Goal: Information Seeking & Learning: Check status

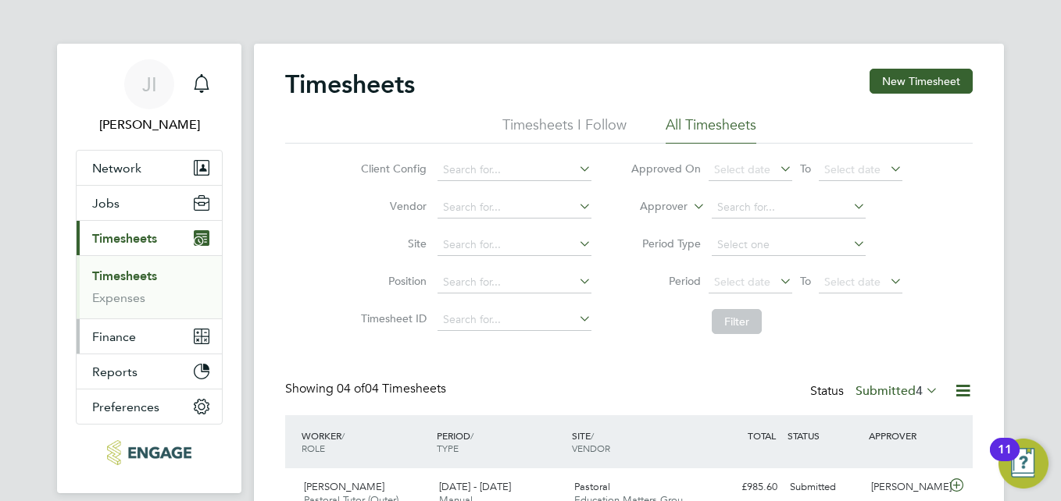
click at [123, 334] on span "Finance" at bounding box center [114, 337] width 44 height 15
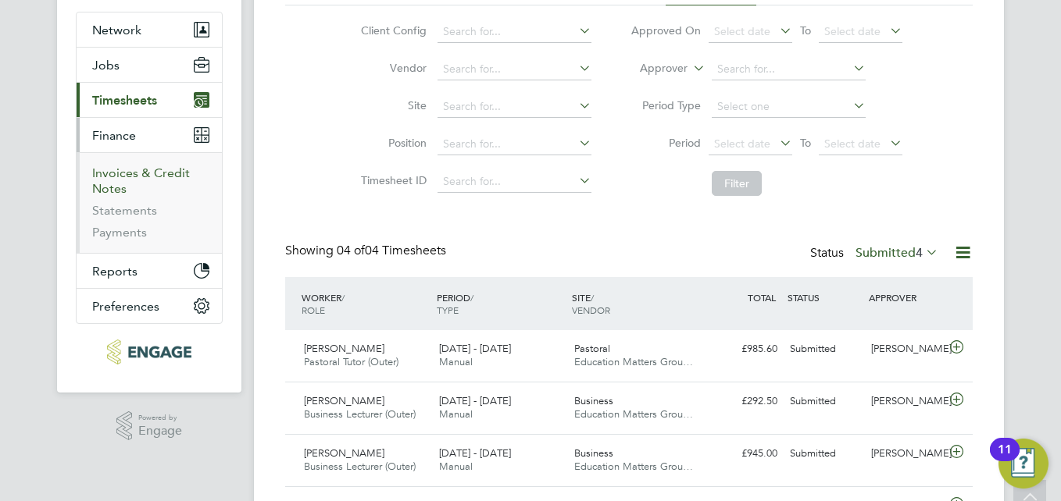
scroll to position [156, 0]
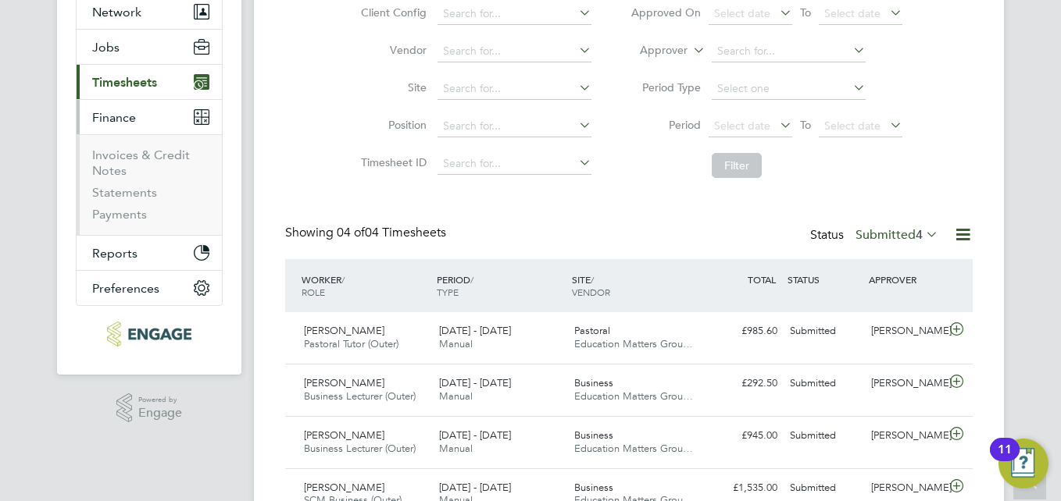
click at [112, 118] on span "Finance" at bounding box center [114, 117] width 44 height 15
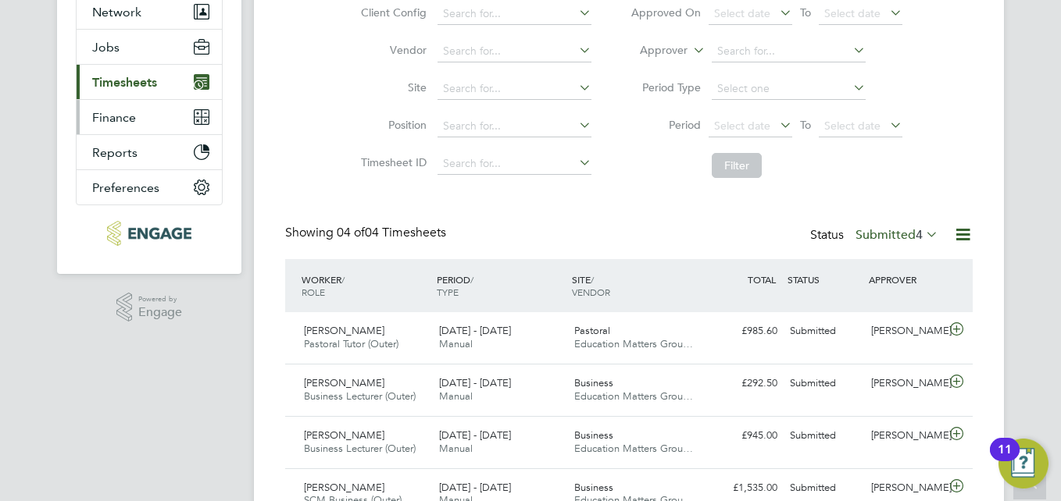
click at [114, 117] on span "Finance" at bounding box center [114, 117] width 44 height 15
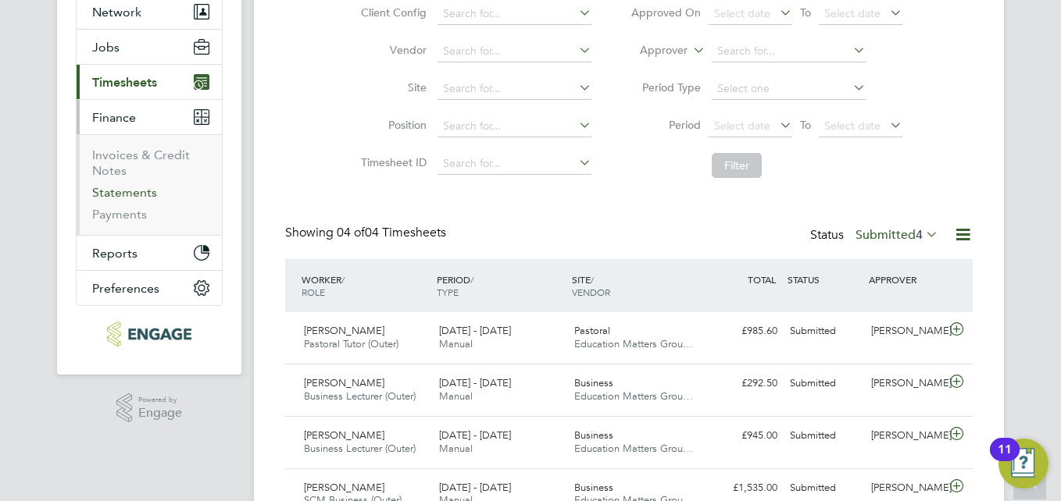
click at [127, 191] on link "Statements" at bounding box center [124, 192] width 65 height 15
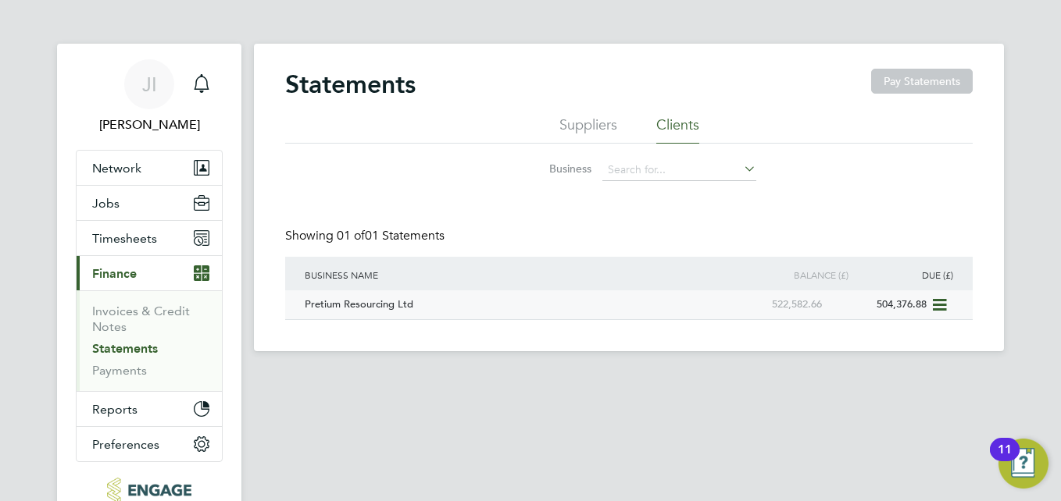
click at [927, 305] on div "504,376.88" at bounding box center [878, 305] width 105 height 29
click at [129, 241] on span "Timesheets" at bounding box center [124, 238] width 65 height 15
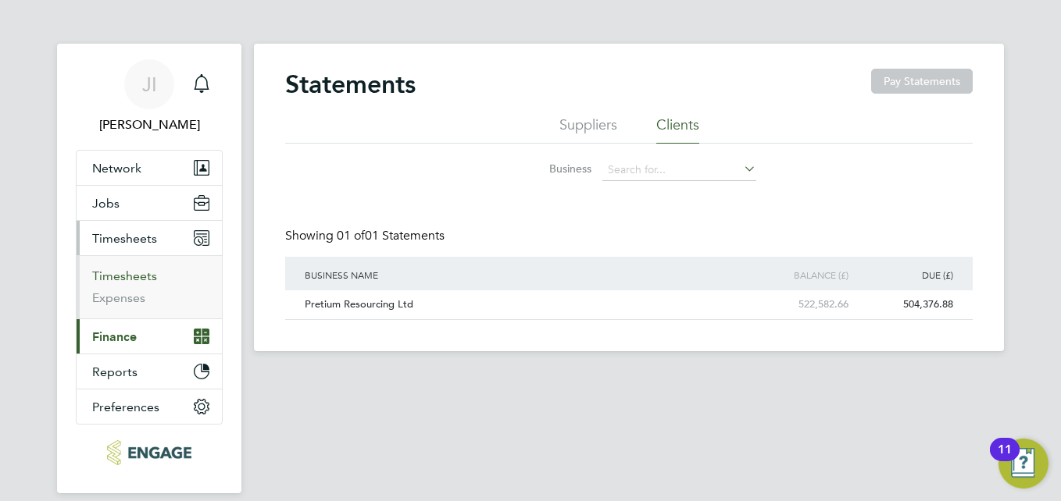
click at [128, 276] on link "Timesheets" at bounding box center [124, 276] width 65 height 15
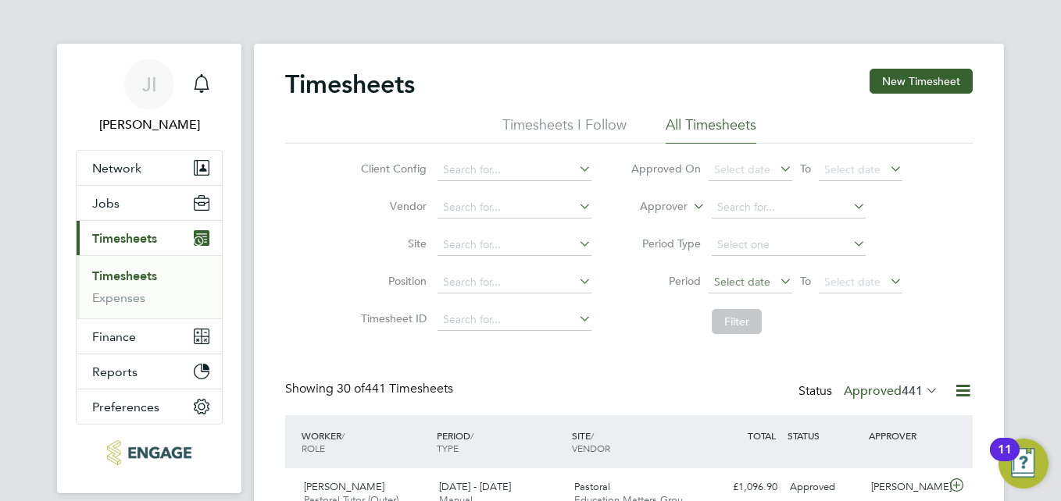
scroll to position [40, 136]
click at [732, 280] on span "Select date" at bounding box center [742, 282] width 56 height 14
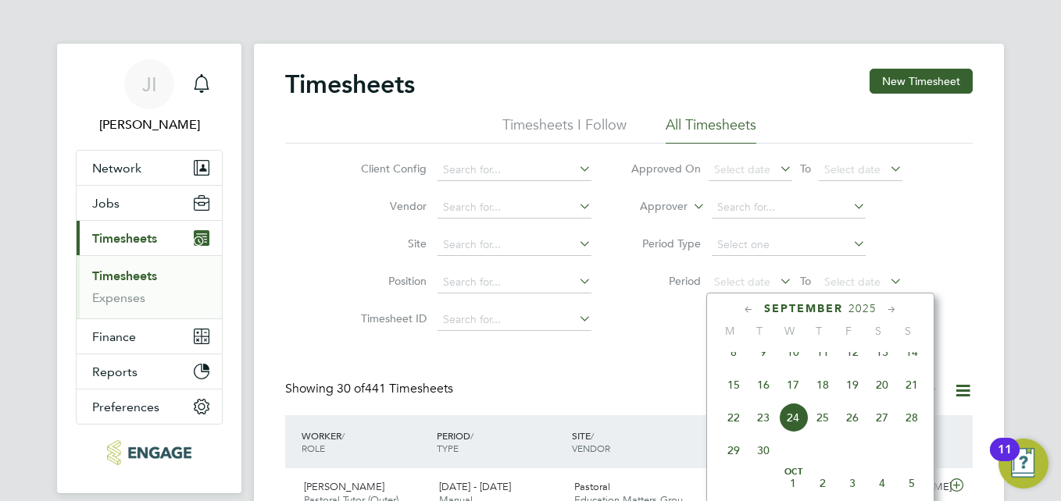
click at [745, 309] on icon at bounding box center [748, 310] width 15 height 17
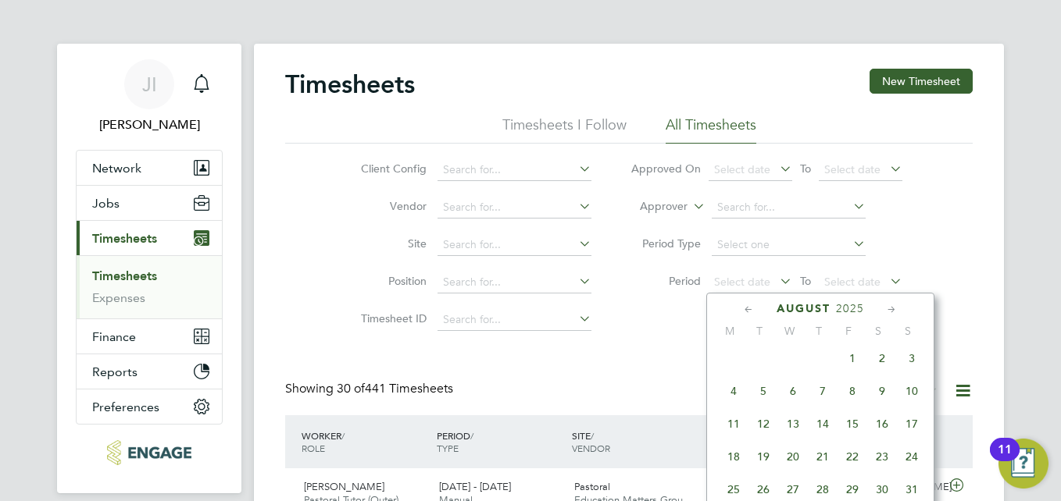
click at [745, 309] on icon at bounding box center [748, 310] width 15 height 17
click at [892, 314] on icon at bounding box center [891, 310] width 15 height 17
click at [894, 313] on icon at bounding box center [891, 310] width 15 height 17
click at [730, 400] on span "7" at bounding box center [734, 392] width 30 height 30
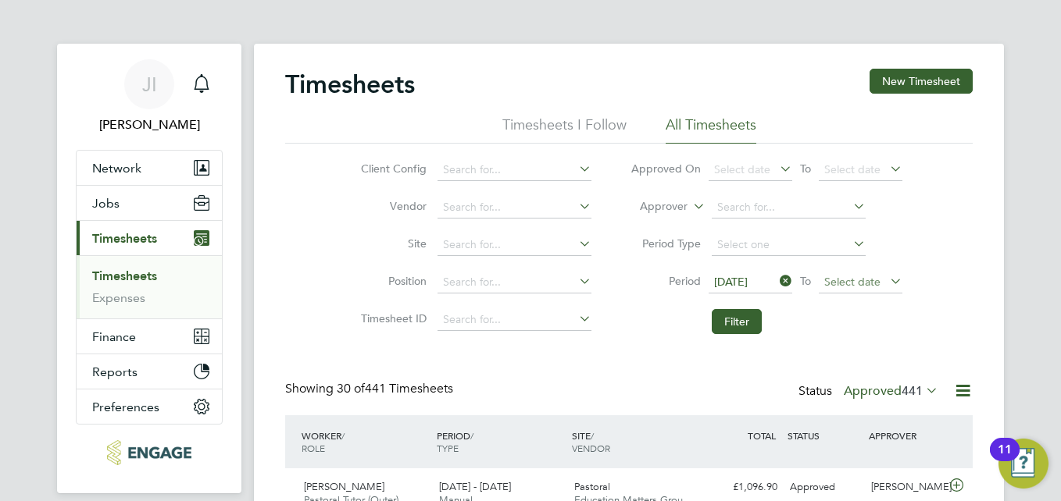
click at [853, 284] on span "Select date" at bounding box center [852, 282] width 56 height 14
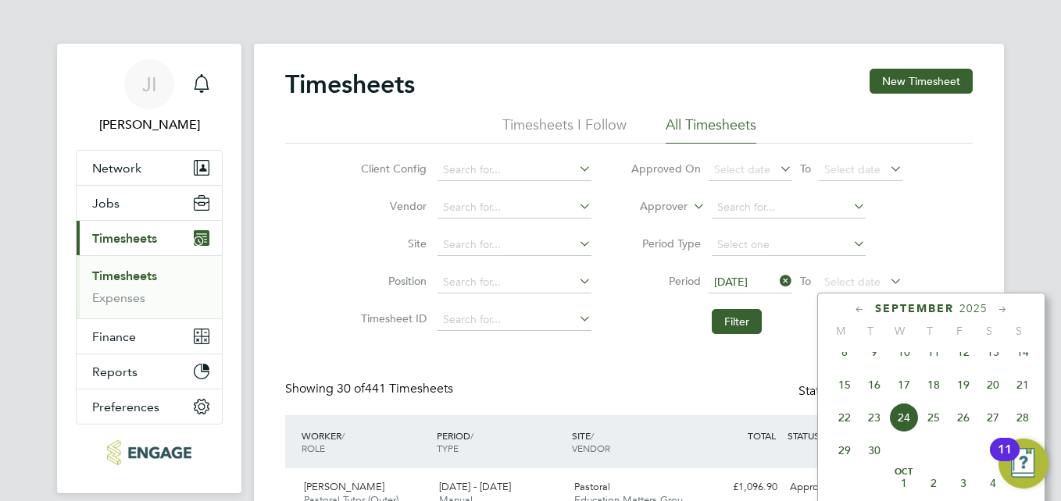
click at [852, 309] on icon at bounding box center [859, 310] width 15 height 17
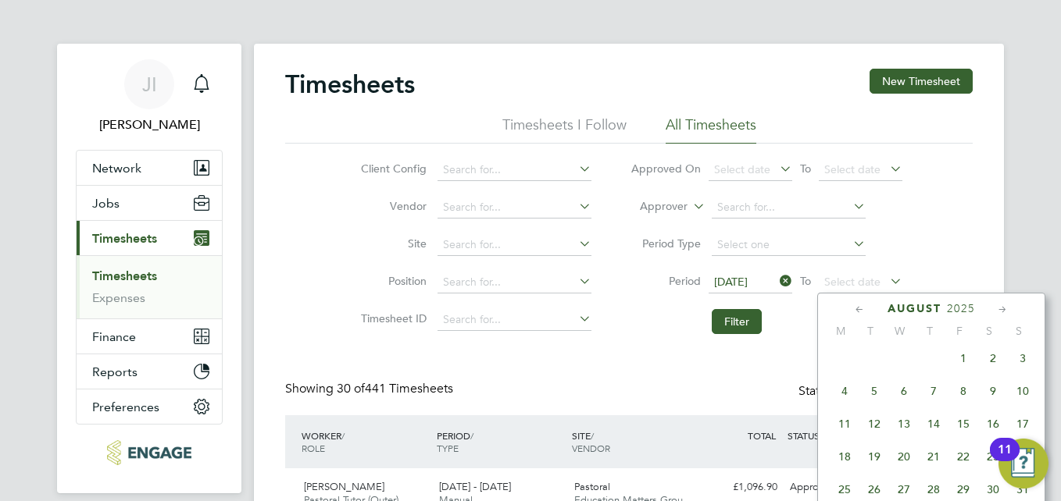
click at [852, 309] on icon at bounding box center [859, 310] width 15 height 17
click at [902, 396] on span "9" at bounding box center [904, 395] width 30 height 30
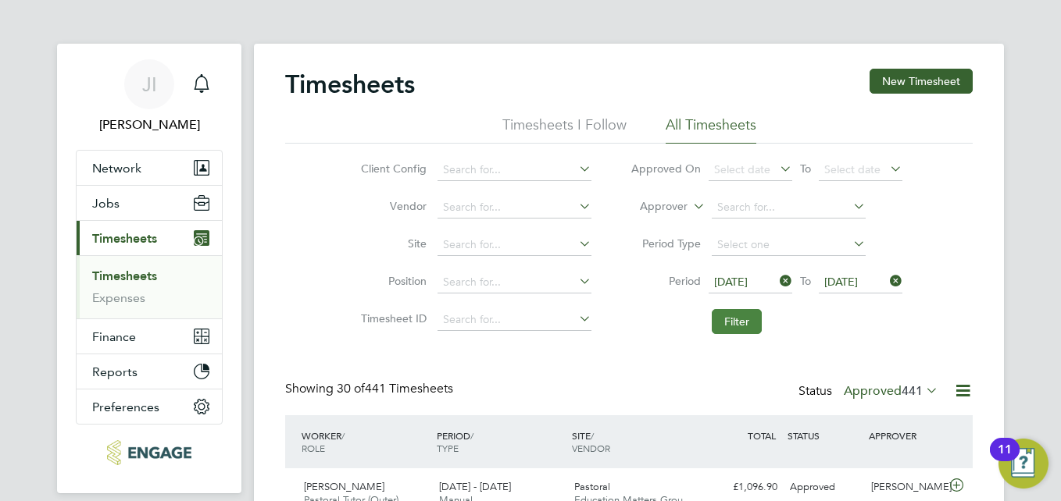
click at [741, 321] on button "Filter" at bounding box center [737, 321] width 50 height 25
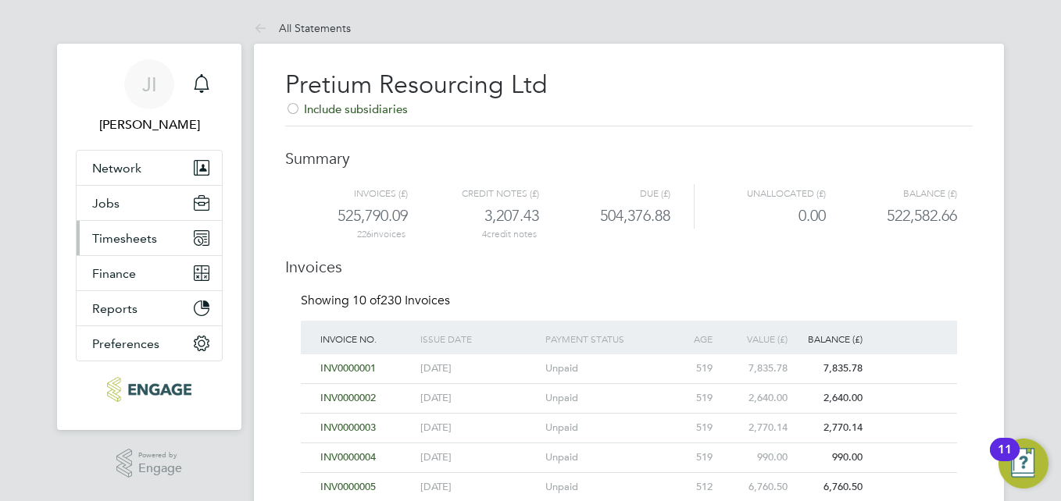
click at [145, 228] on button "Timesheets" at bounding box center [149, 238] width 145 height 34
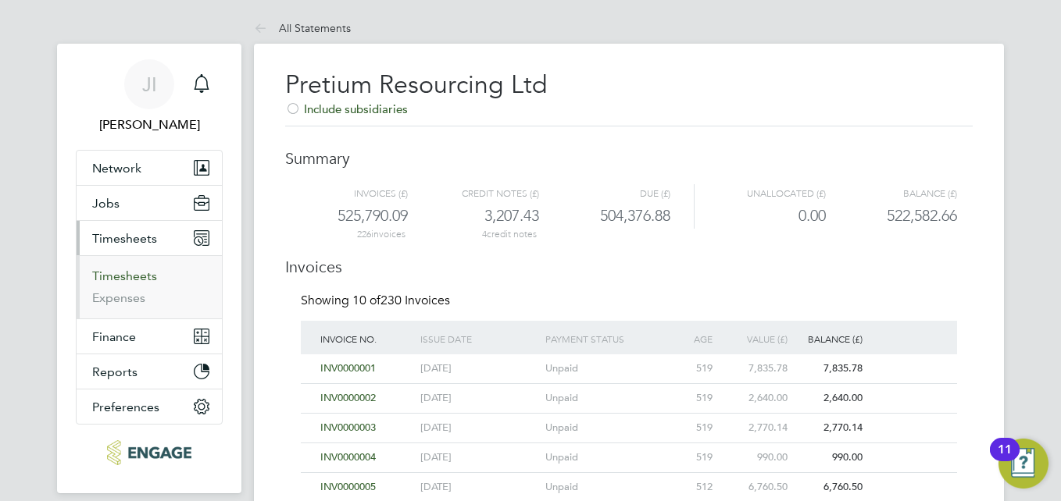
click at [130, 273] on link "Timesheets" at bounding box center [124, 276] width 65 height 15
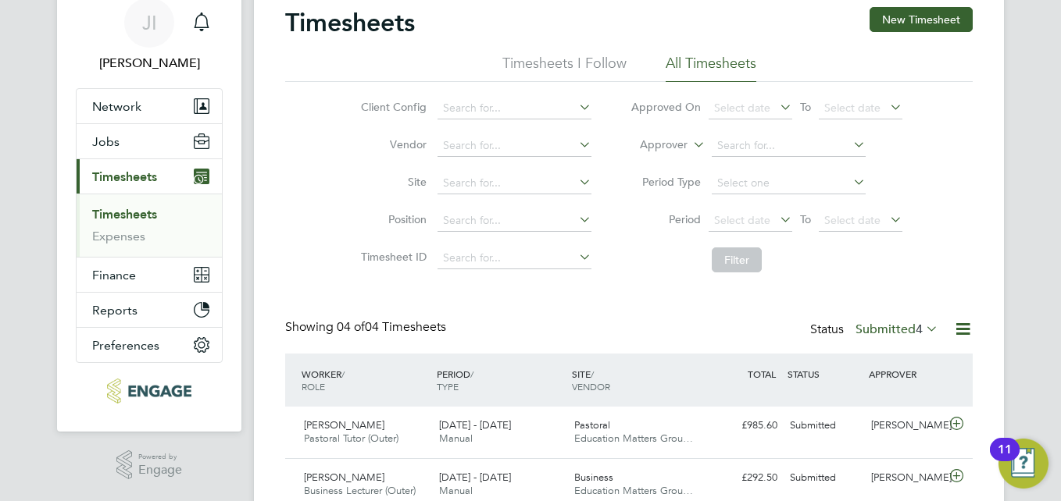
scroll to position [232, 0]
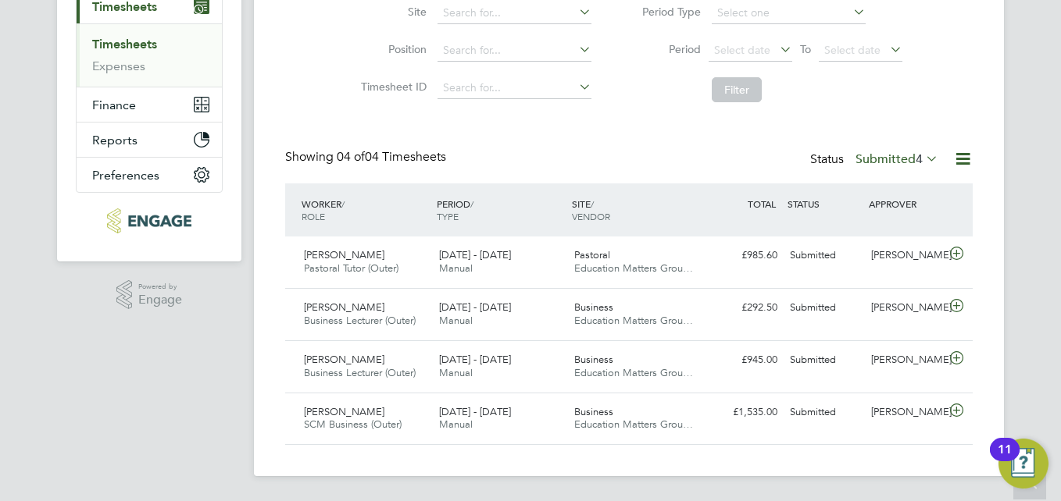
click at [923, 159] on icon at bounding box center [923, 159] width 0 height 22
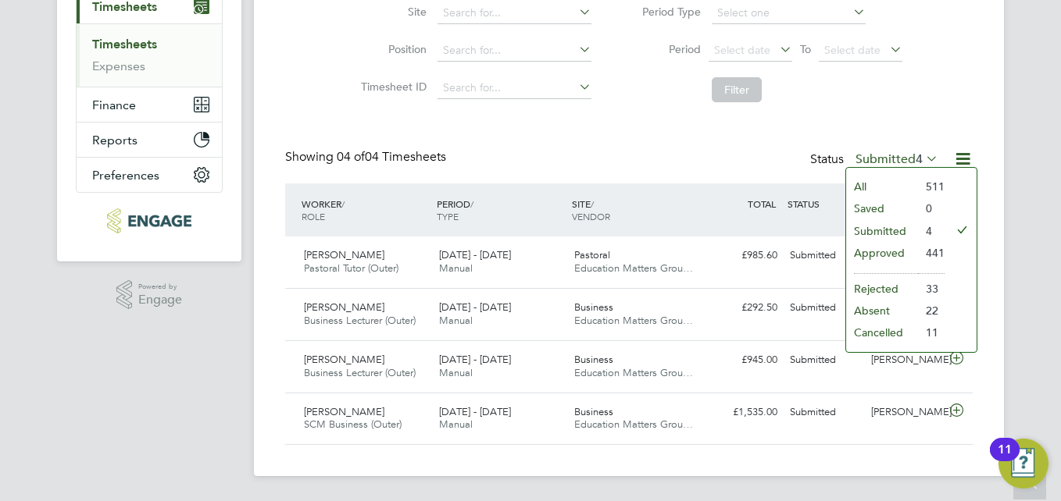
click at [880, 249] on li "Approved" at bounding box center [882, 253] width 72 height 22
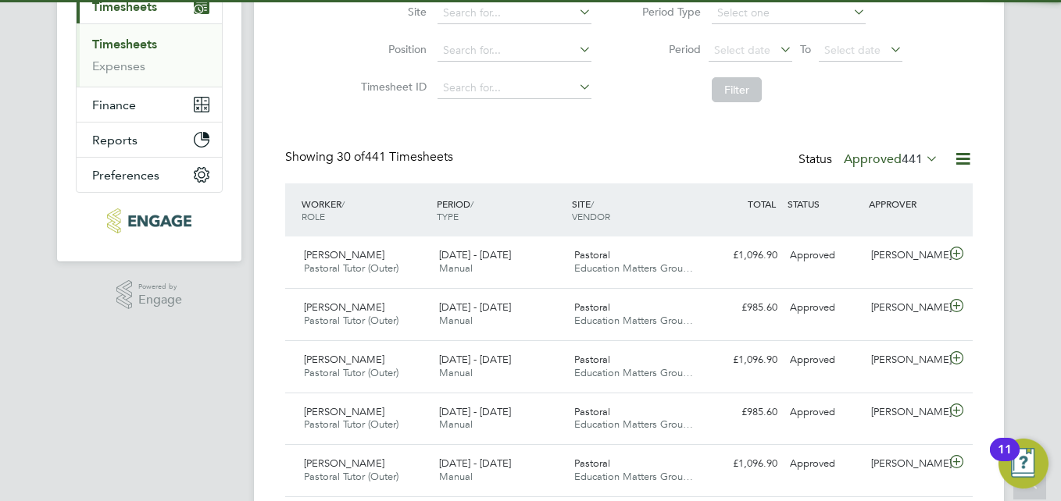
scroll to position [8, 8]
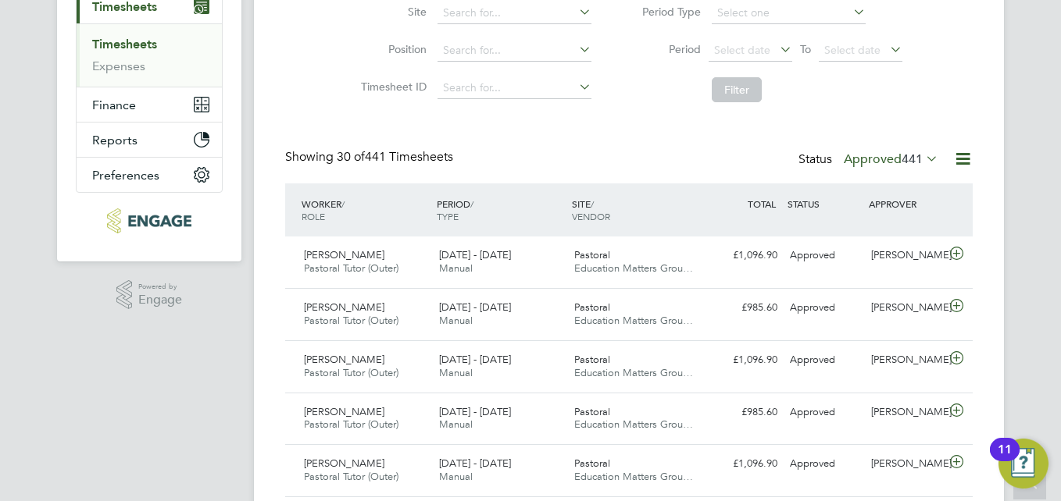
click at [923, 155] on icon at bounding box center [923, 159] width 0 height 22
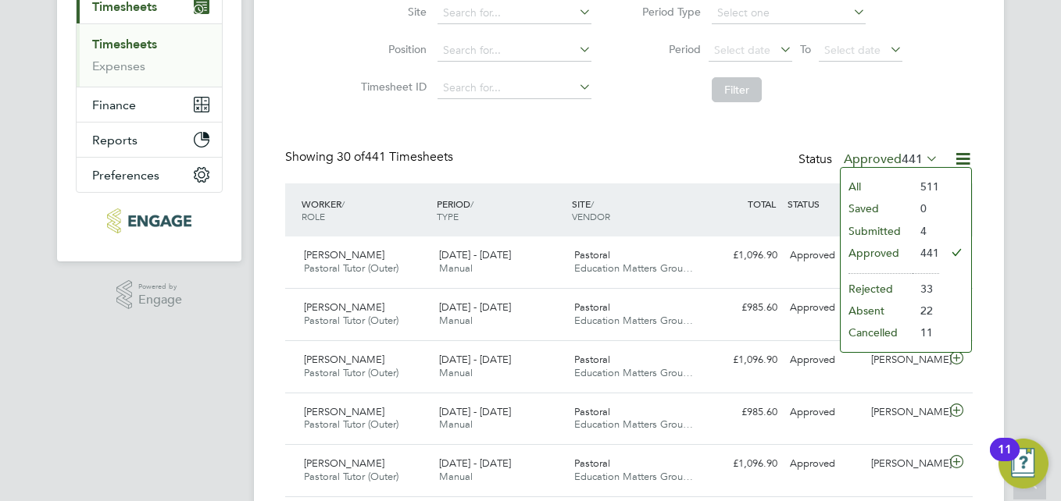
click at [875, 229] on li "Submitted" at bounding box center [876, 231] width 72 height 22
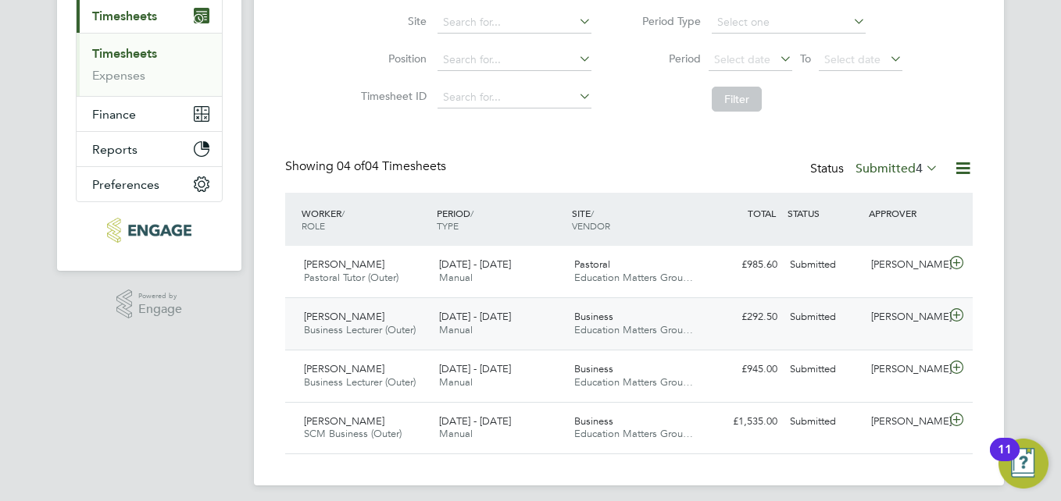
scroll to position [232, 0]
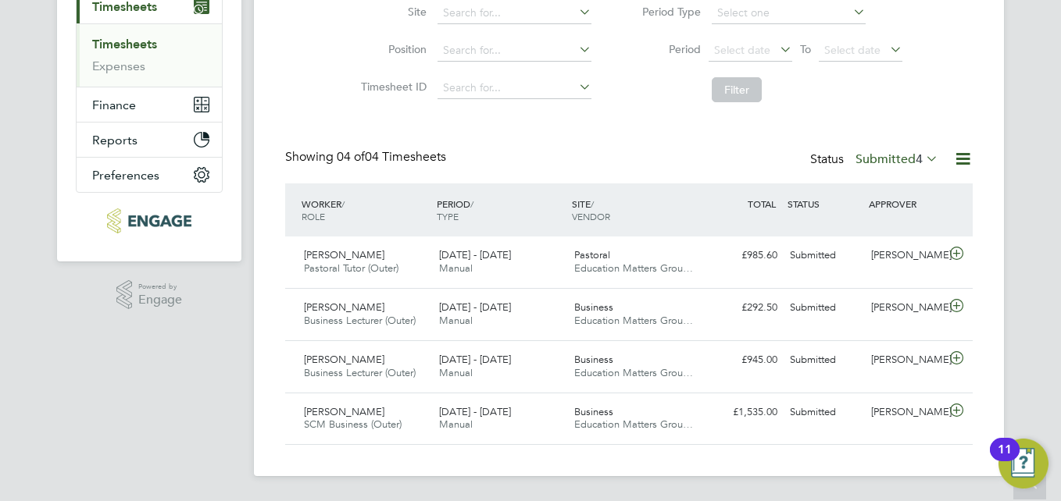
click at [923, 157] on icon at bounding box center [923, 159] width 0 height 22
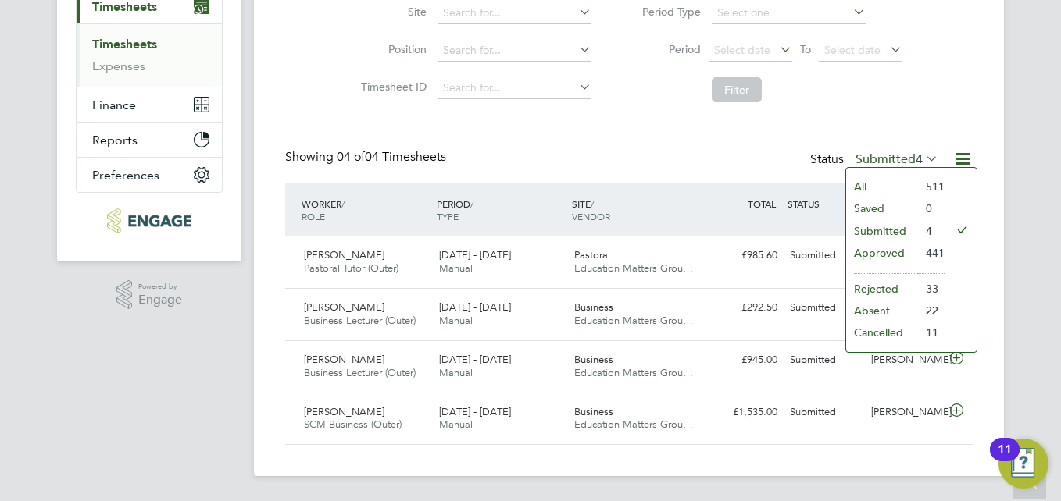
click at [887, 255] on li "Approved" at bounding box center [882, 253] width 72 height 22
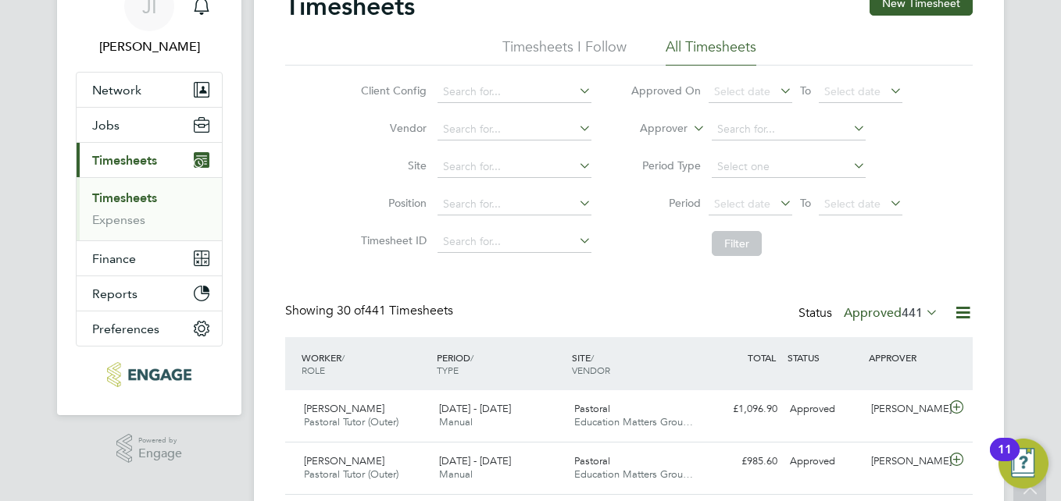
scroll to position [0, 0]
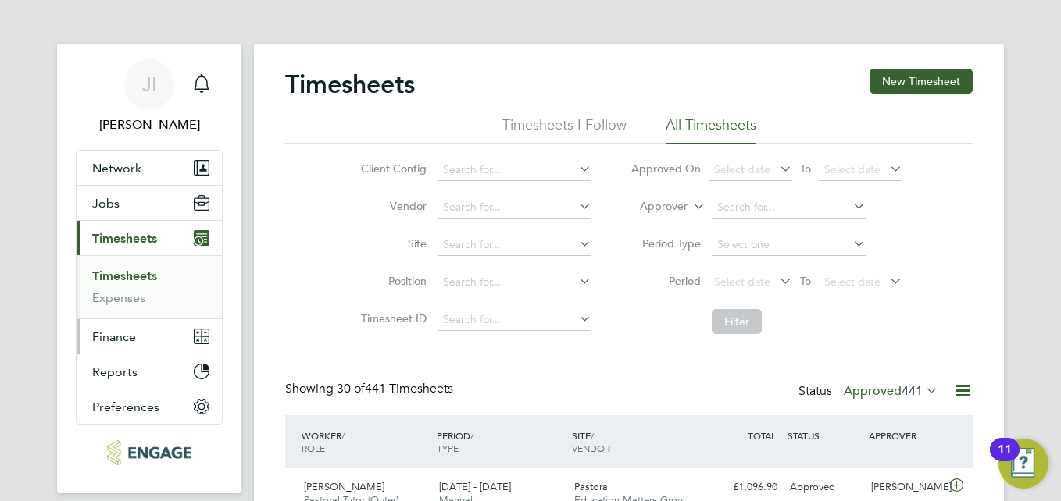
click at [119, 341] on span "Finance" at bounding box center [114, 337] width 44 height 15
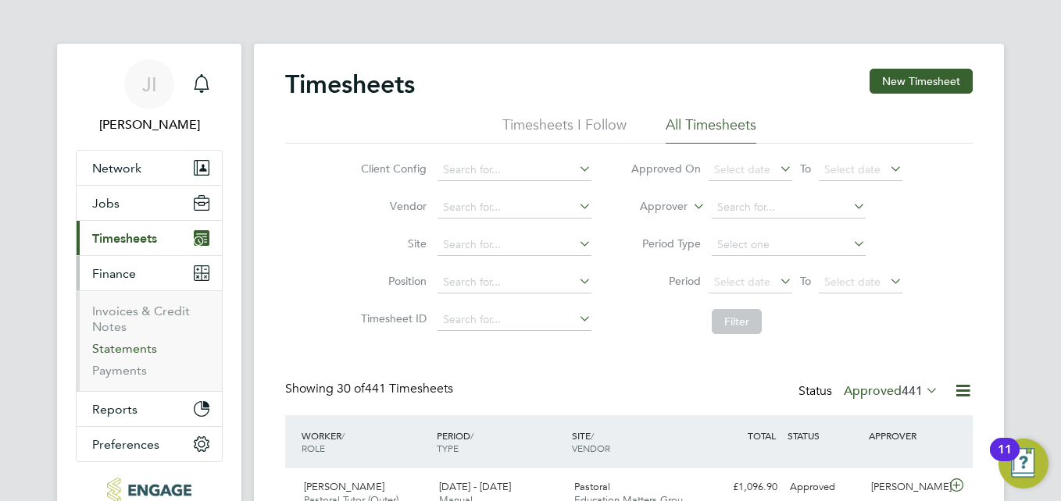
click at [128, 347] on link "Statements" at bounding box center [124, 348] width 65 height 15
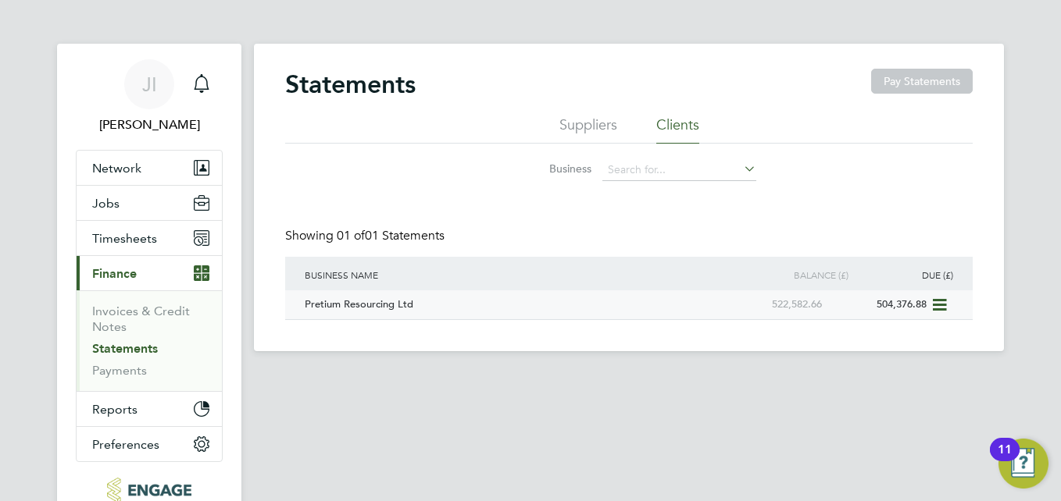
click at [889, 303] on div "504,376.88" at bounding box center [878, 305] width 105 height 29
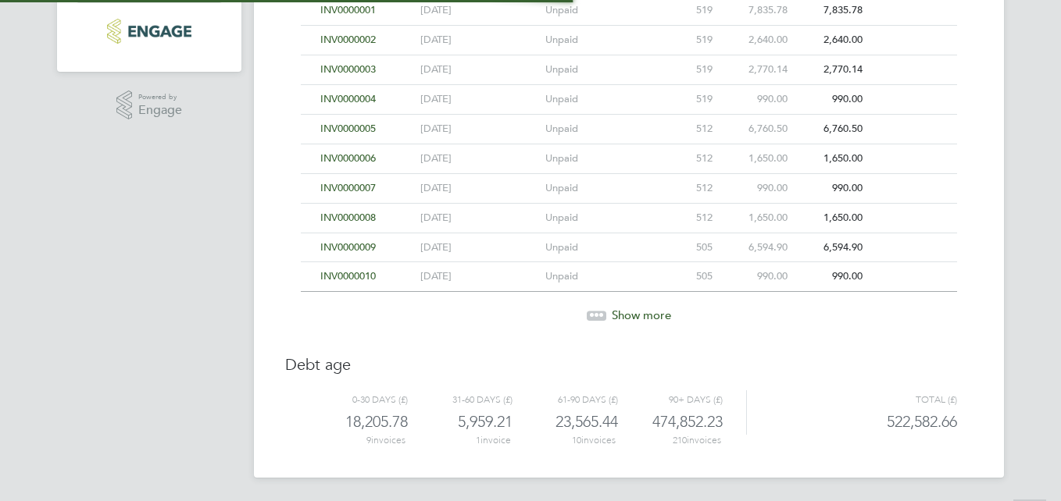
scroll to position [359, 0]
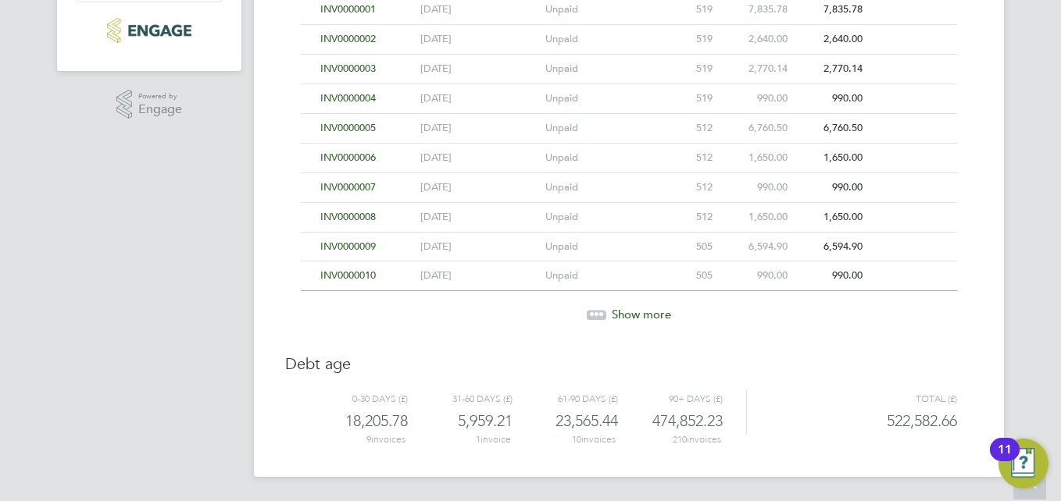
click at [591, 314] on icon at bounding box center [591, 312] width 5 height 5
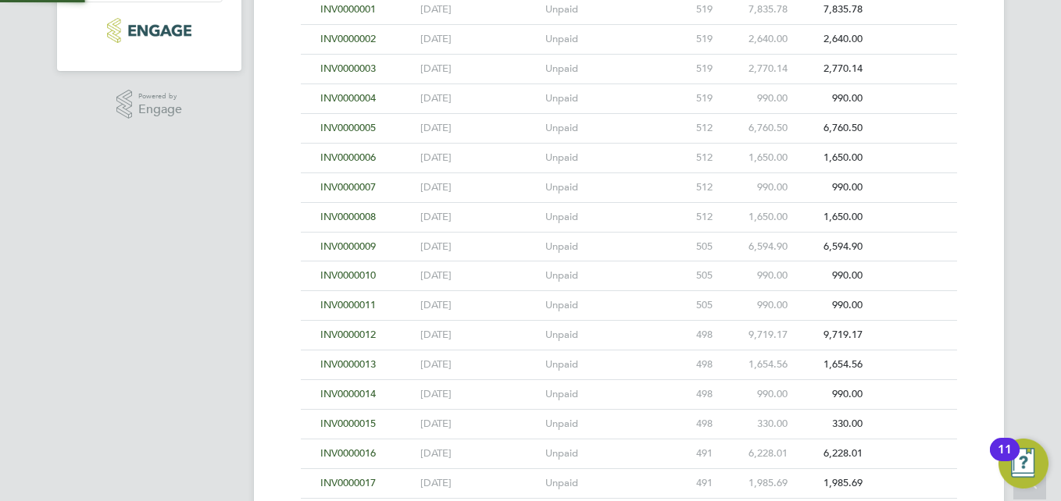
scroll to position [655, 0]
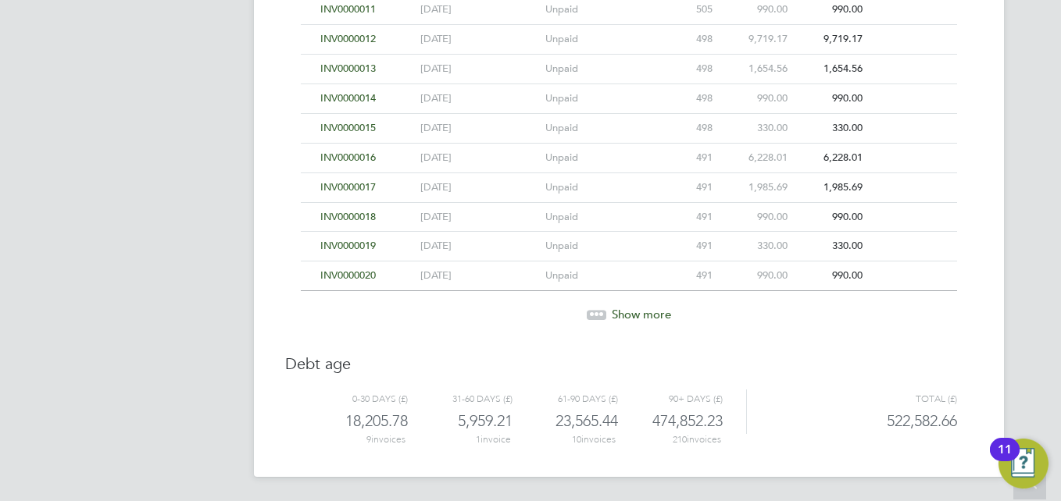
click at [593, 310] on icon at bounding box center [591, 312] width 5 height 5
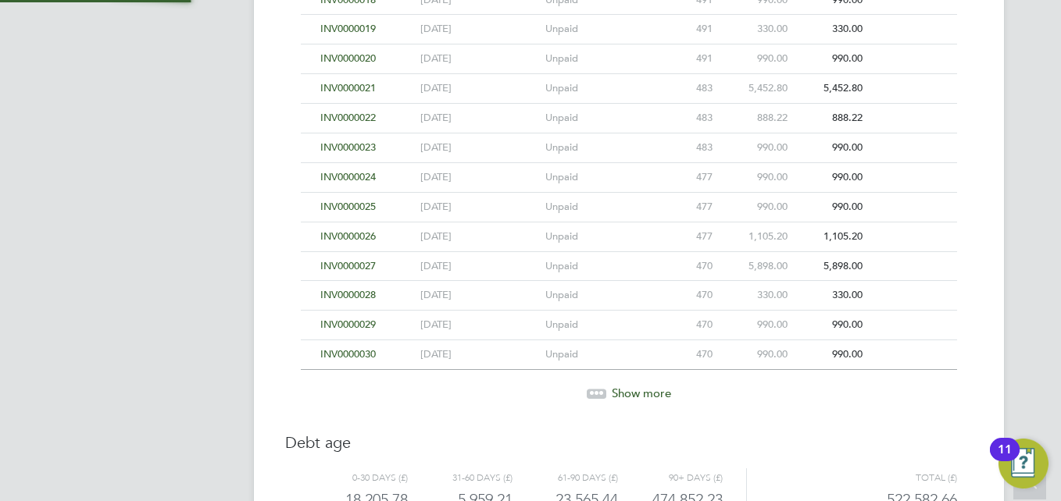
scroll to position [951, 0]
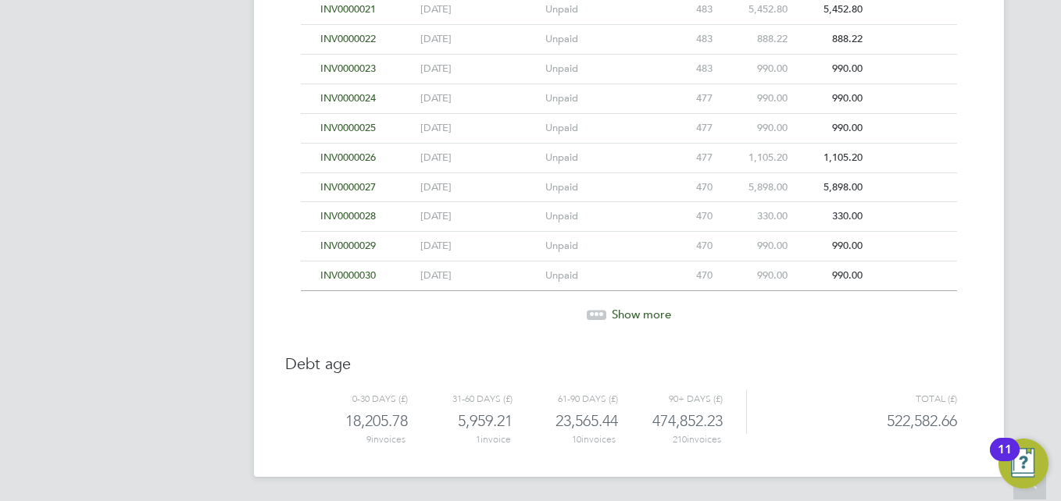
click at [598, 318] on div at bounding box center [597, 314] width 20 height 9
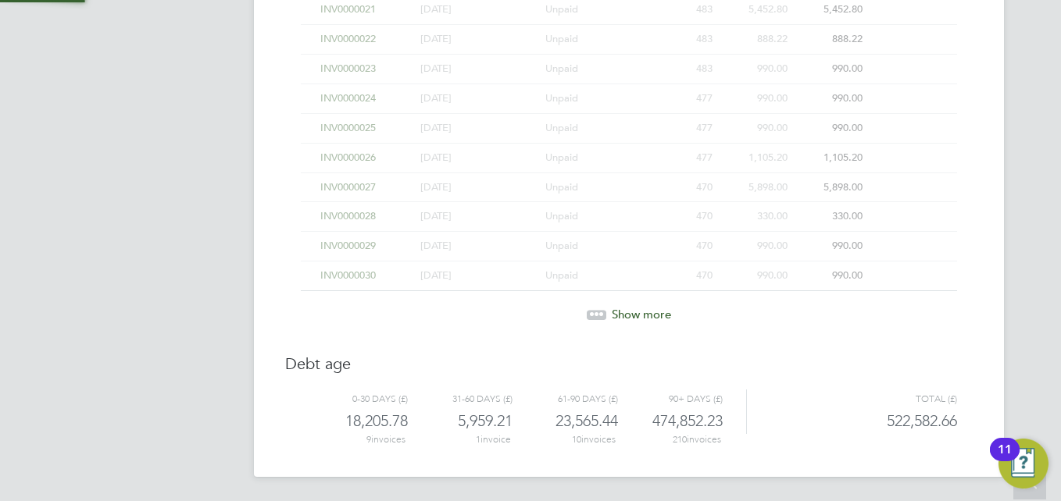
click at [598, 318] on div at bounding box center [597, 314] width 20 height 9
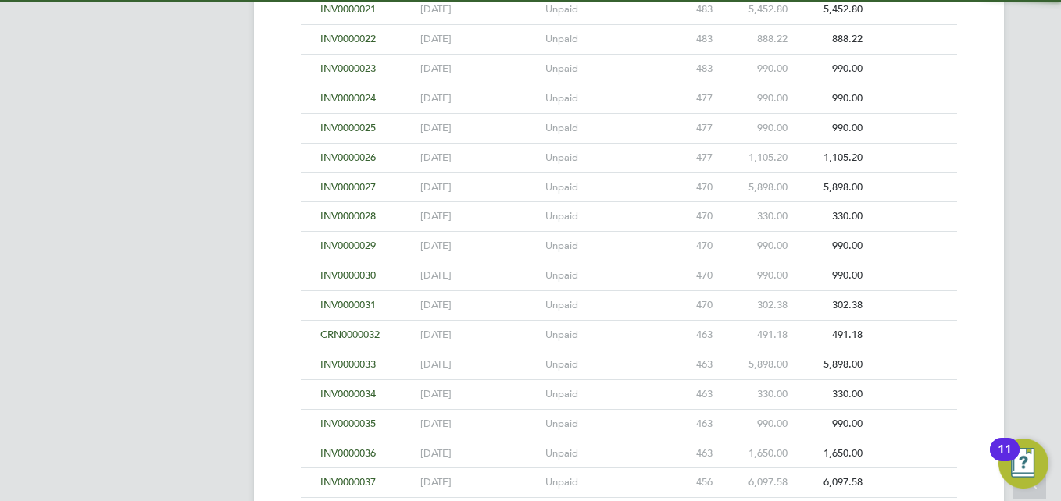
scroll to position [1544, 0]
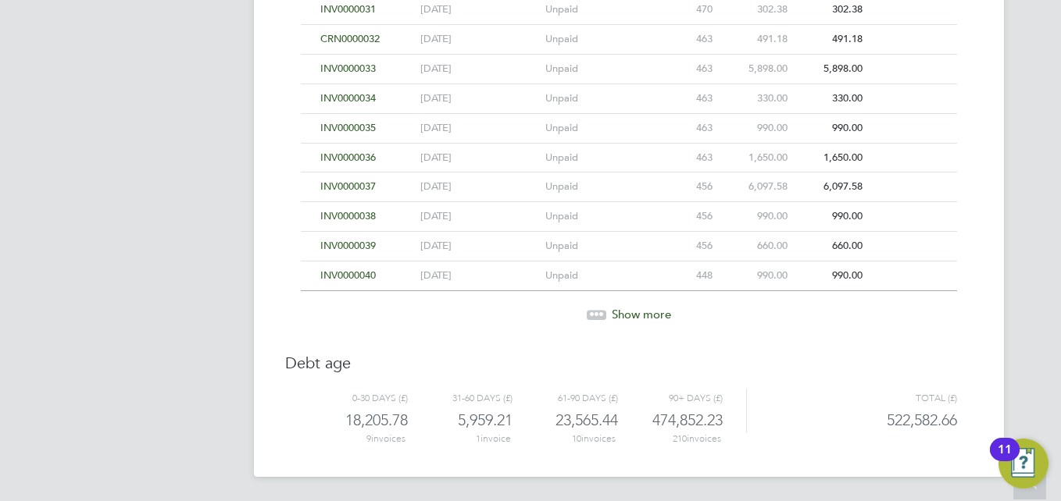
click at [598, 311] on icon at bounding box center [596, 312] width 5 height 5
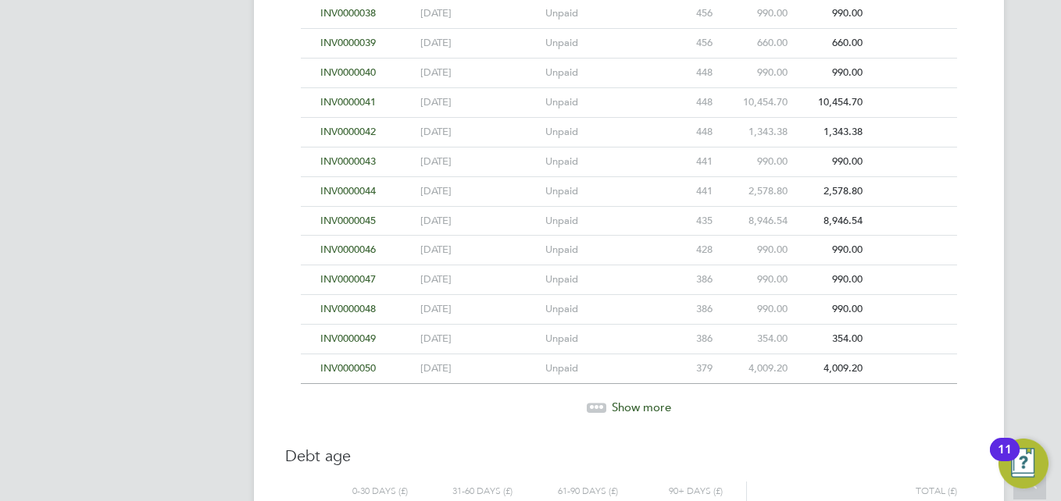
scroll to position [1840, 0]
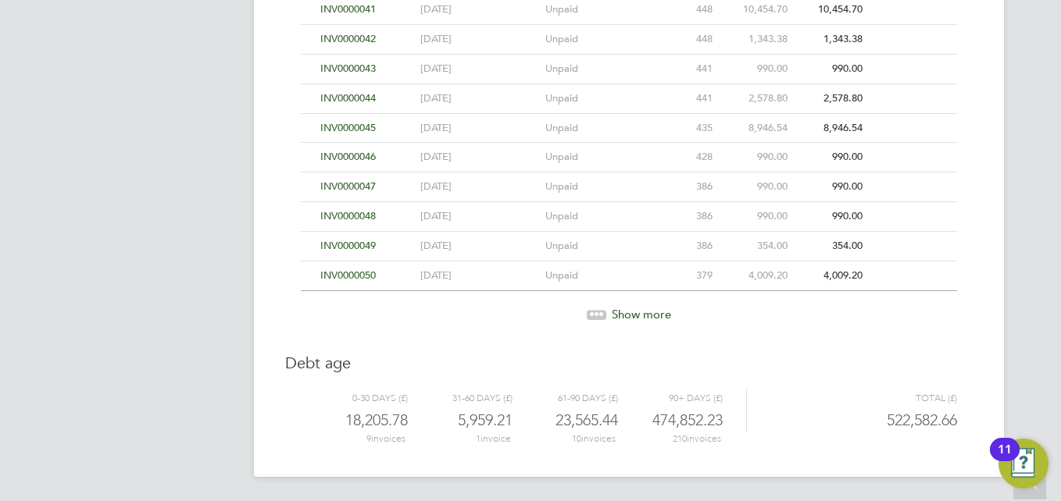
click at [608, 316] on div "Show more" at bounding box center [629, 315] width 672 height 16
click at [599, 312] on icon at bounding box center [601, 312] width 5 height 5
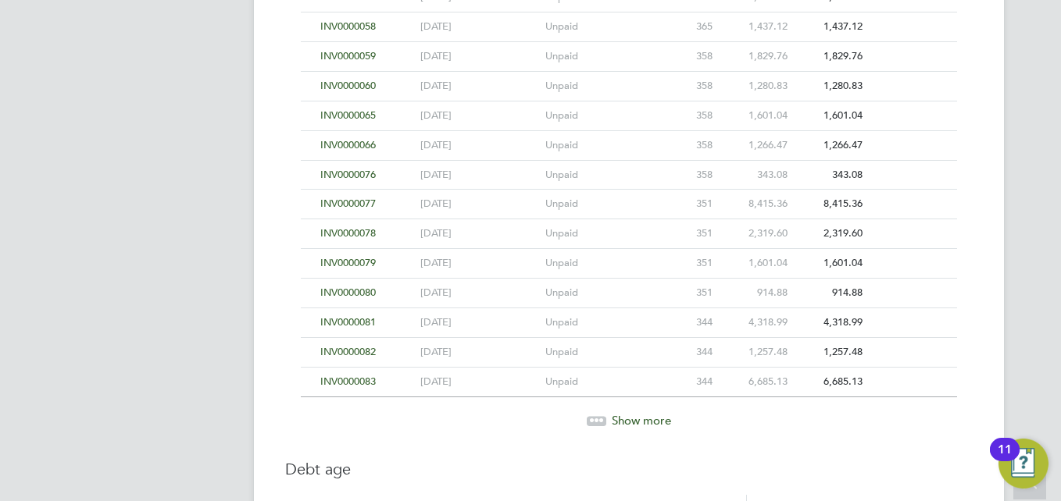
scroll to position [2432, 0]
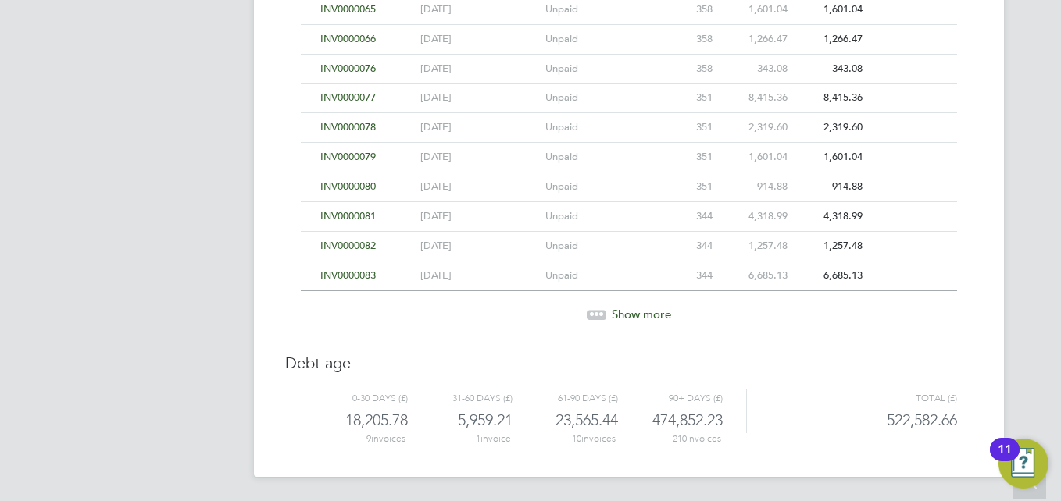
click at [597, 311] on icon at bounding box center [596, 312] width 5 height 5
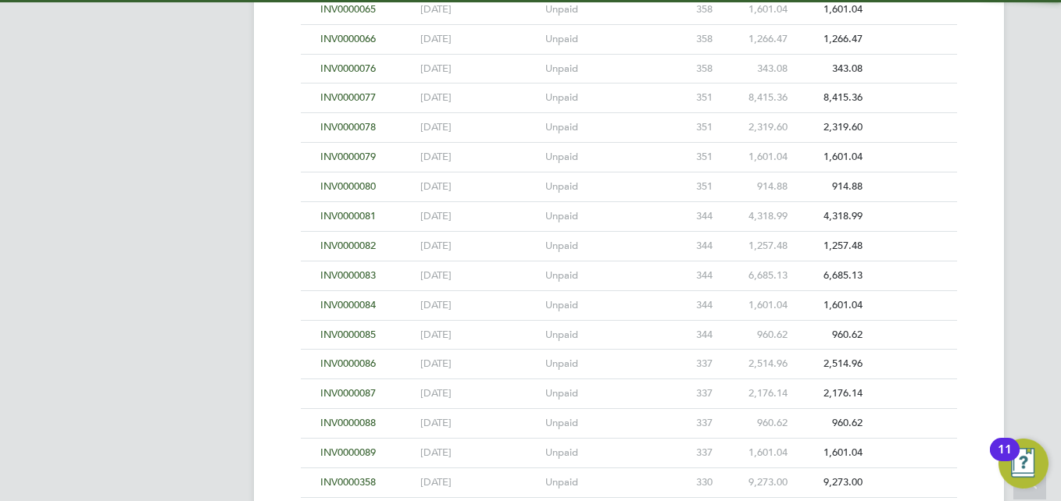
scroll to position [2728, 0]
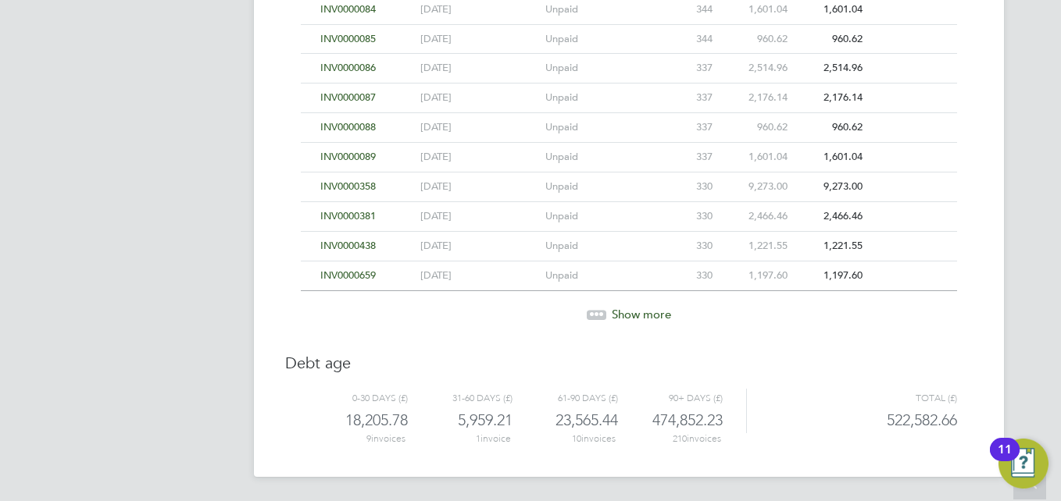
click at [603, 310] on icon at bounding box center [601, 312] width 5 height 5
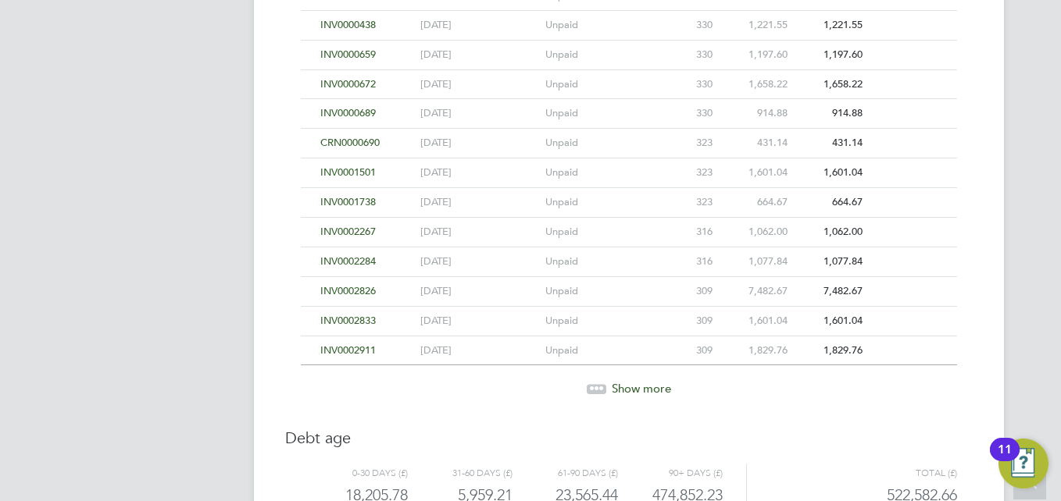
scroll to position [3024, 0]
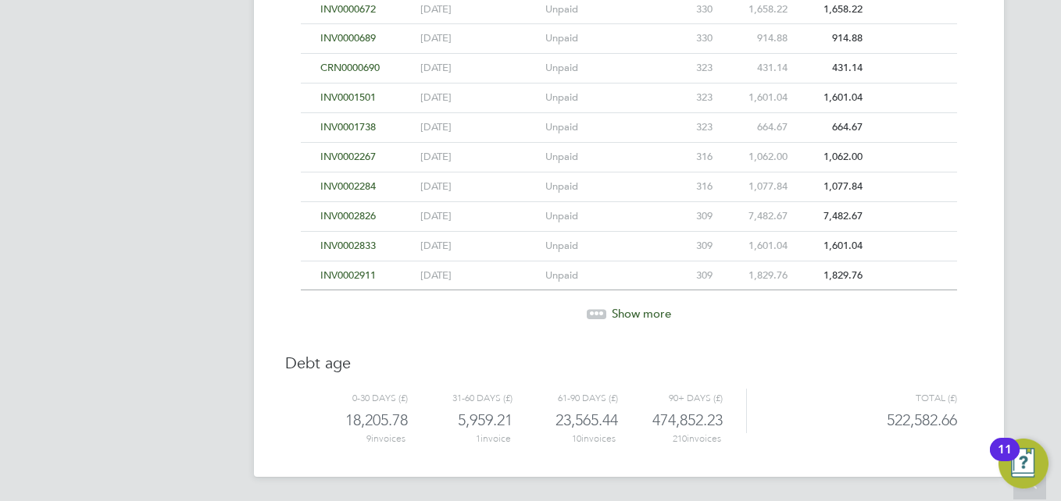
click at [601, 309] on icon at bounding box center [601, 311] width 5 height 5
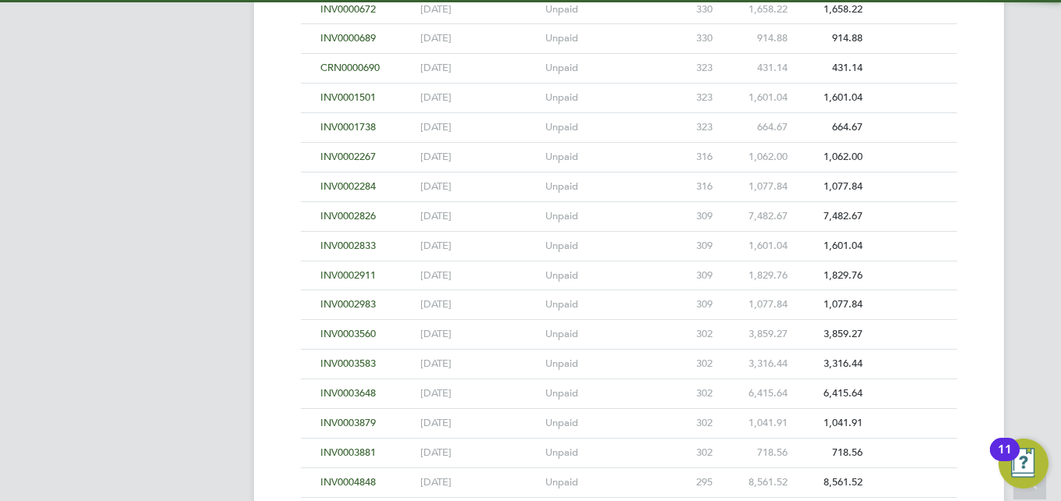
scroll to position [3319, 0]
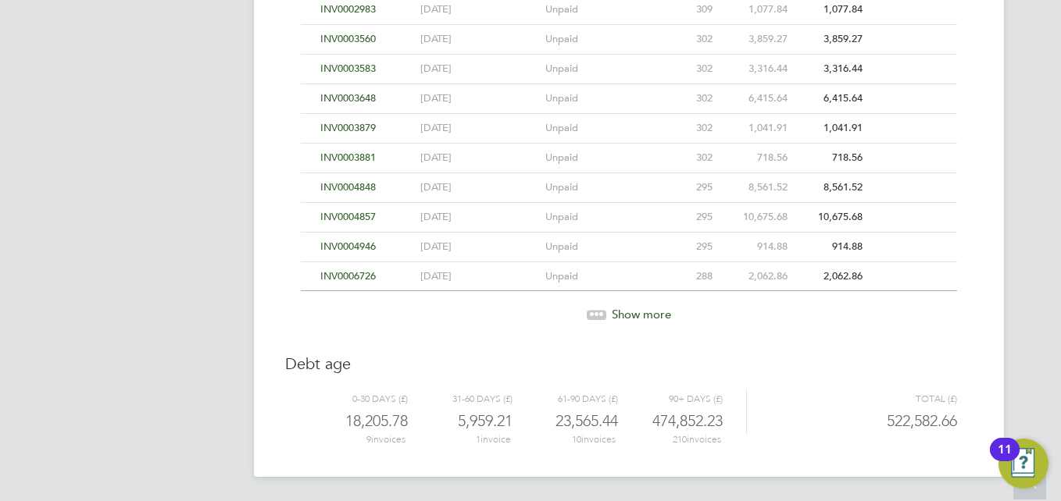
click at [601, 310] on icon at bounding box center [601, 312] width 5 height 5
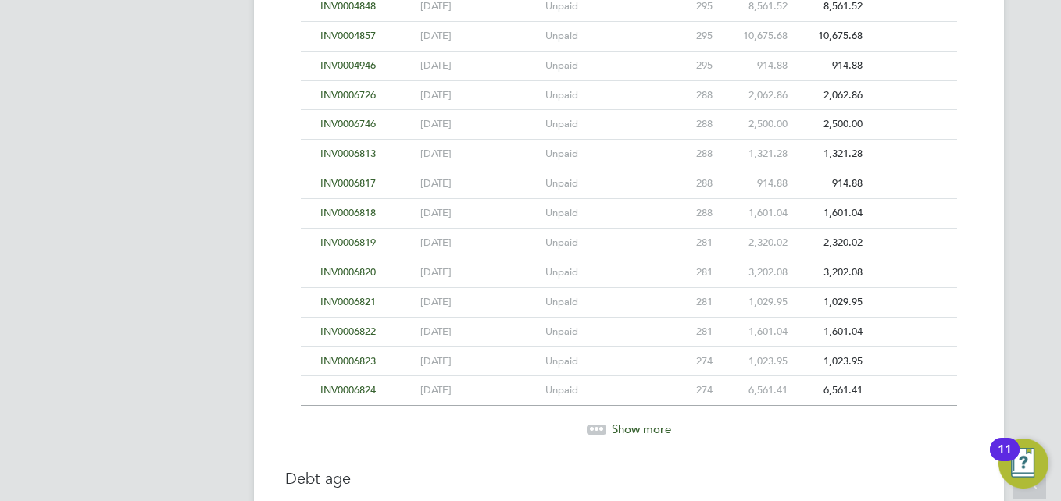
scroll to position [3615, 0]
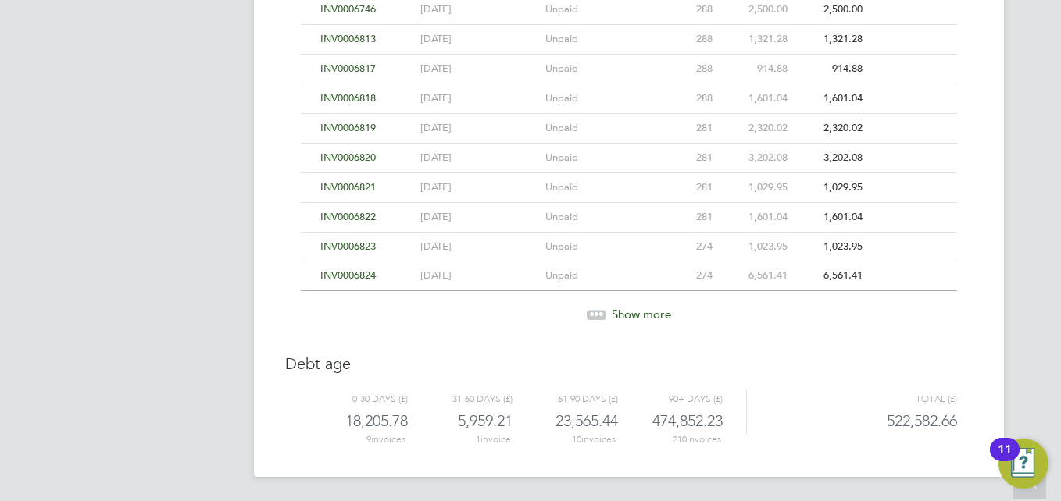
click at [599, 310] on icon at bounding box center [601, 312] width 5 height 5
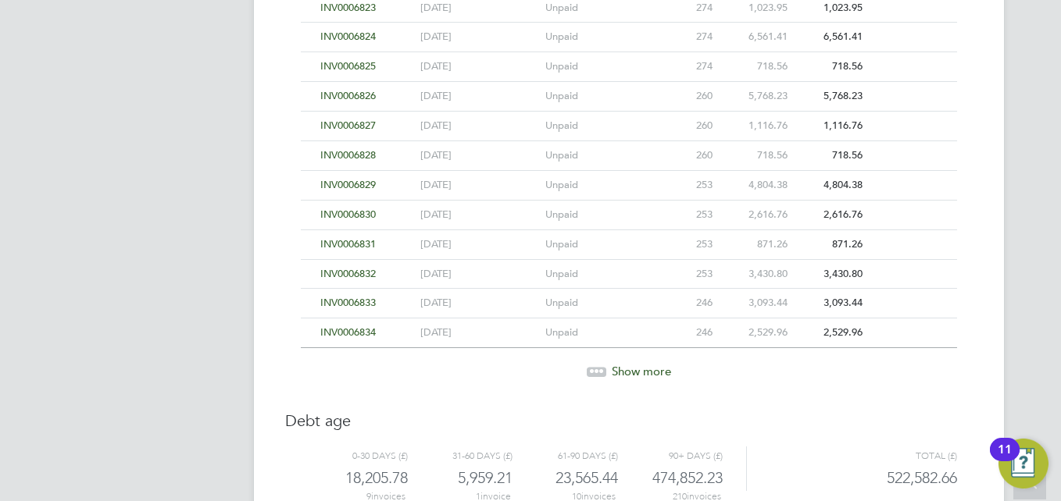
scroll to position [3911, 0]
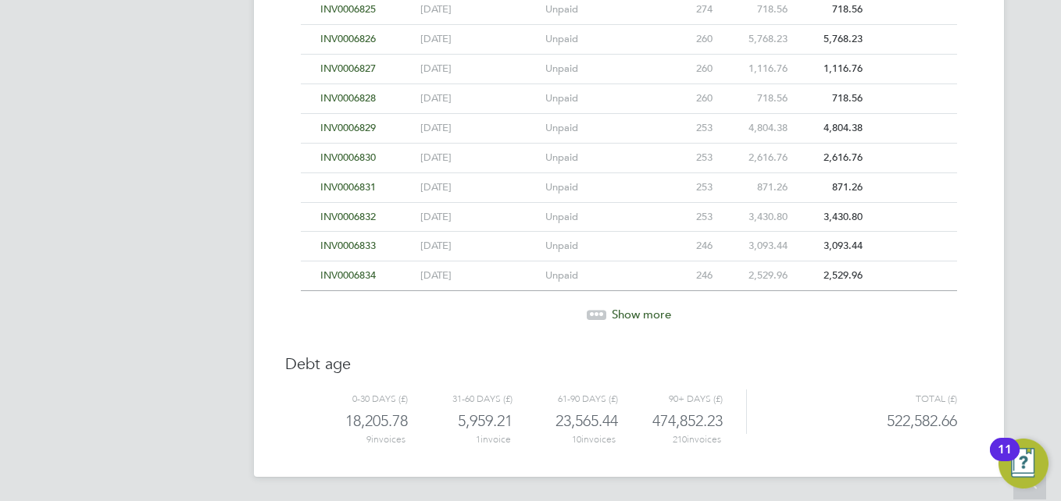
click at [599, 310] on icon at bounding box center [601, 312] width 5 height 5
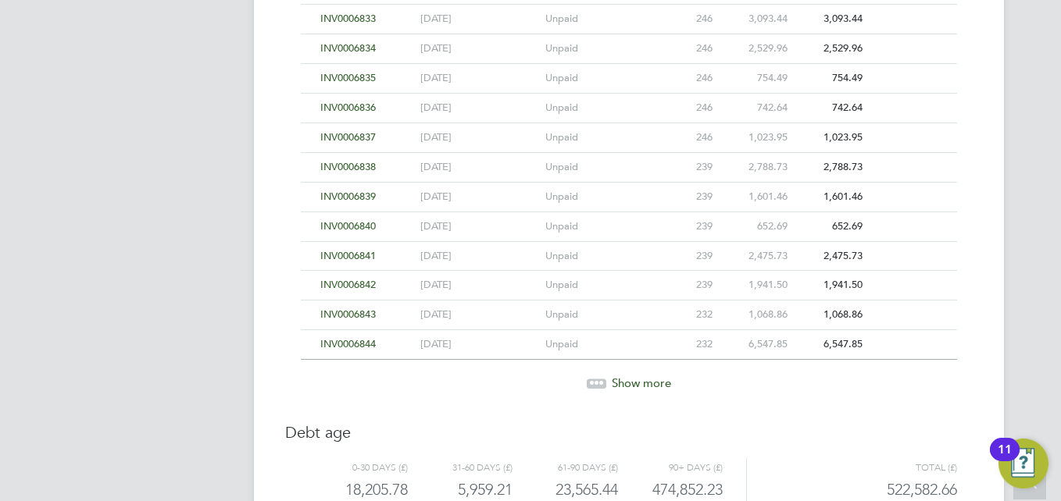
scroll to position [4207, 0]
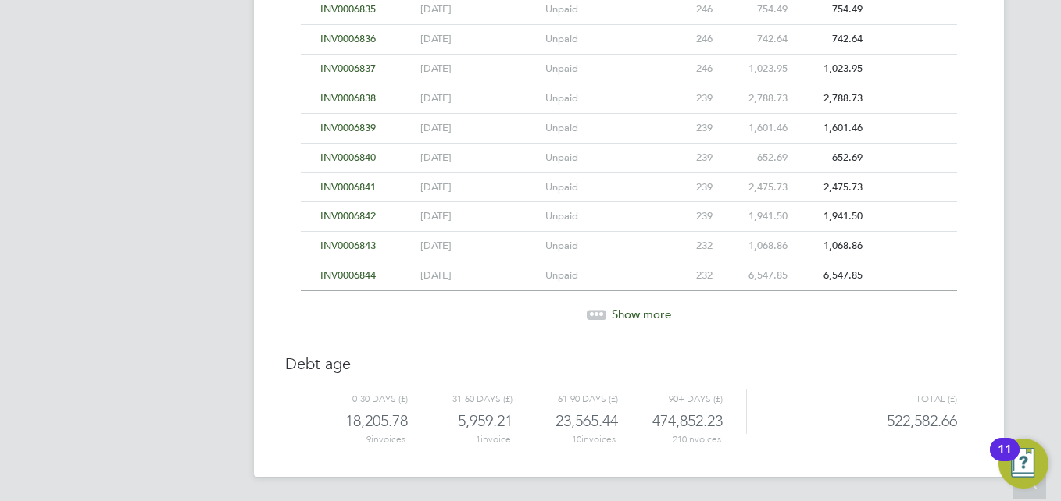
click at [599, 310] on icon at bounding box center [601, 312] width 5 height 5
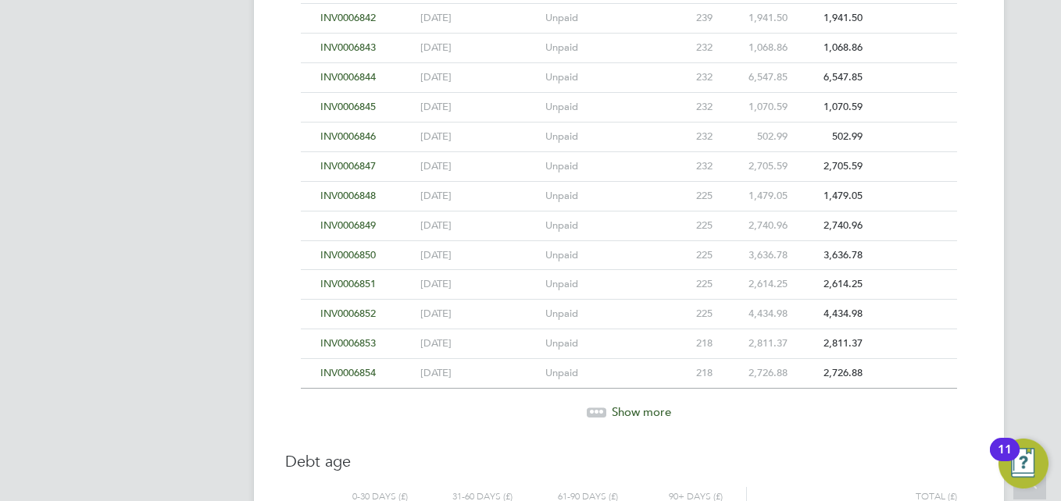
scroll to position [4503, 0]
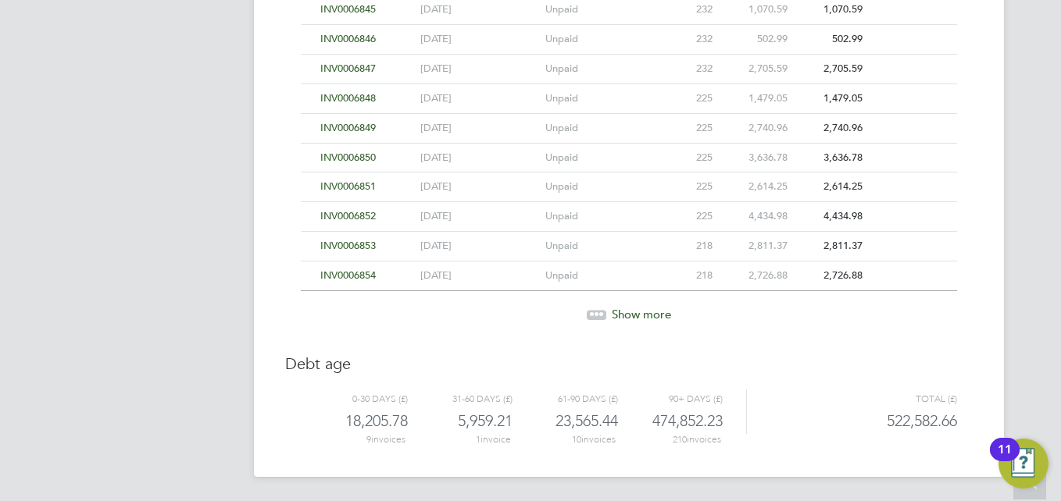
click at [593, 314] on icon at bounding box center [591, 312] width 5 height 5
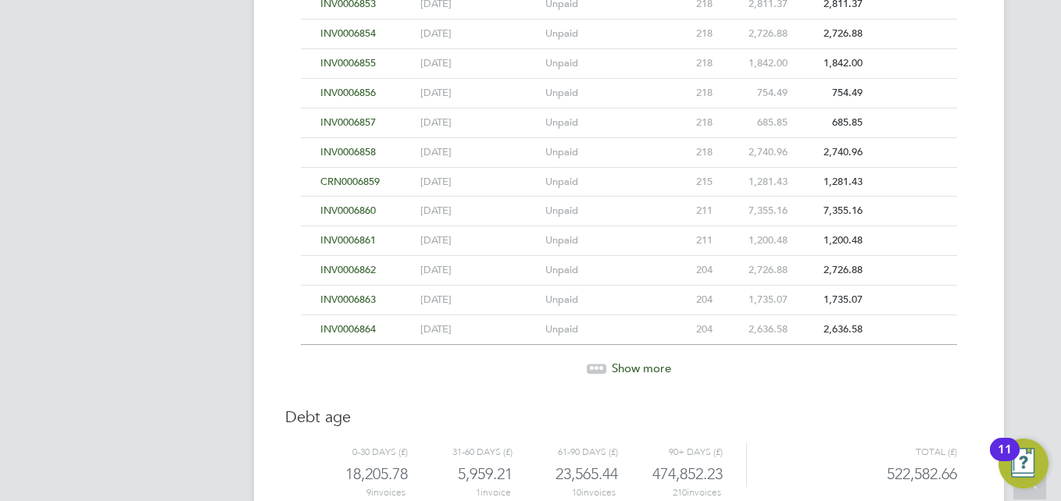
scroll to position [4799, 0]
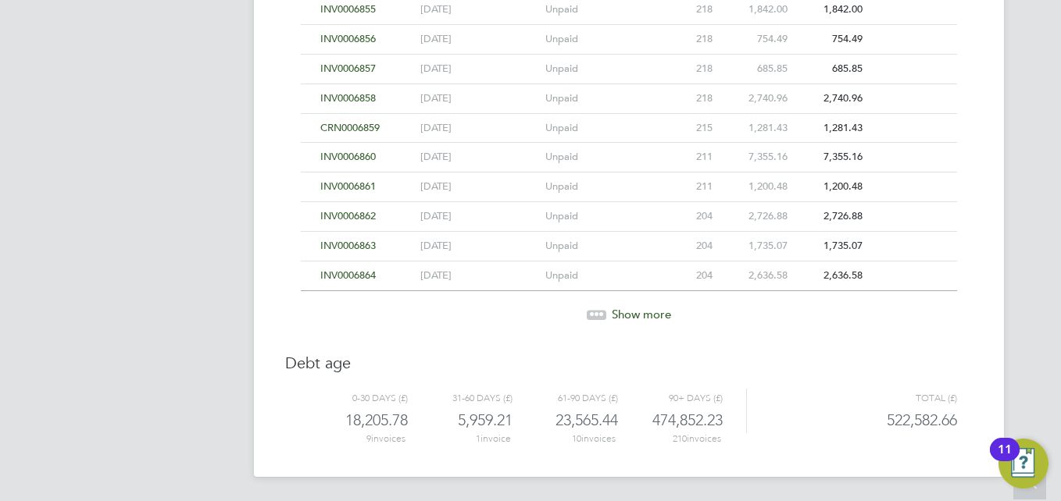
click at [596, 314] on icon at bounding box center [596, 312] width 5 height 5
click at [595, 316] on div at bounding box center [597, 314] width 20 height 9
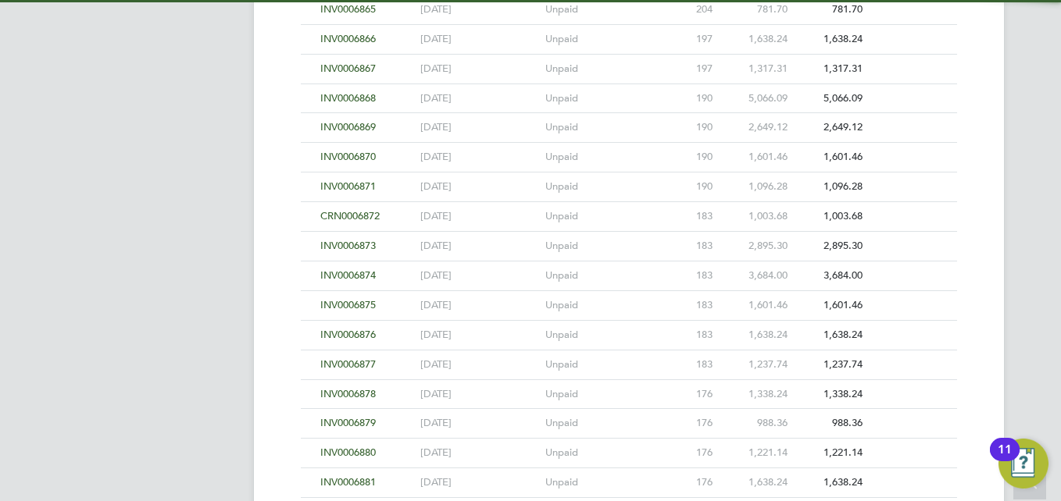
scroll to position [5391, 0]
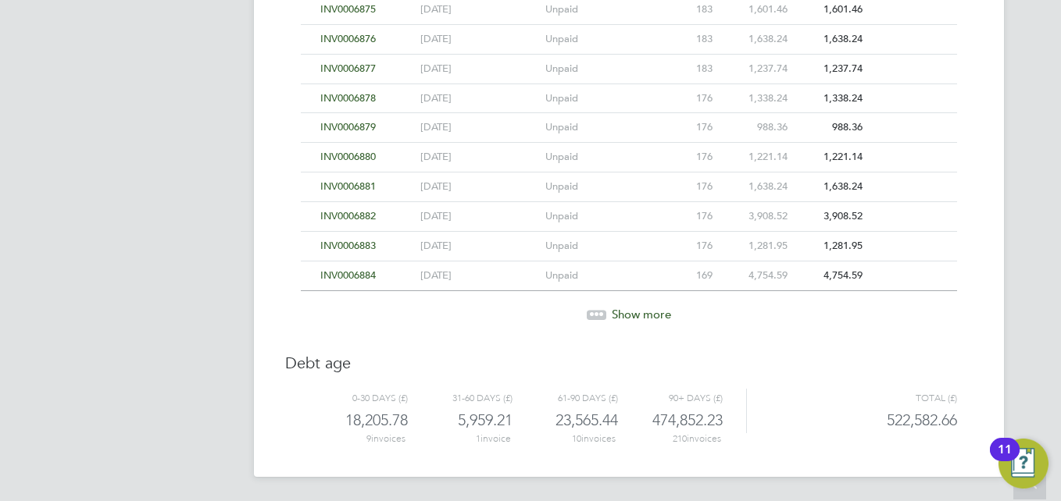
click at [605, 314] on div at bounding box center [597, 314] width 20 height 9
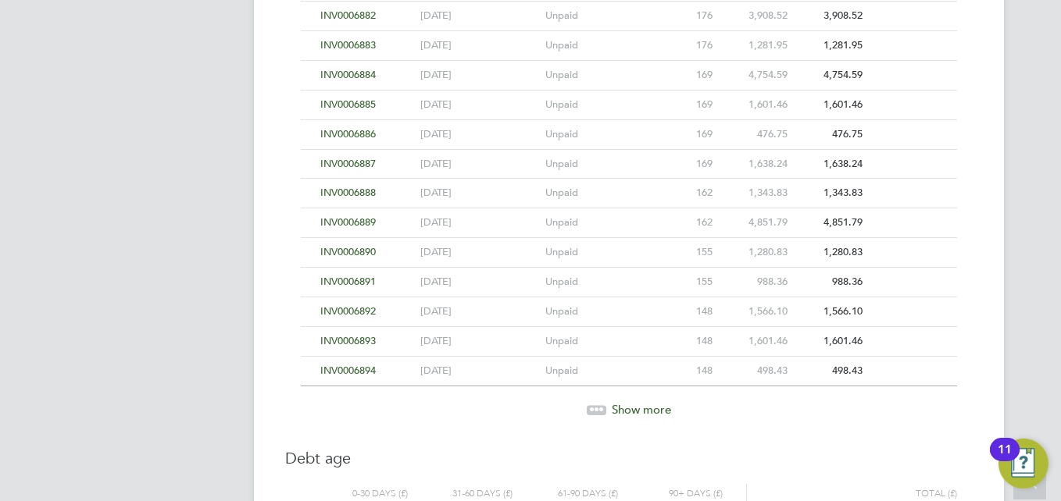
scroll to position [5687, 0]
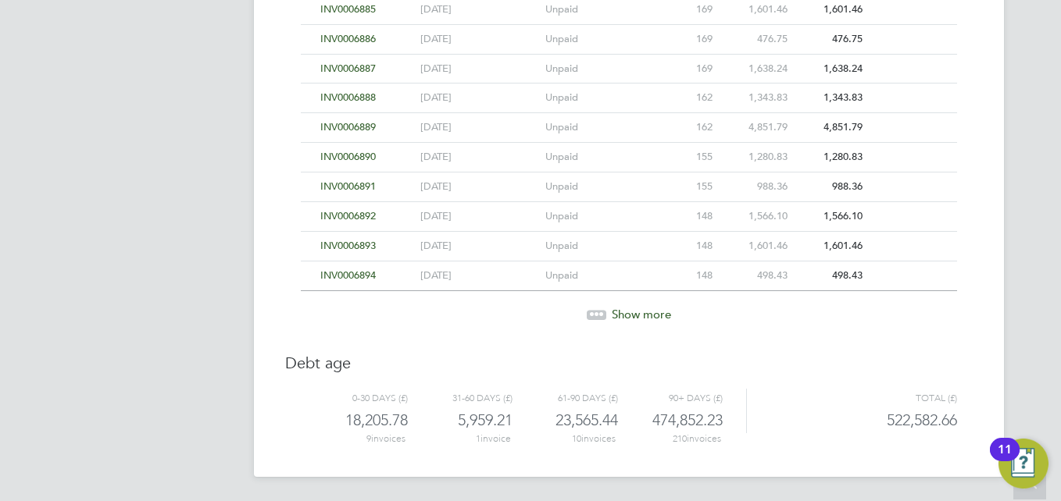
click at [600, 313] on icon at bounding box center [601, 312] width 5 height 5
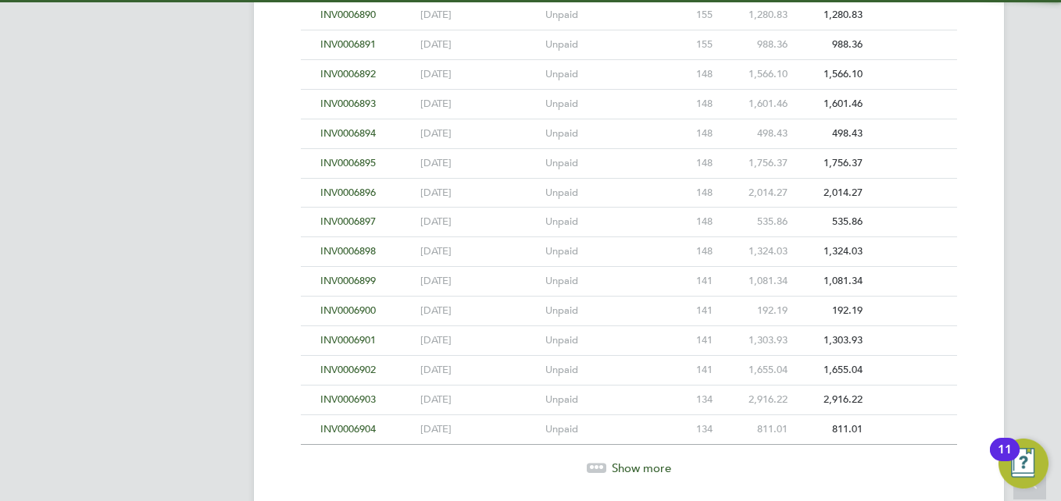
scroll to position [5983, 0]
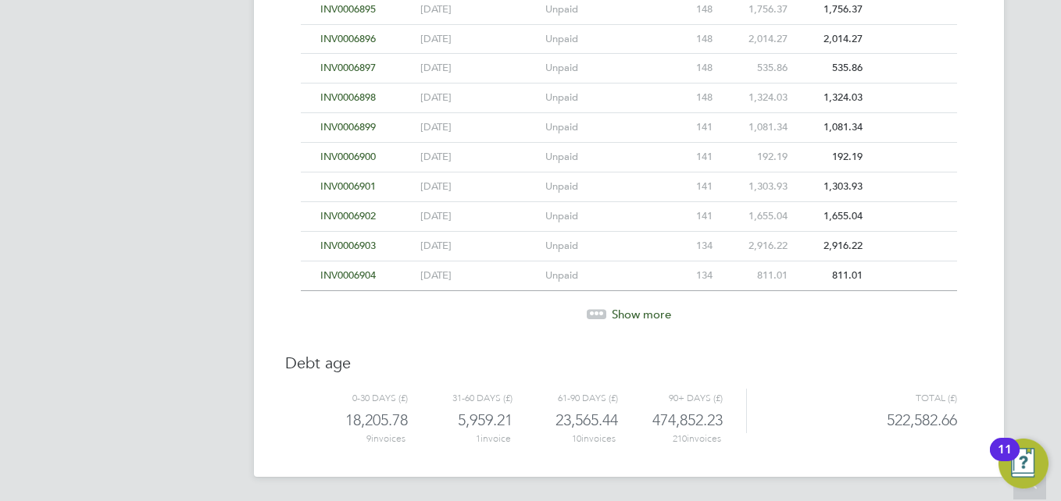
click at [599, 309] on icon at bounding box center [601, 311] width 5 height 5
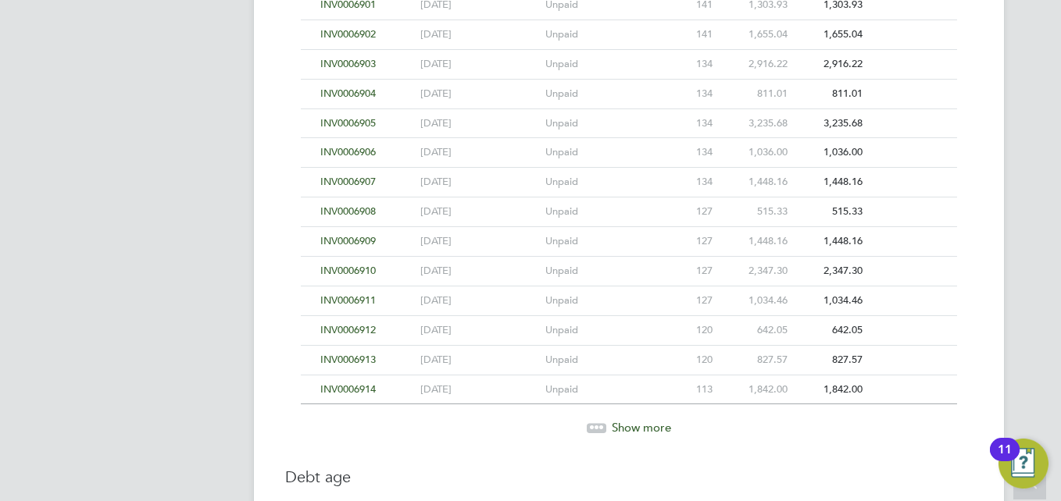
scroll to position [6279, 0]
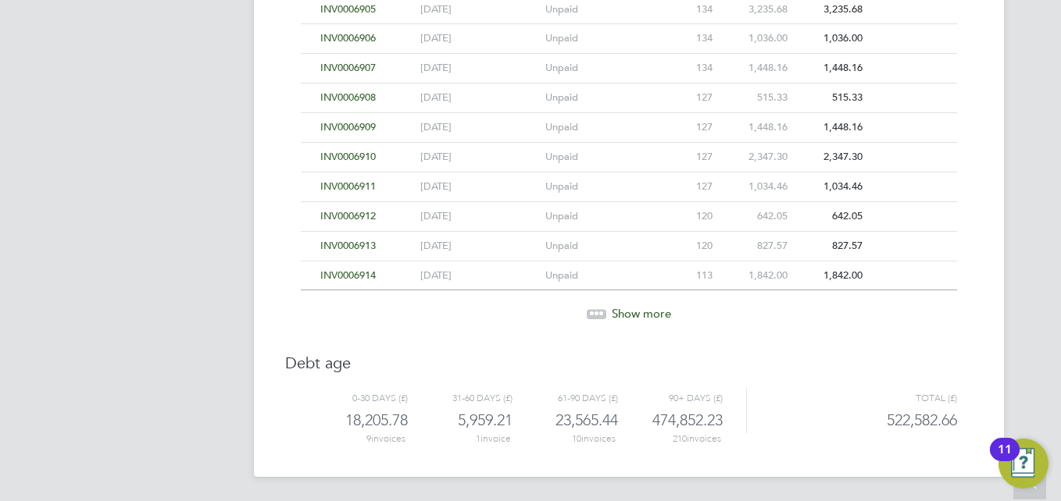
click at [599, 313] on icon at bounding box center [601, 311] width 5 height 5
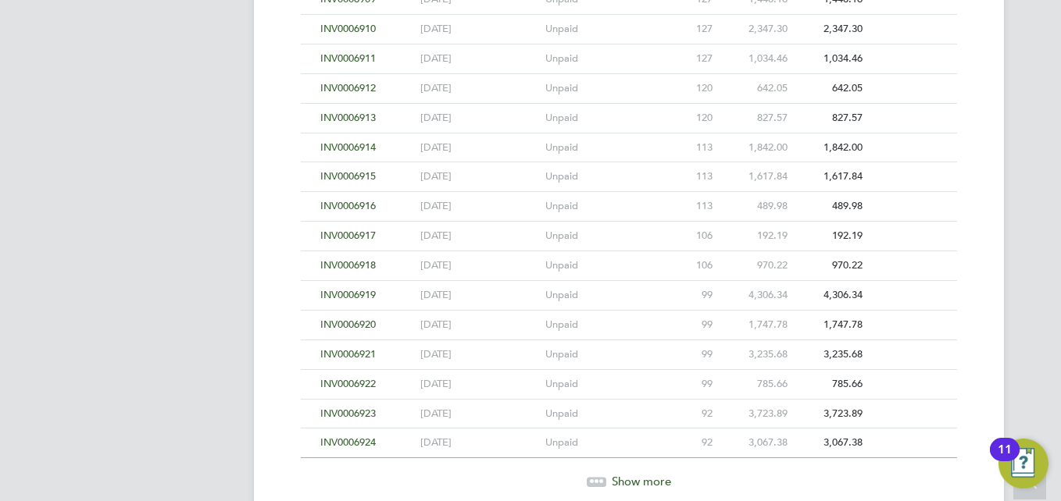
scroll to position [6575, 0]
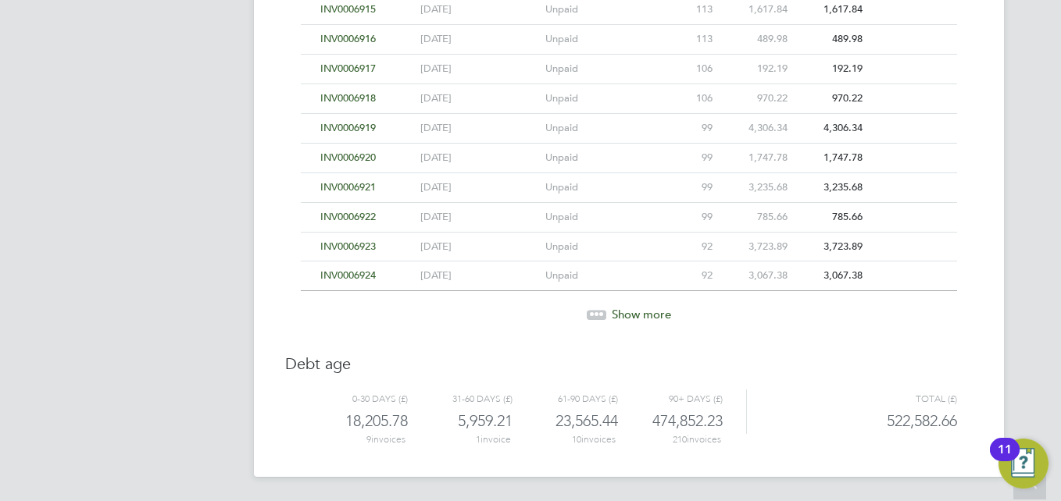
click at [595, 312] on icon at bounding box center [596, 312] width 5 height 5
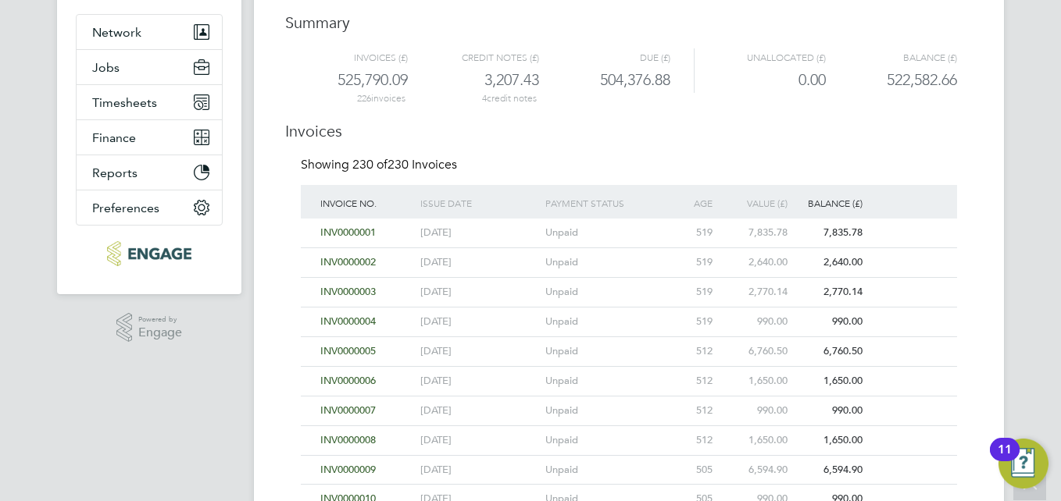
scroll to position [0, 0]
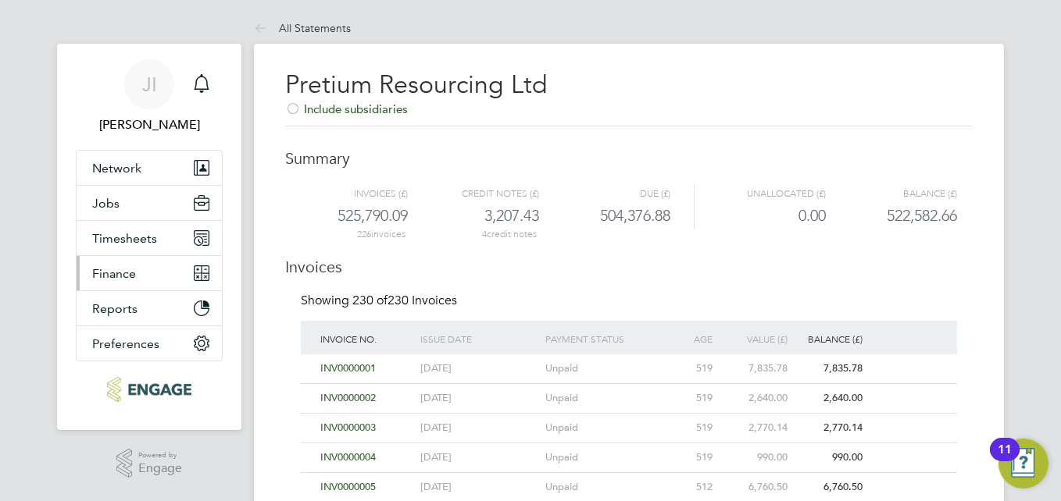
click at [128, 273] on span "Finance" at bounding box center [114, 273] width 44 height 15
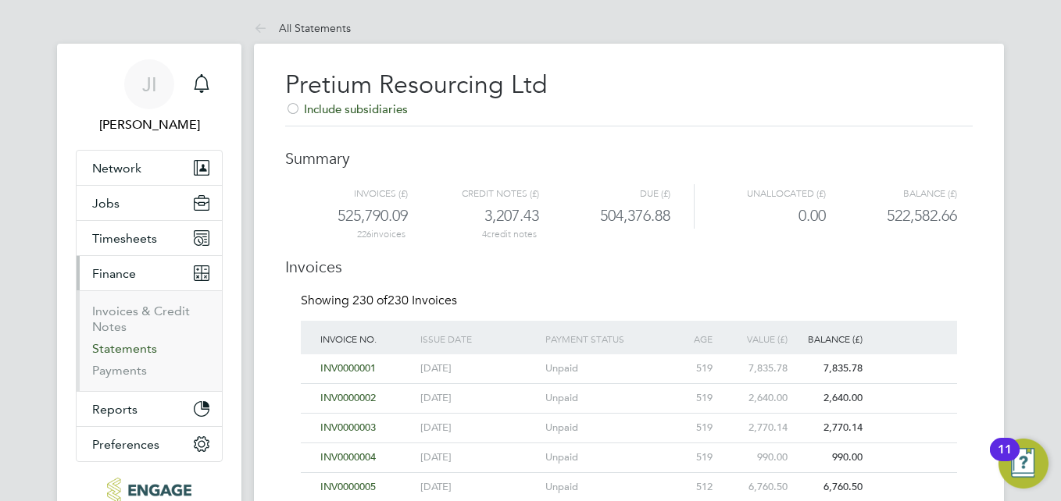
click at [129, 355] on link "Statements" at bounding box center [124, 348] width 65 height 15
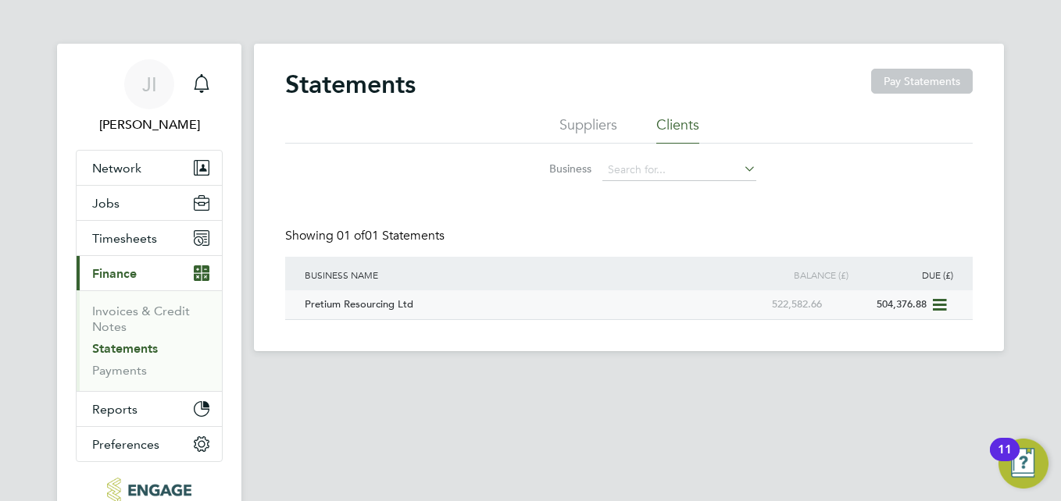
click at [898, 307] on div "504,376.88" at bounding box center [878, 305] width 105 height 29
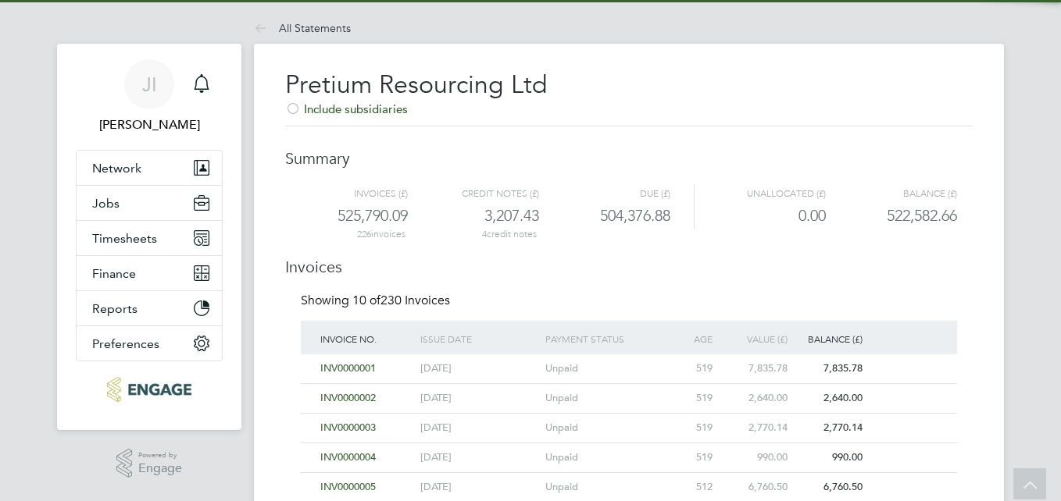
scroll to position [359, 0]
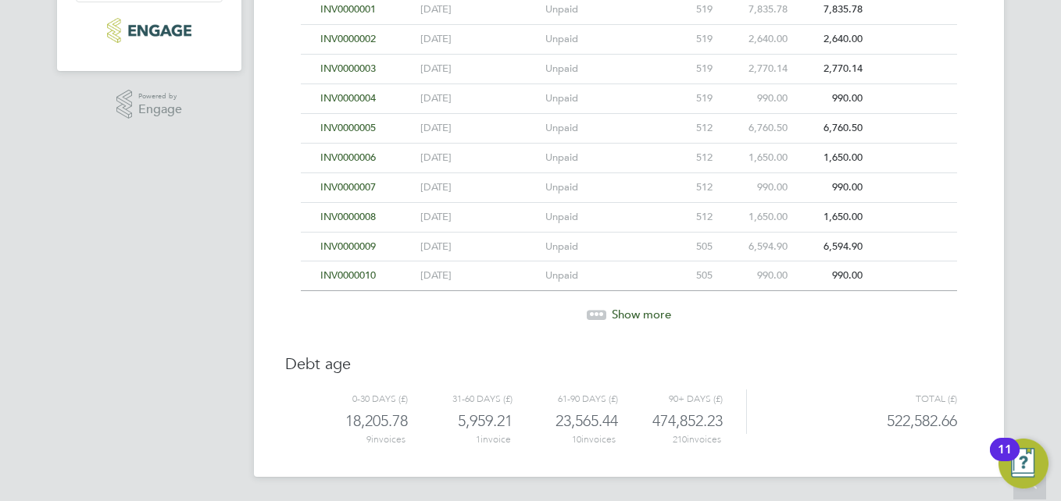
click at [600, 316] on div at bounding box center [597, 314] width 20 height 9
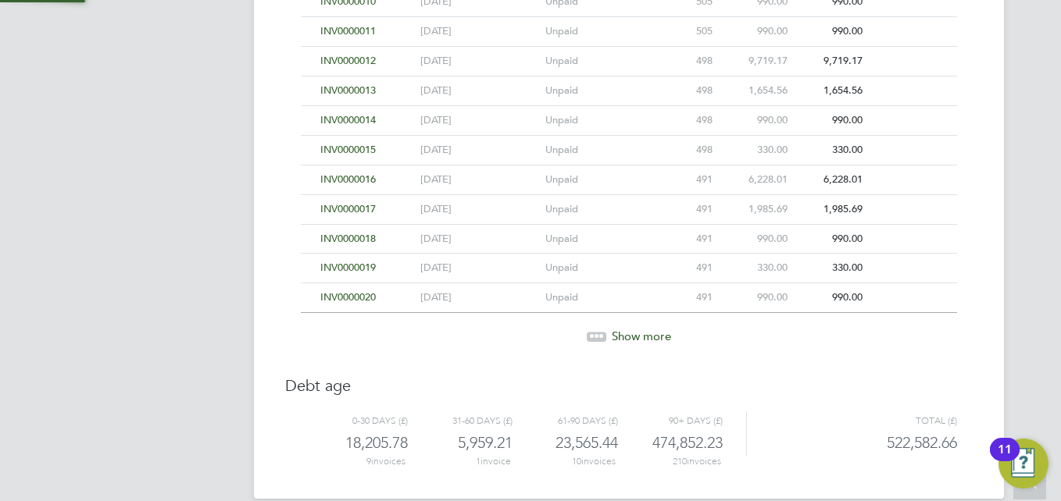
scroll to position [655, 0]
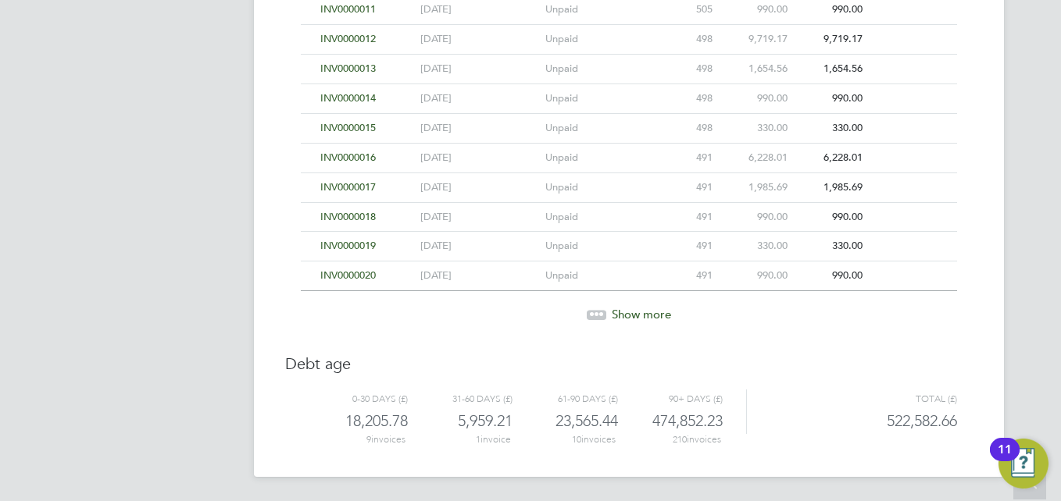
click at [600, 316] on div at bounding box center [597, 314] width 20 height 9
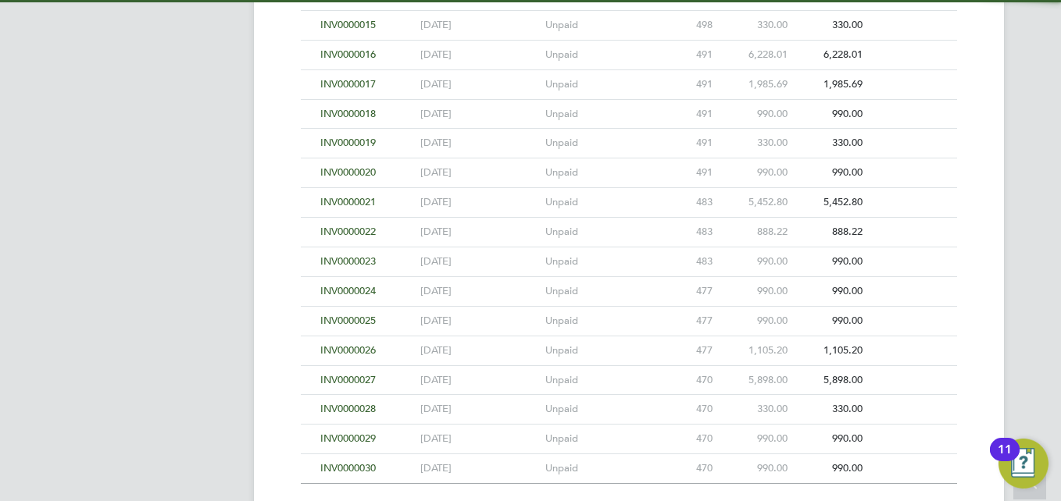
scroll to position [951, 0]
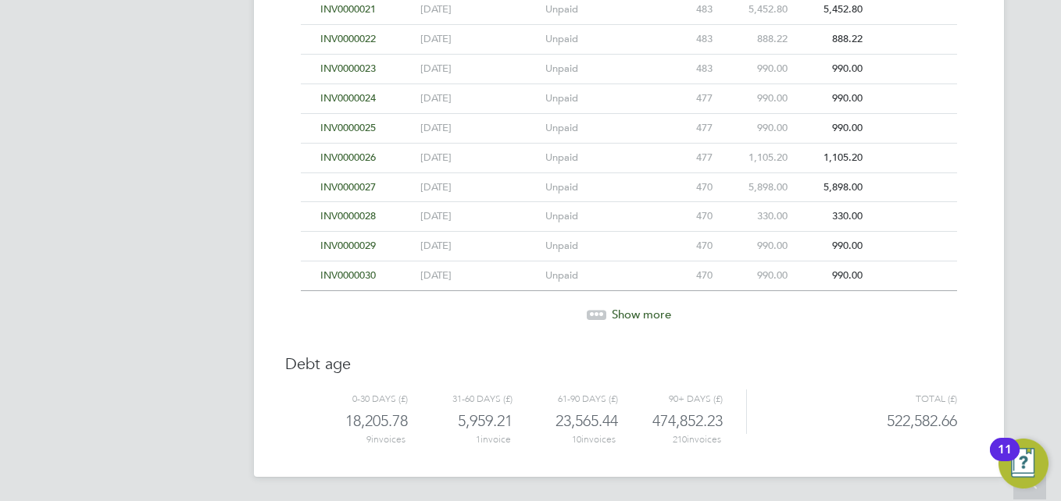
click at [600, 316] on div at bounding box center [597, 314] width 20 height 9
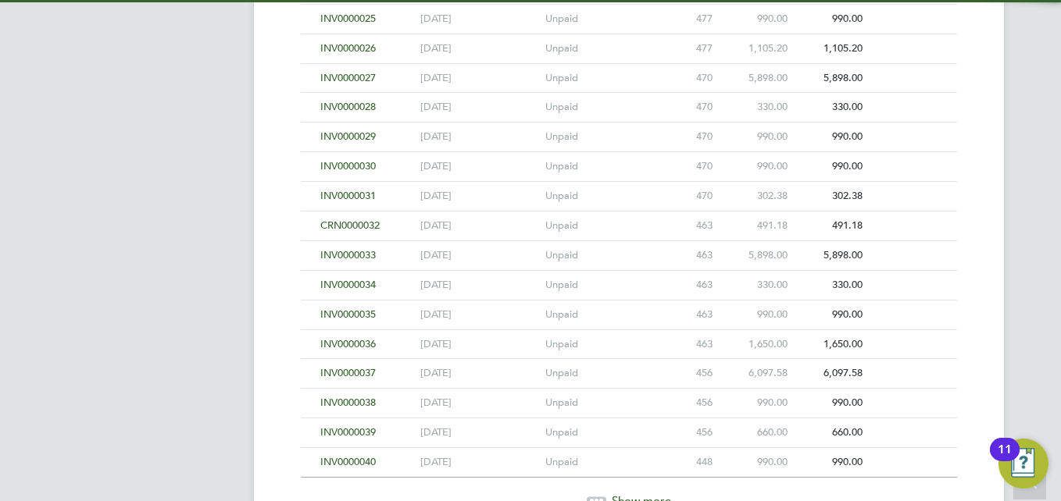
scroll to position [1247, 0]
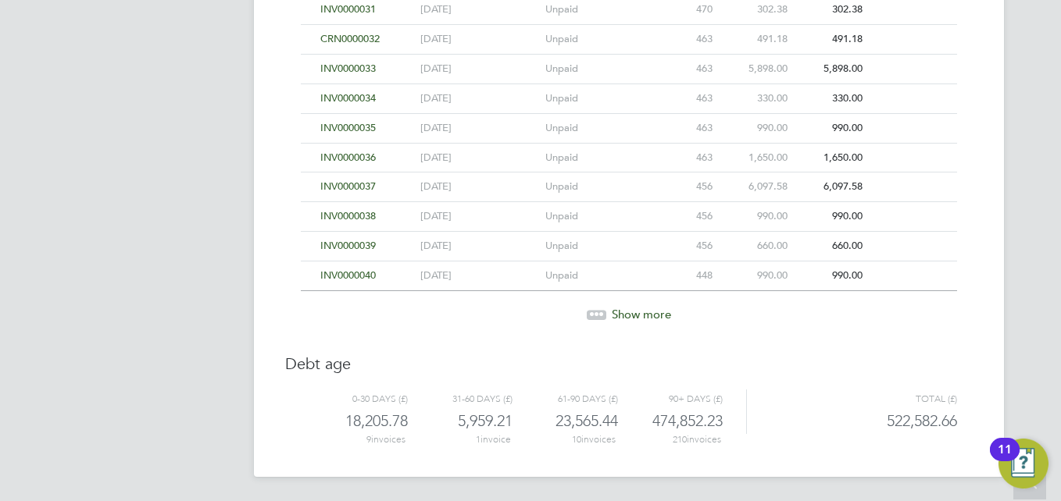
click at [600, 316] on div at bounding box center [597, 314] width 20 height 9
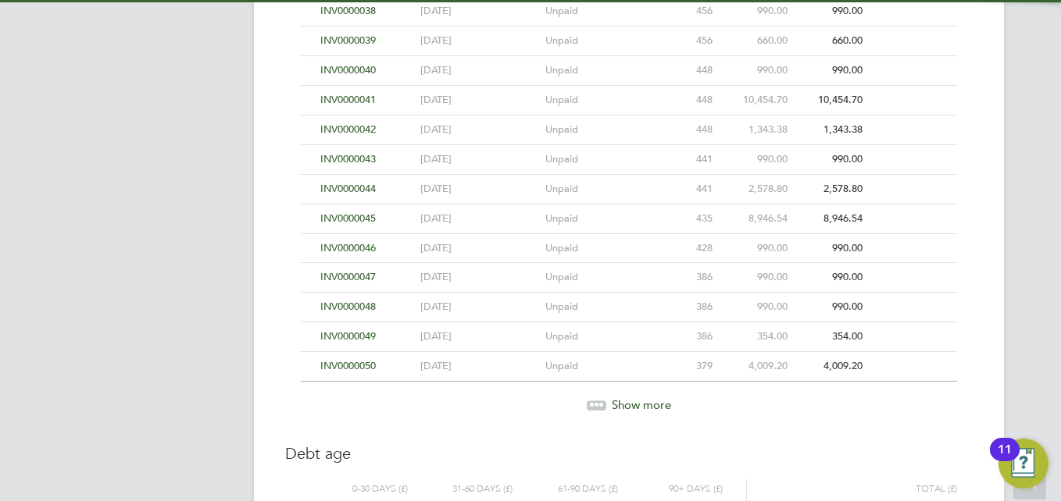
scroll to position [1544, 0]
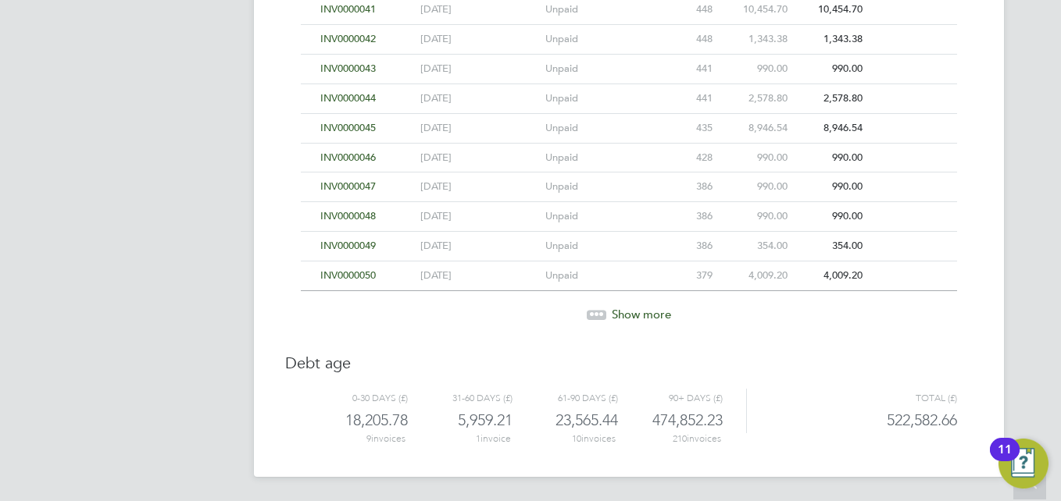
click at [600, 315] on div at bounding box center [597, 314] width 20 height 9
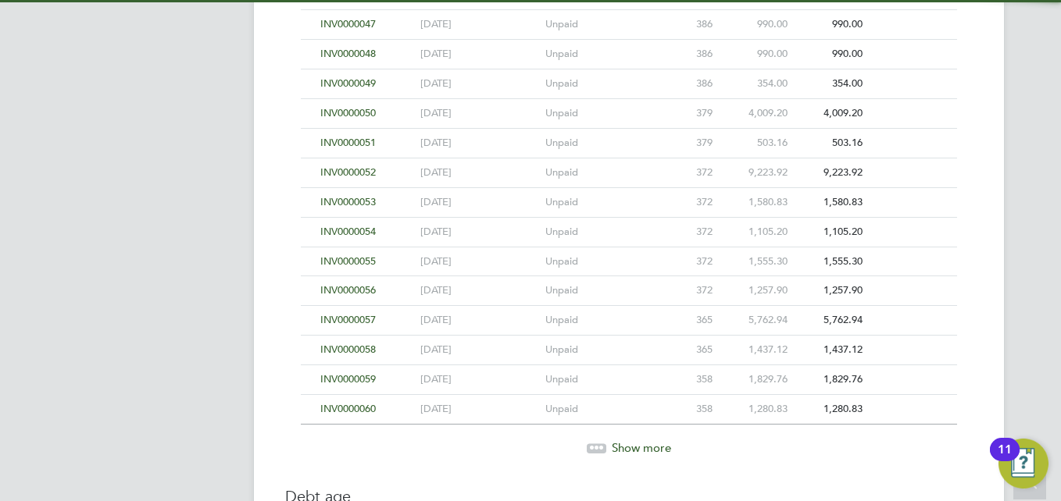
scroll to position [1840, 0]
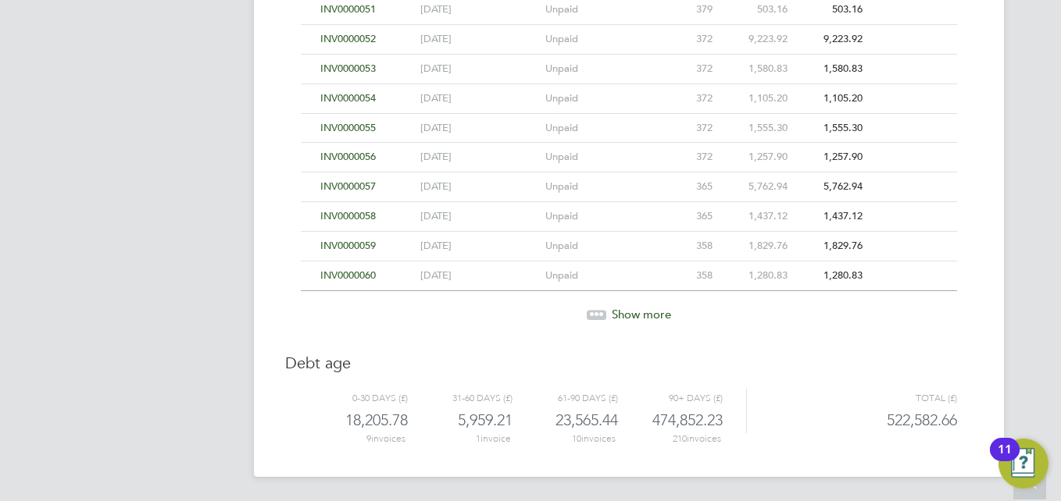
click at [600, 315] on div at bounding box center [597, 314] width 20 height 9
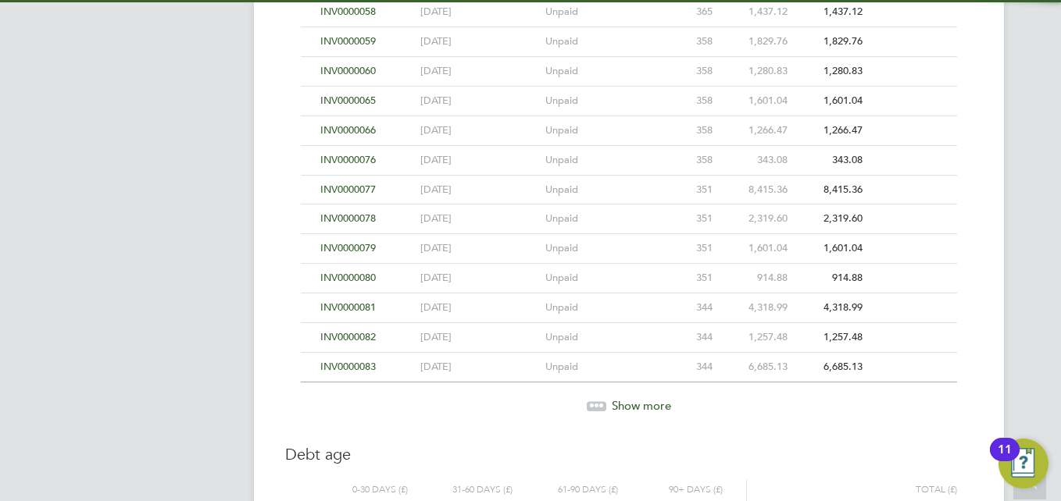
scroll to position [2136, 0]
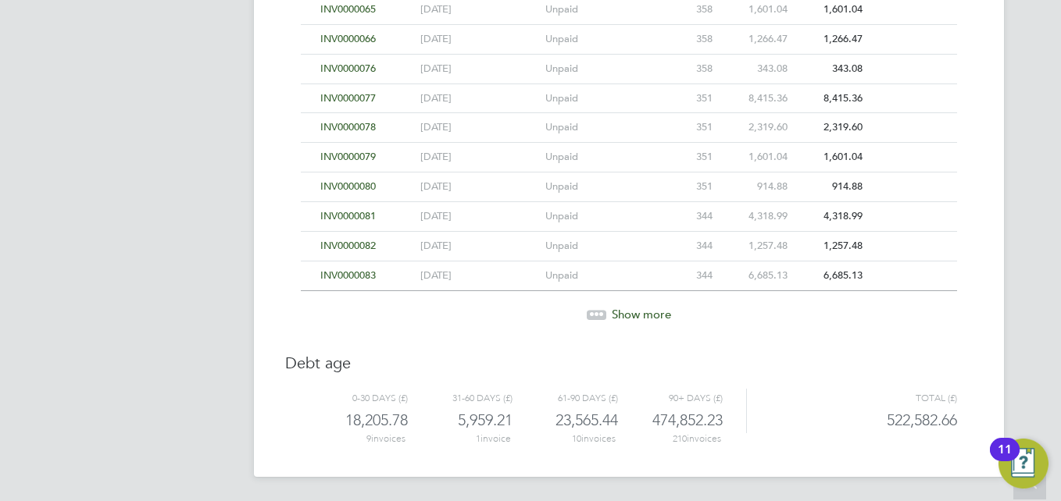
click at [601, 312] on icon at bounding box center [601, 312] width 5 height 5
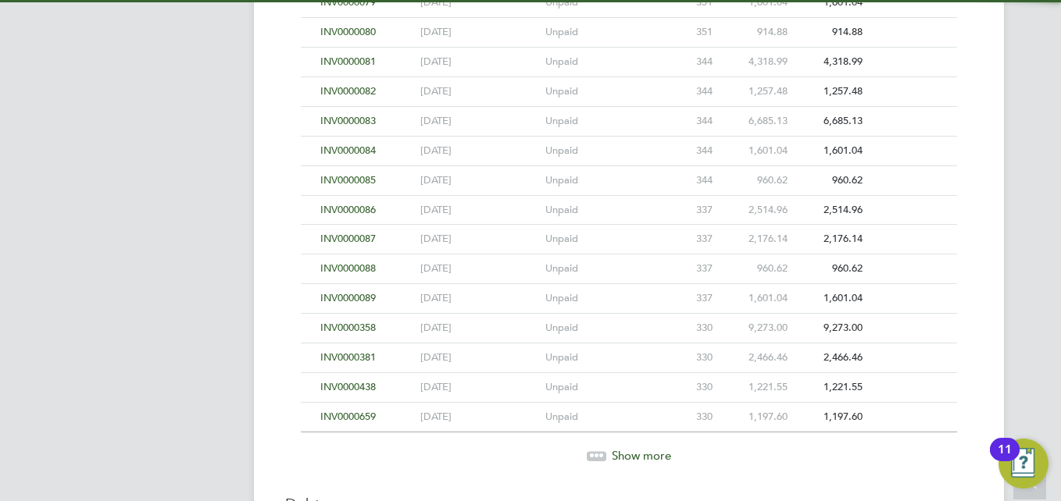
scroll to position [2432, 0]
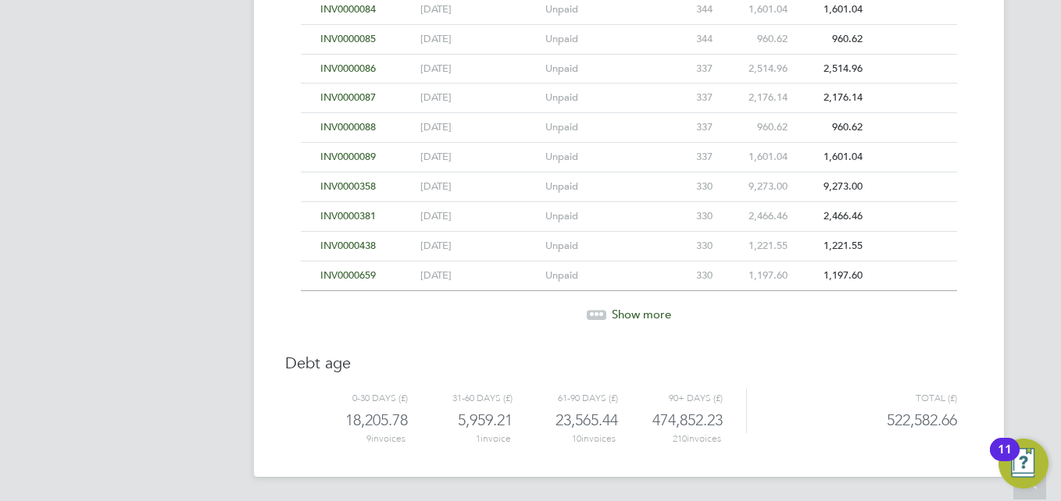
click at [601, 312] on icon at bounding box center [601, 312] width 5 height 5
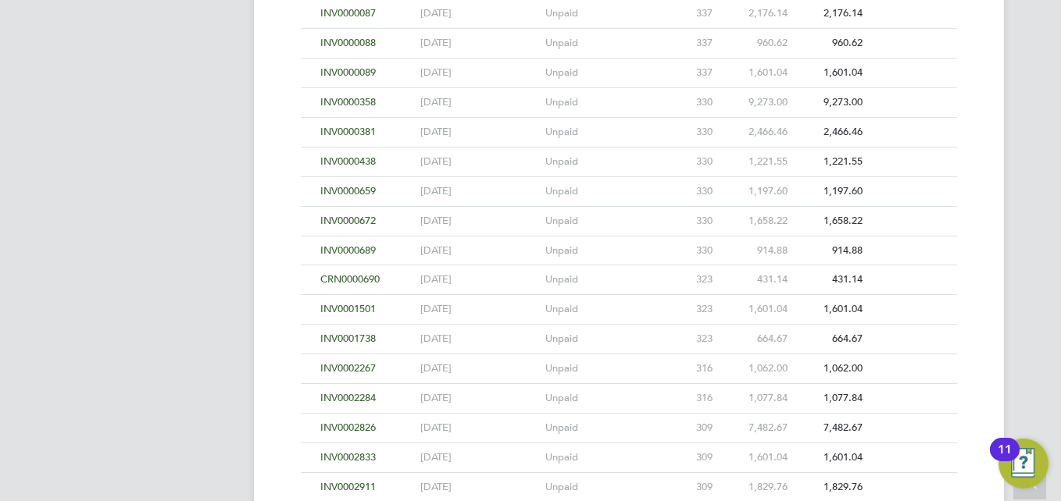
scroll to position [2728, 0]
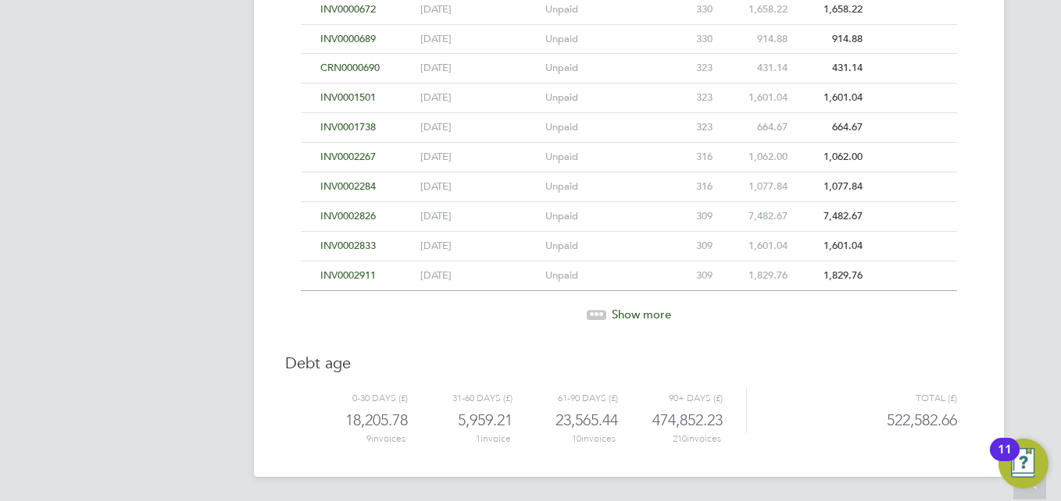
click at [601, 312] on icon at bounding box center [601, 312] width 5 height 5
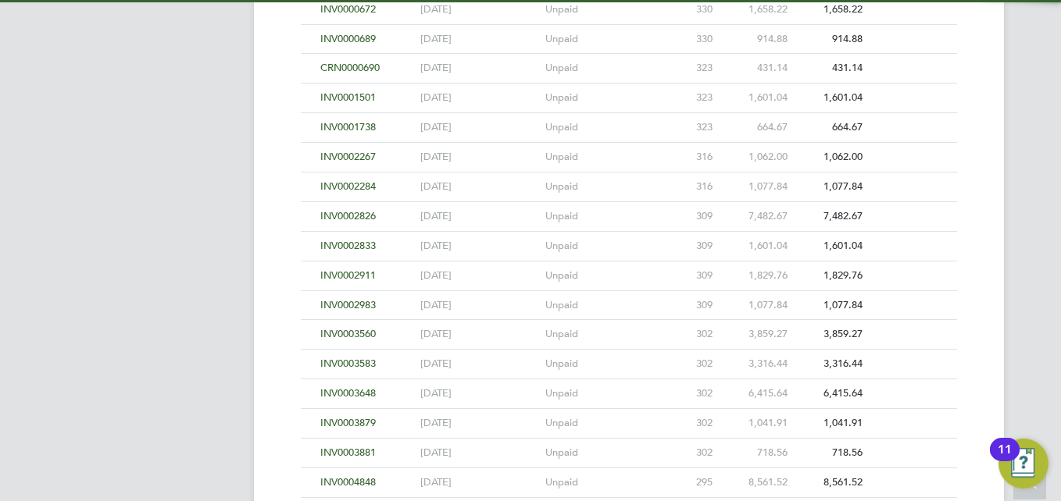
scroll to position [3024, 0]
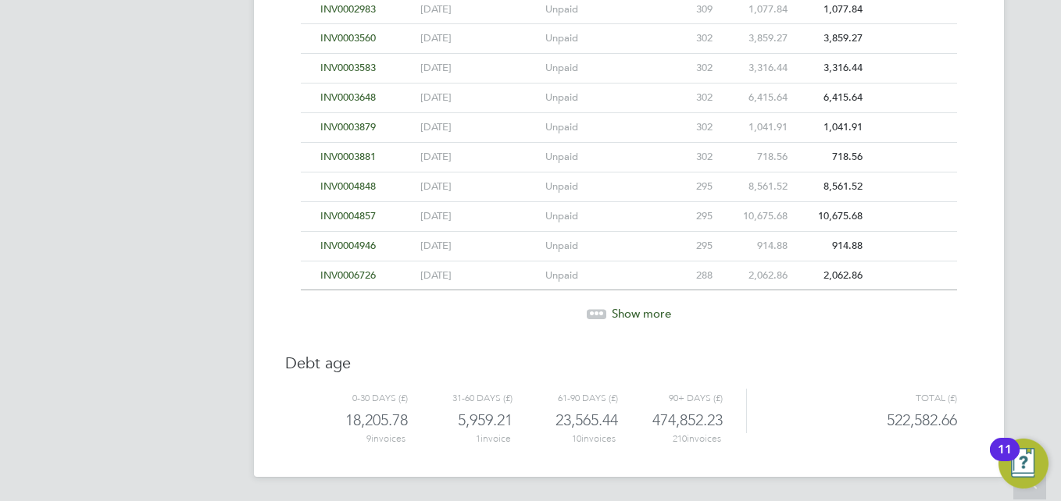
click at [601, 312] on icon at bounding box center [601, 311] width 5 height 5
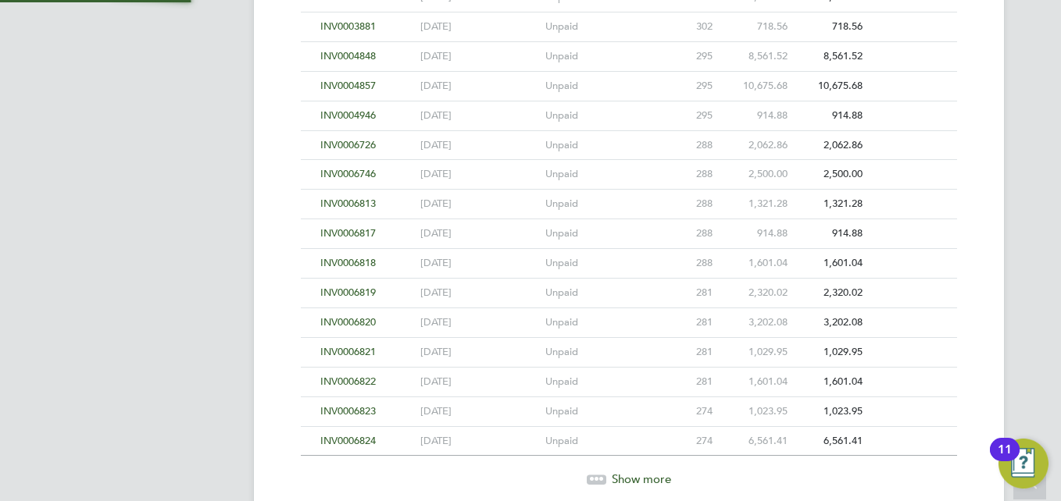
scroll to position [3319, 0]
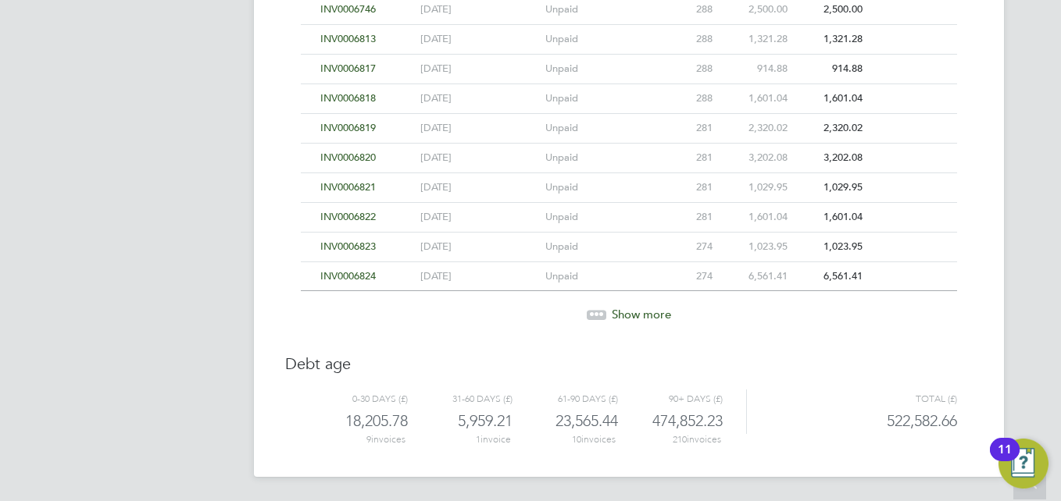
click at [601, 312] on icon at bounding box center [601, 312] width 5 height 5
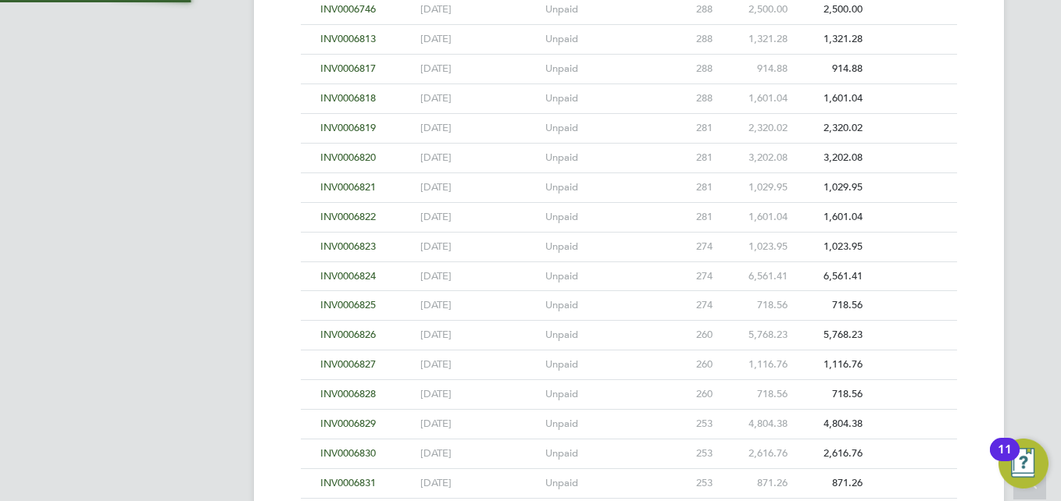
scroll to position [3615, 0]
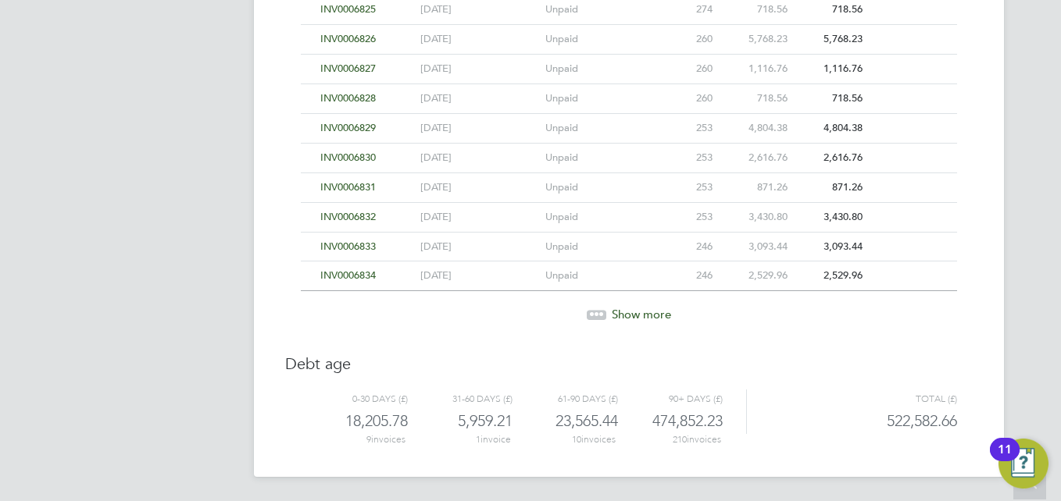
click at [601, 312] on icon at bounding box center [601, 312] width 5 height 5
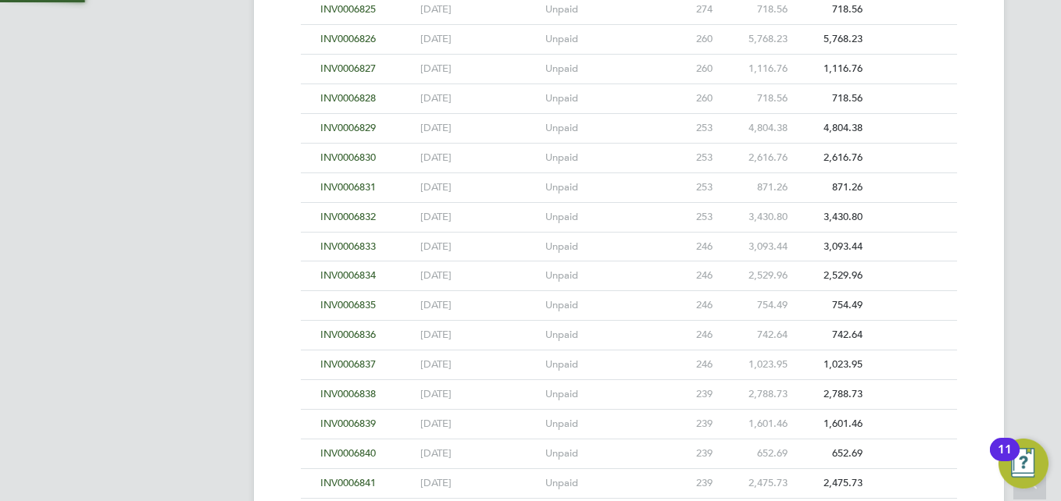
scroll to position [3911, 0]
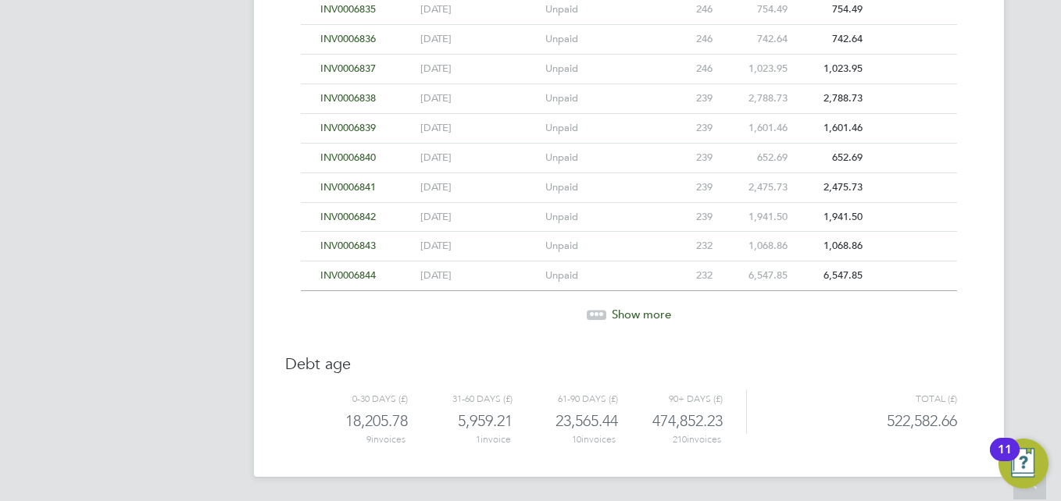
click at [601, 312] on icon at bounding box center [601, 312] width 5 height 5
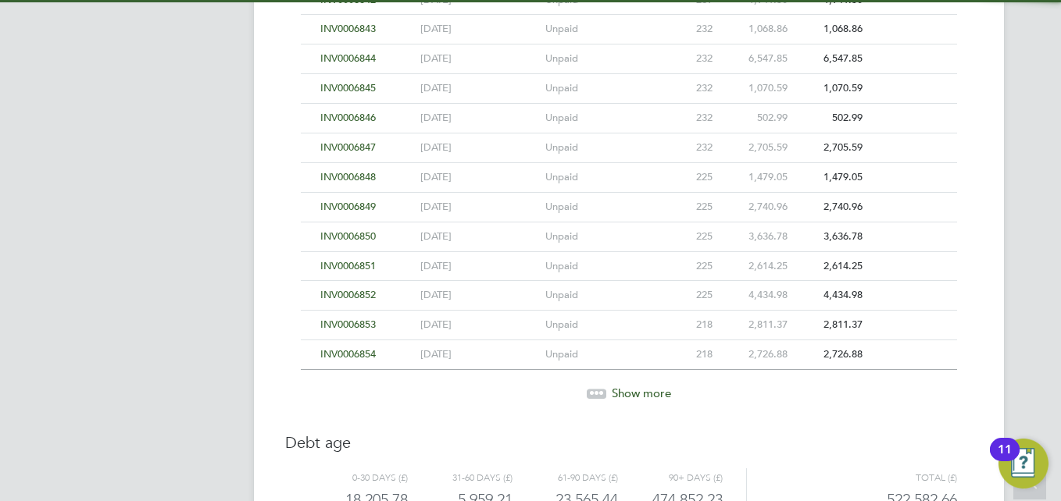
scroll to position [4207, 0]
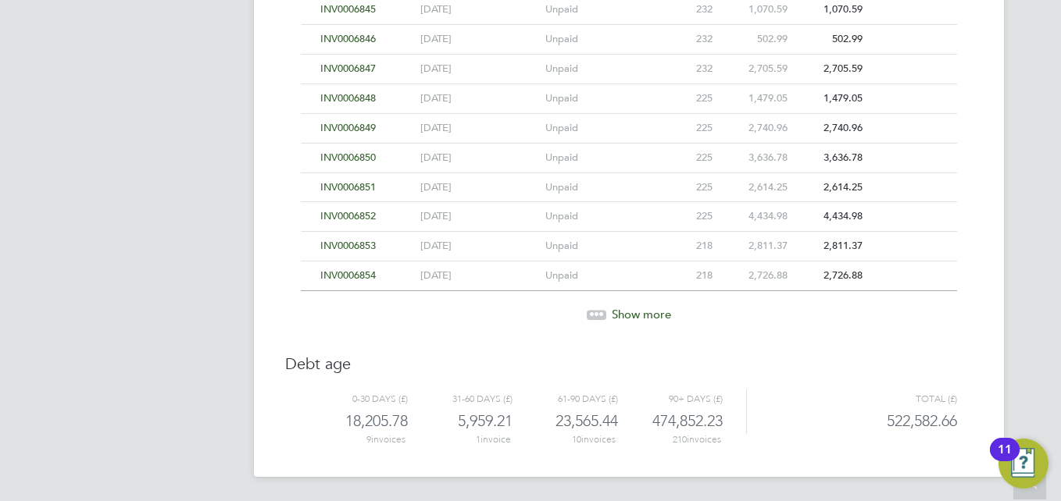
click at [601, 312] on icon at bounding box center [601, 312] width 5 height 5
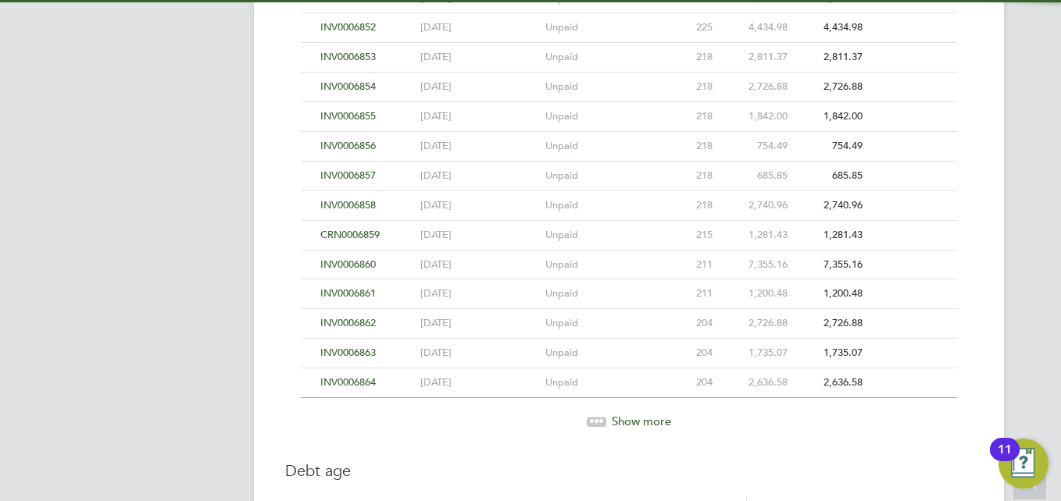
scroll to position [4503, 0]
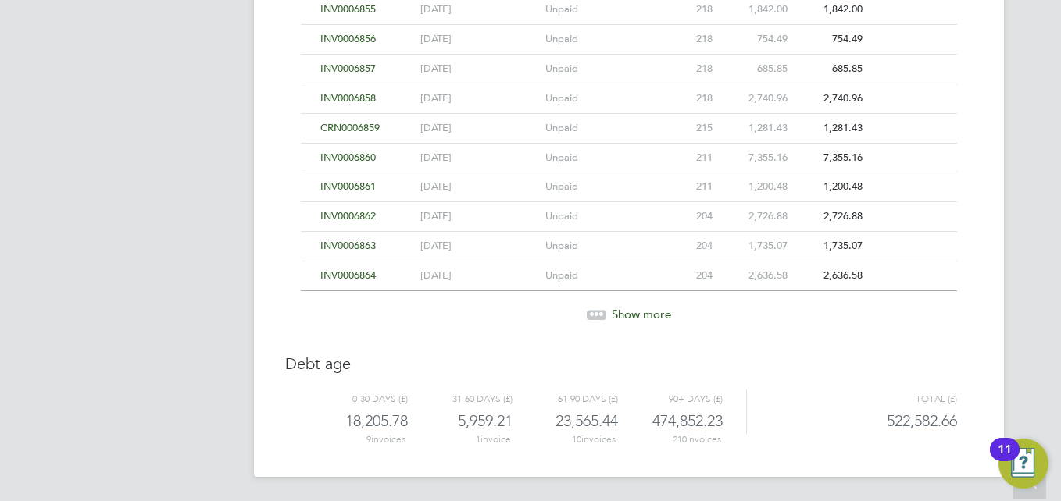
click at [601, 312] on icon at bounding box center [601, 312] width 5 height 5
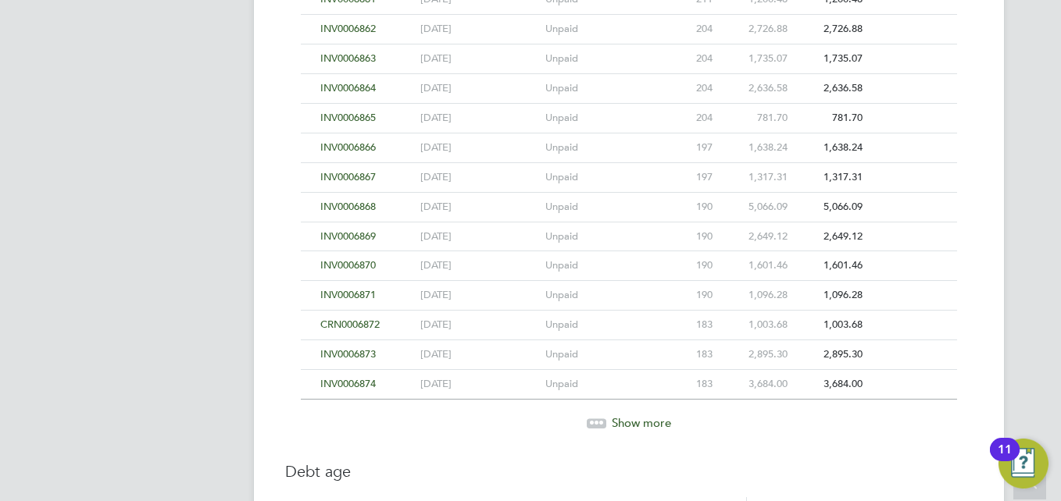
scroll to position [4799, 0]
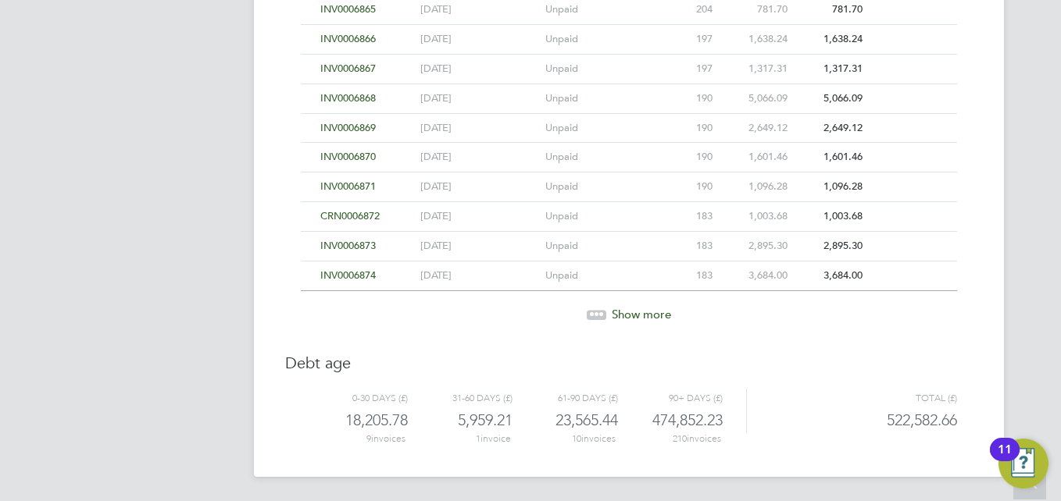
click at [601, 312] on icon at bounding box center [601, 312] width 5 height 5
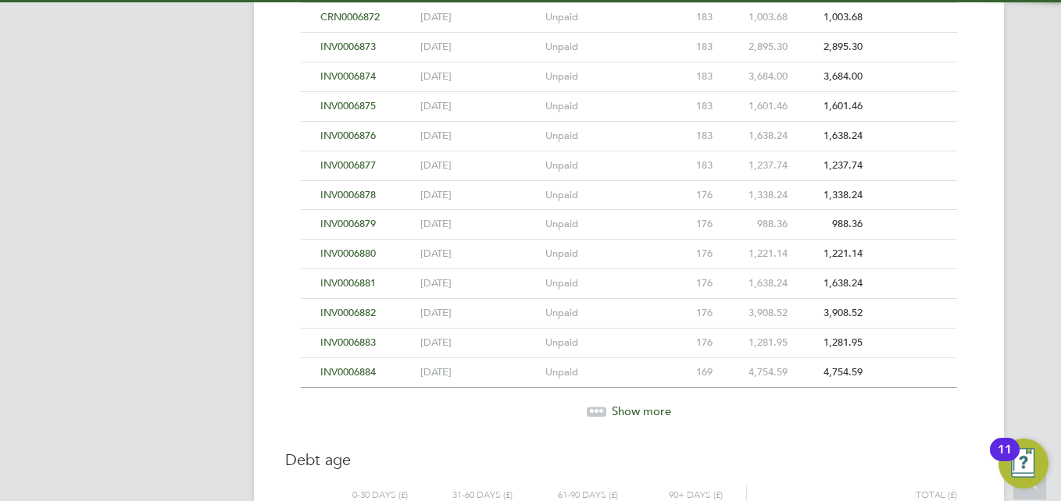
scroll to position [5095, 0]
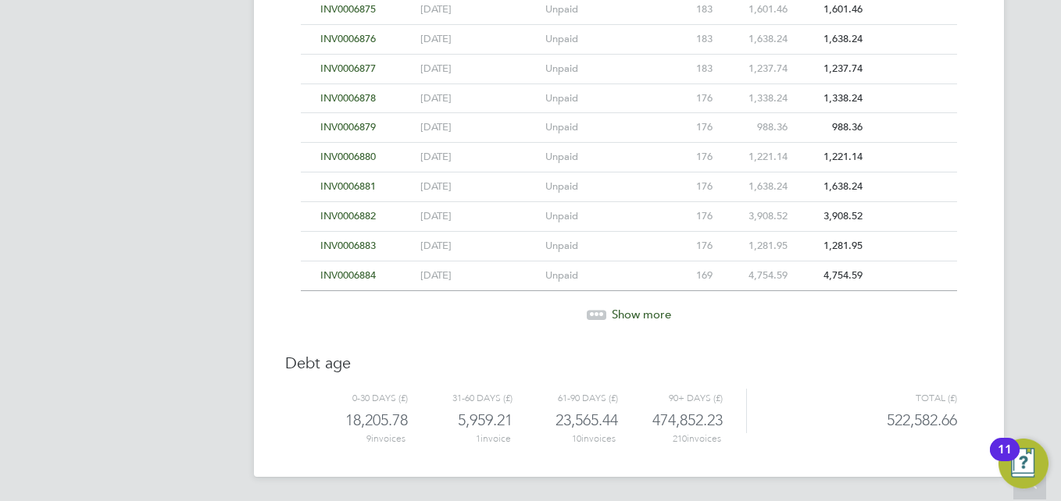
click at [601, 312] on icon at bounding box center [601, 312] width 5 height 5
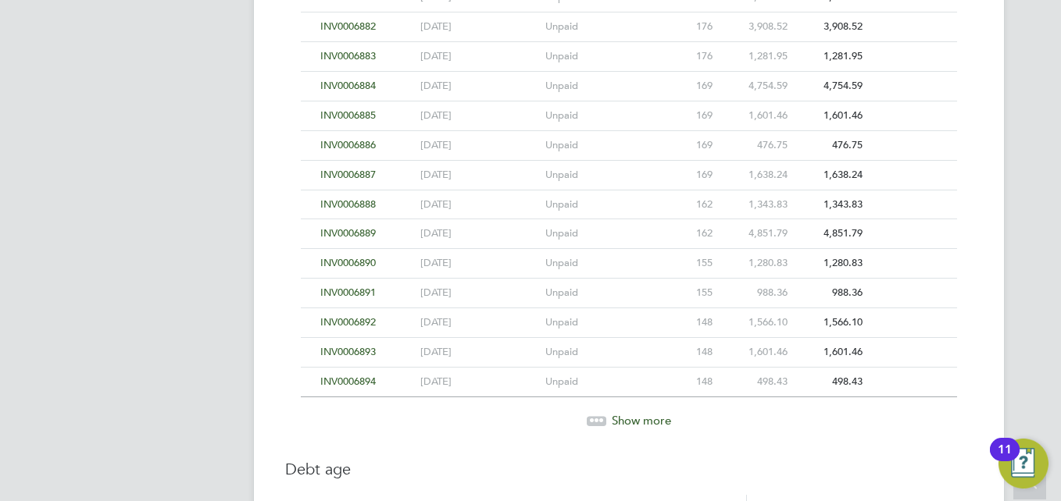
scroll to position [5391, 0]
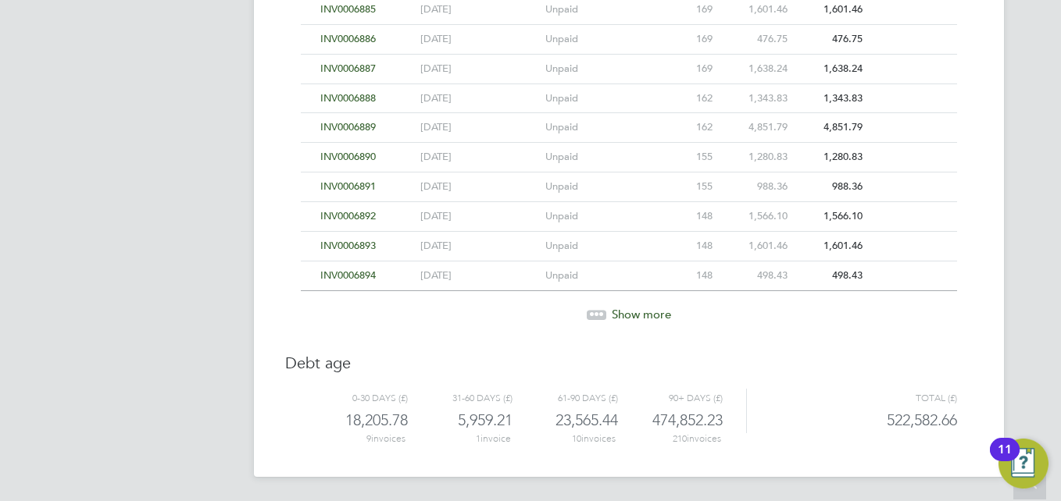
click at [601, 312] on icon at bounding box center [601, 312] width 5 height 5
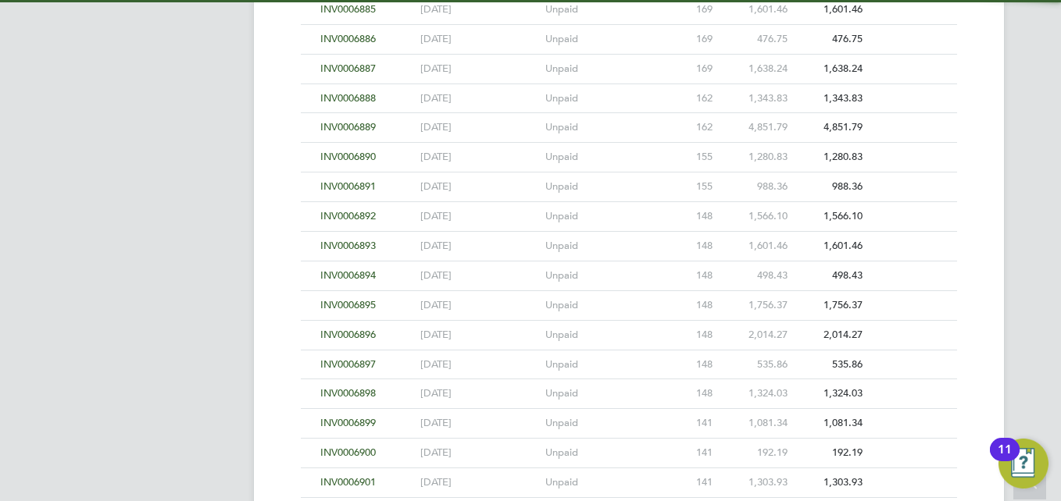
scroll to position [5687, 0]
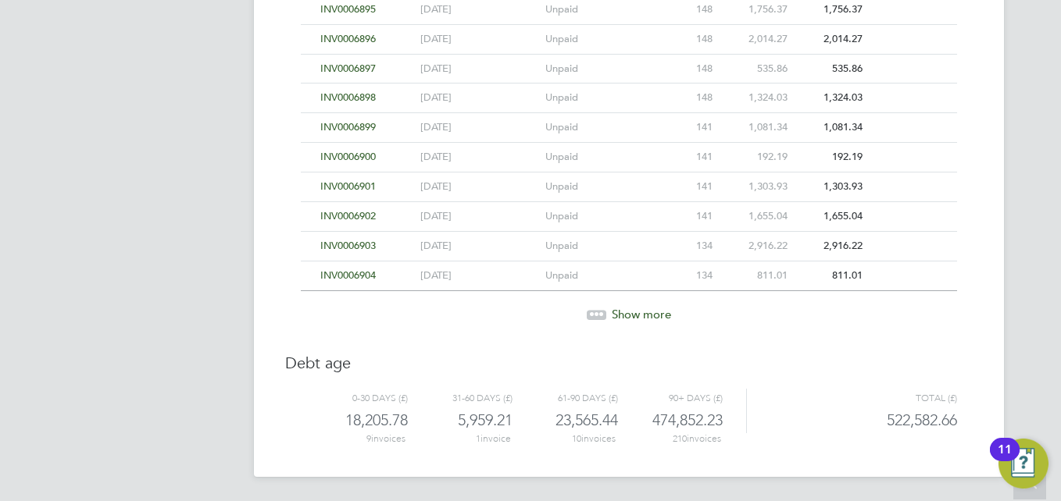
click at [601, 312] on icon at bounding box center [601, 312] width 5 height 5
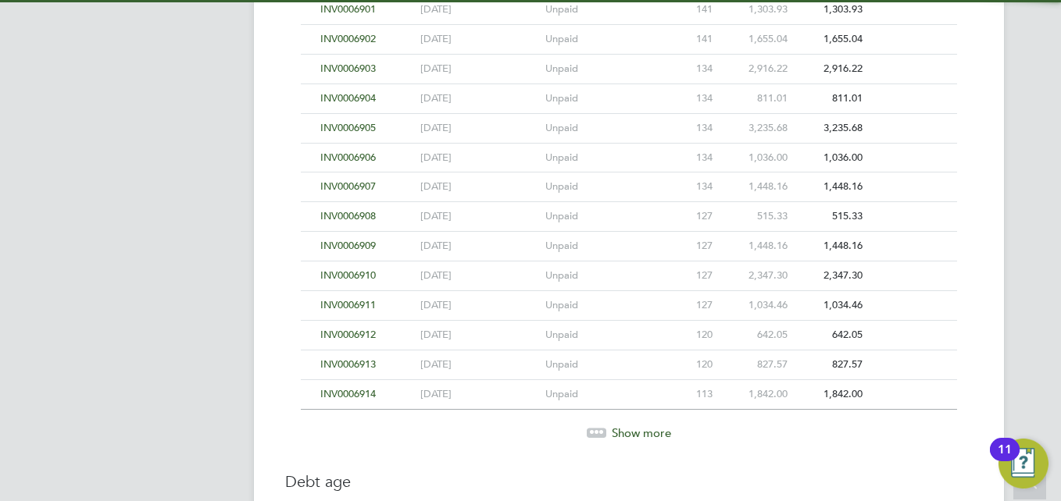
scroll to position [5983, 0]
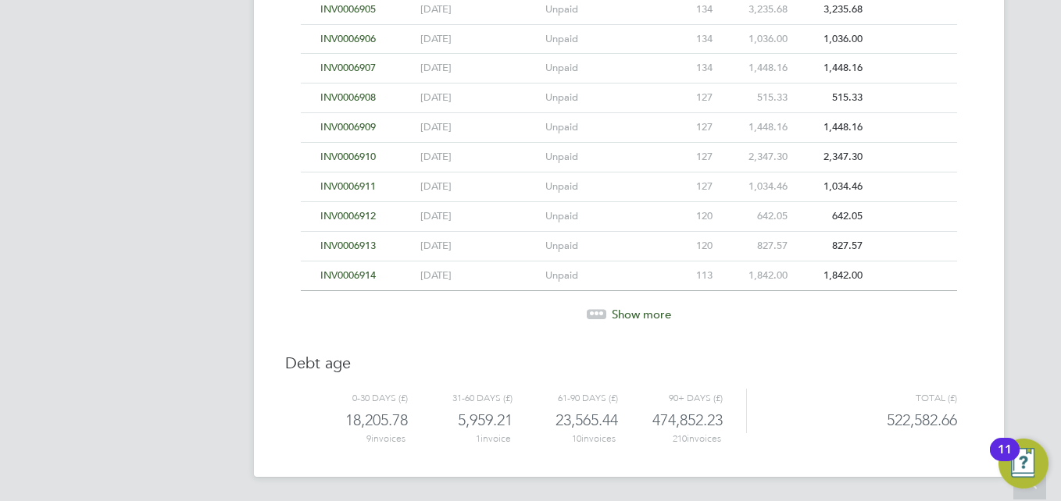
click at [601, 312] on icon at bounding box center [601, 311] width 5 height 5
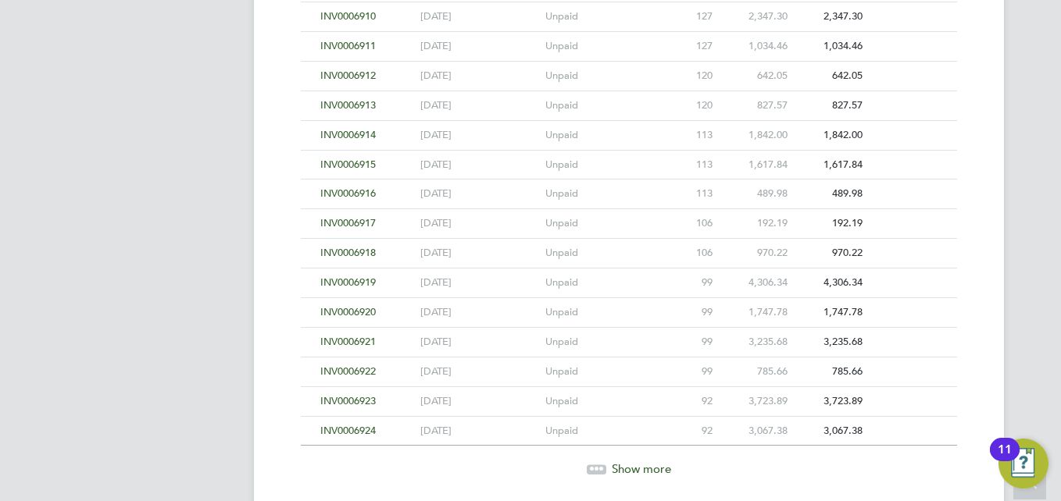
scroll to position [6279, 0]
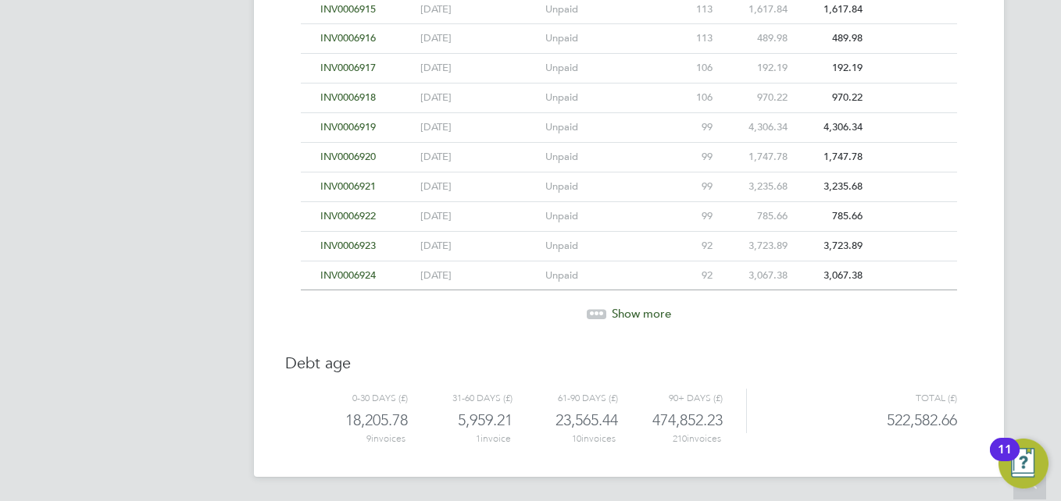
click at [601, 312] on icon at bounding box center [601, 311] width 5 height 5
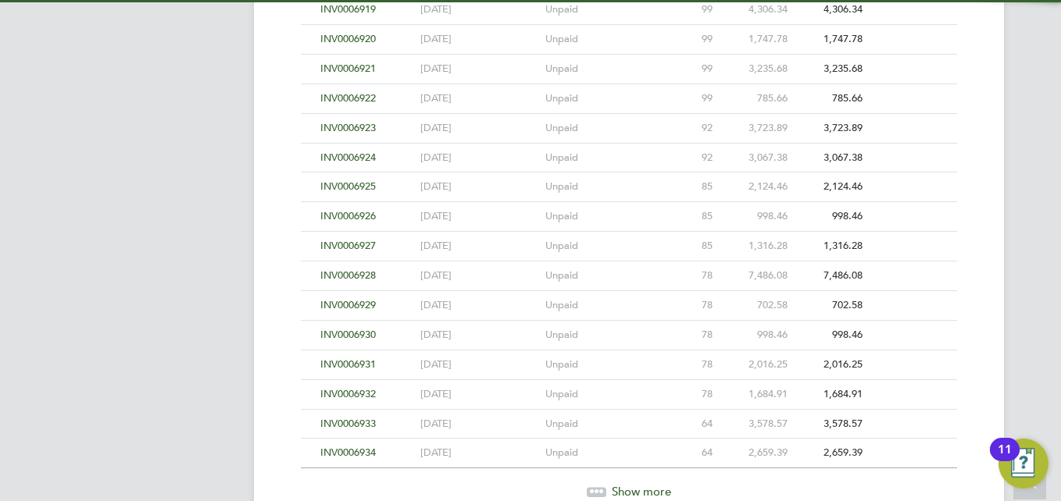
scroll to position [6575, 0]
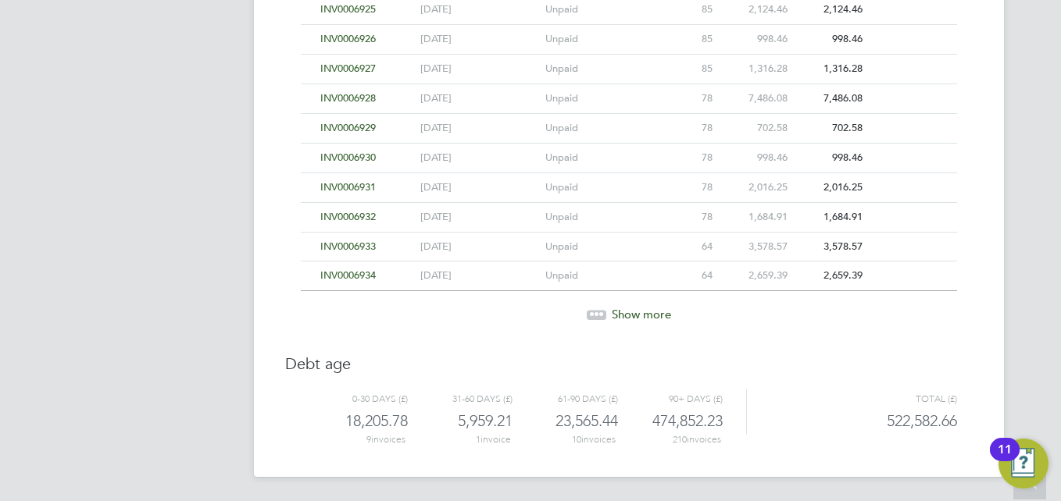
click at [599, 312] on icon at bounding box center [601, 312] width 5 height 5
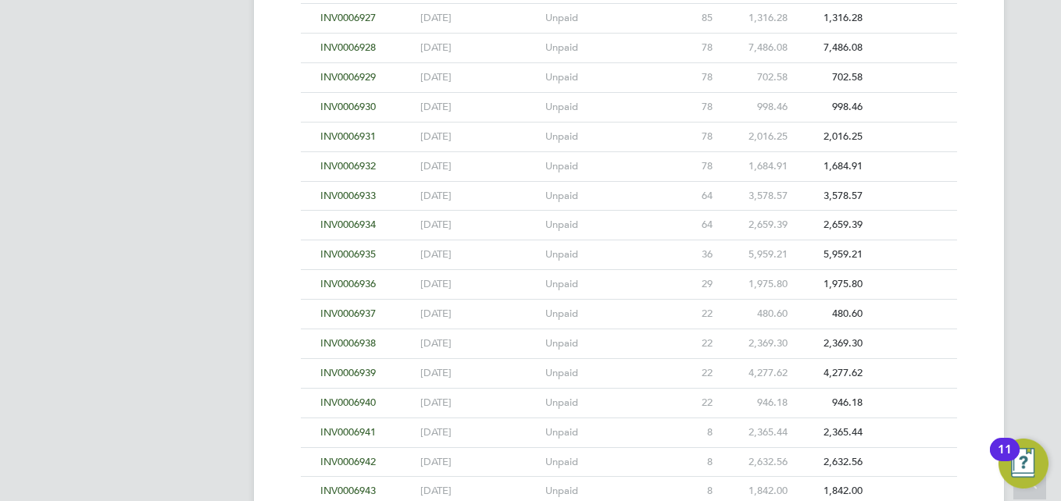
scroll to position [6653, 0]
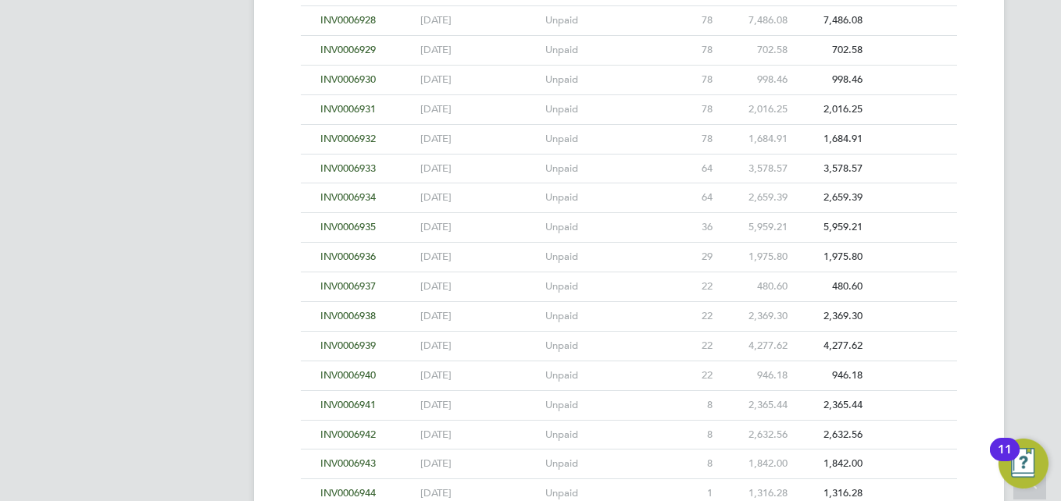
click at [359, 224] on span "INV0006935" at bounding box center [347, 226] width 55 height 13
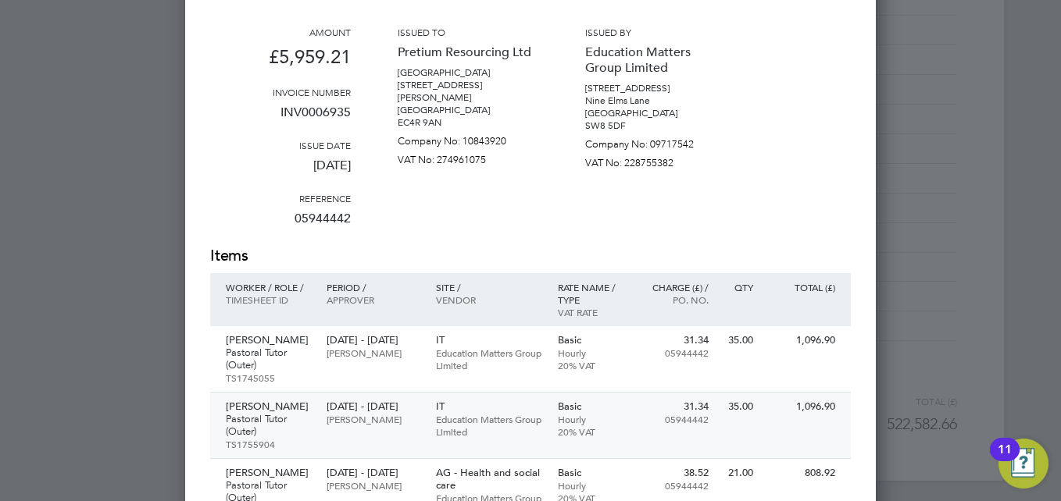
scroll to position [6731, 0]
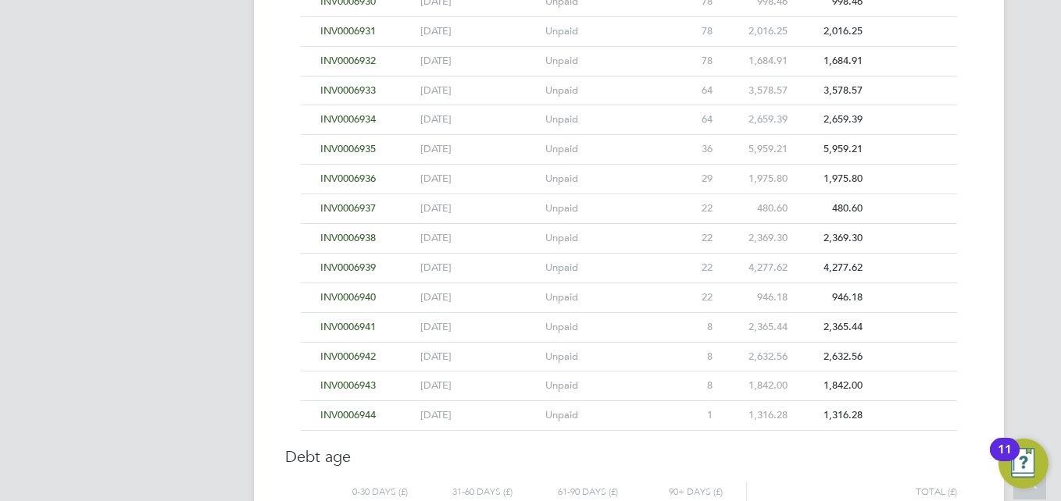
scroll to position [6653, 0]
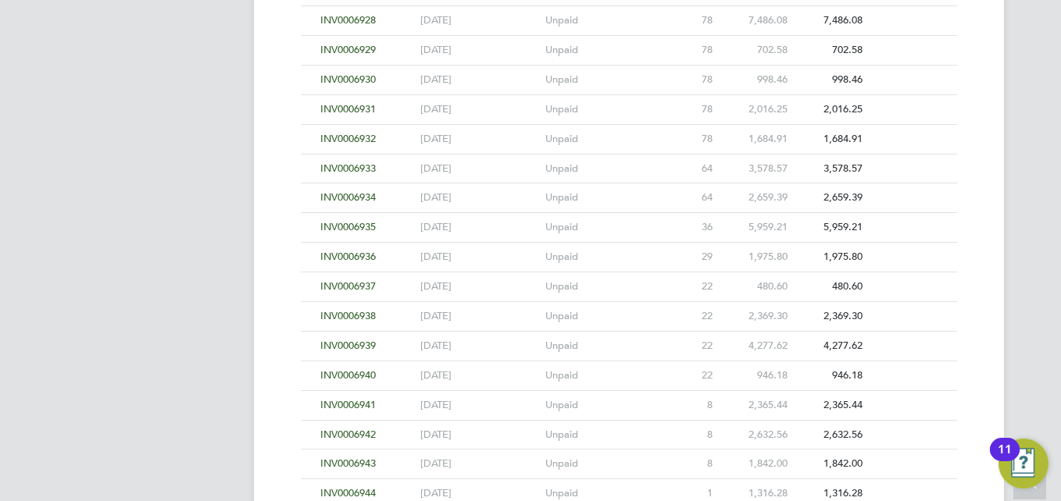
click at [363, 252] on span "INV0006936" at bounding box center [347, 256] width 55 height 13
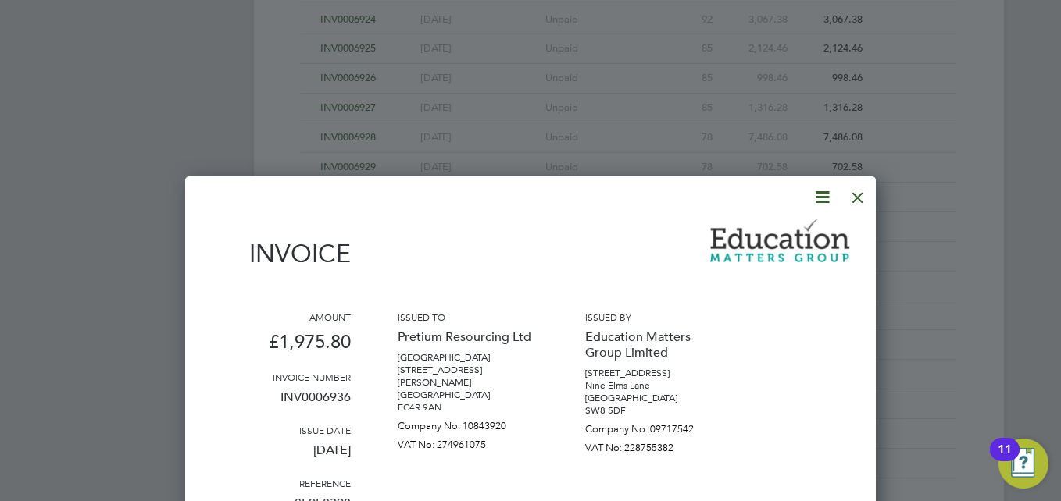
scroll to position [6497, 0]
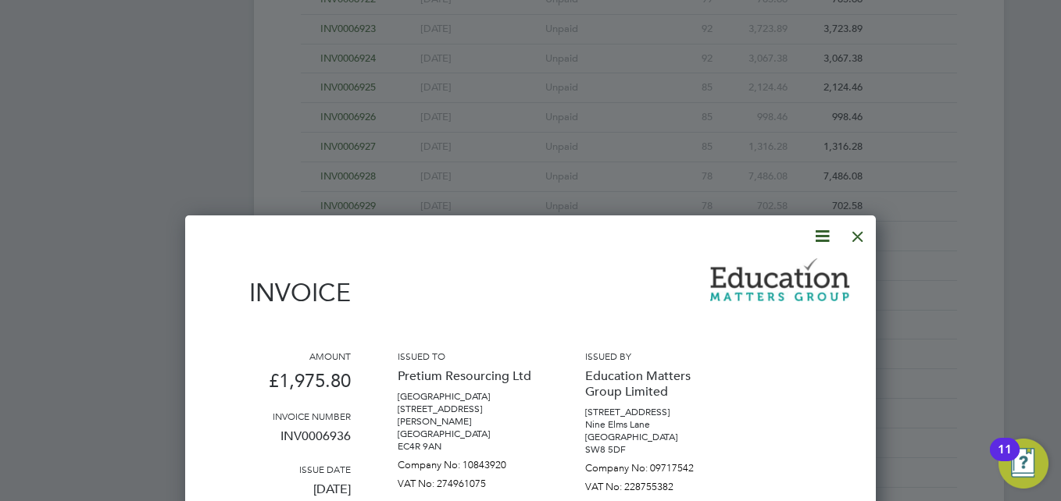
click at [859, 237] on div at bounding box center [858, 233] width 28 height 28
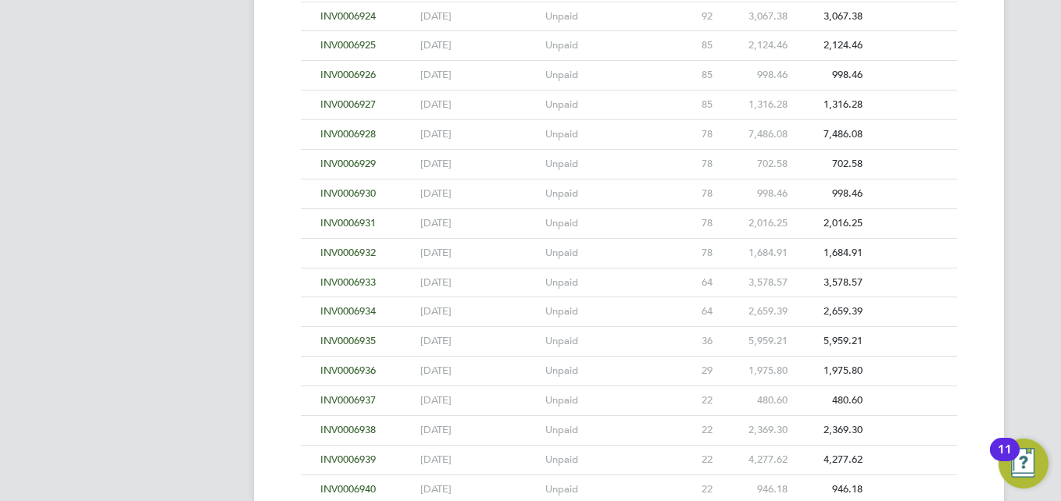
scroll to position [6653, 0]
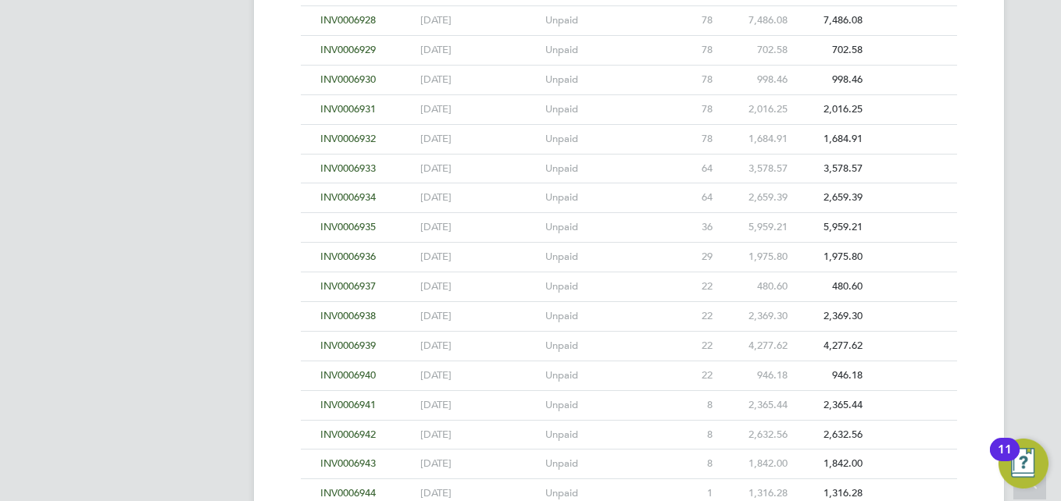
click at [352, 285] on span "INV0006937" at bounding box center [347, 286] width 55 height 13
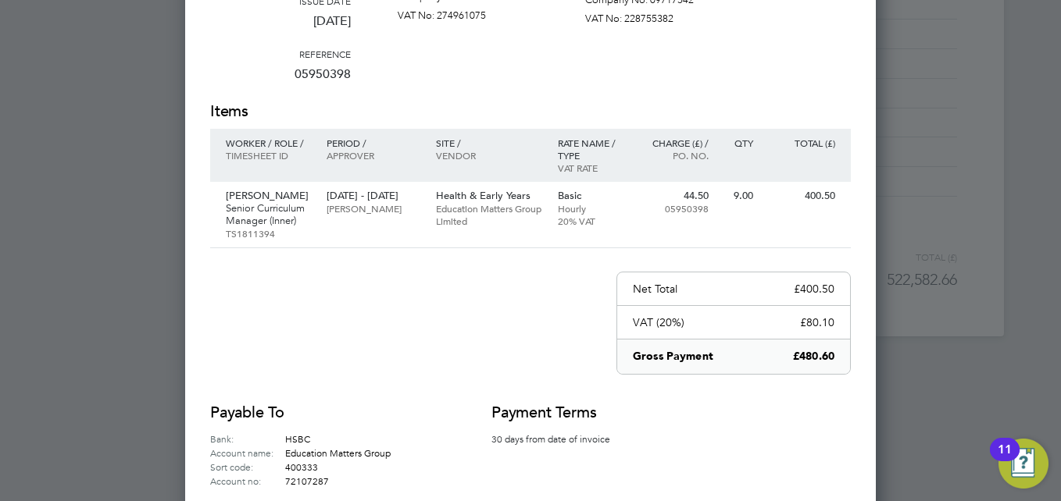
scroll to position [7043, 0]
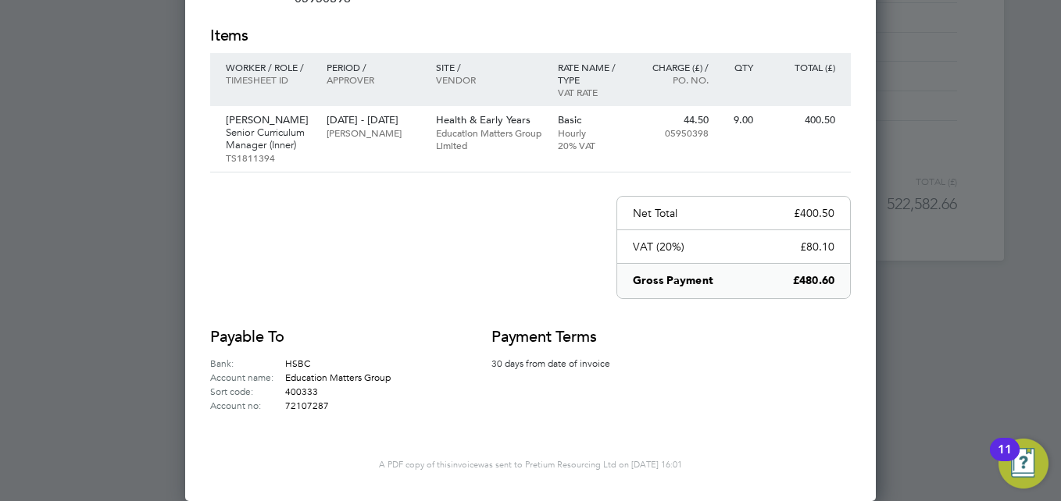
click at [727, 409] on div "Payable to Bank: HSBC Account name: Education Matters Group Sort code: 400333 A…" at bounding box center [530, 370] width 641 height 86
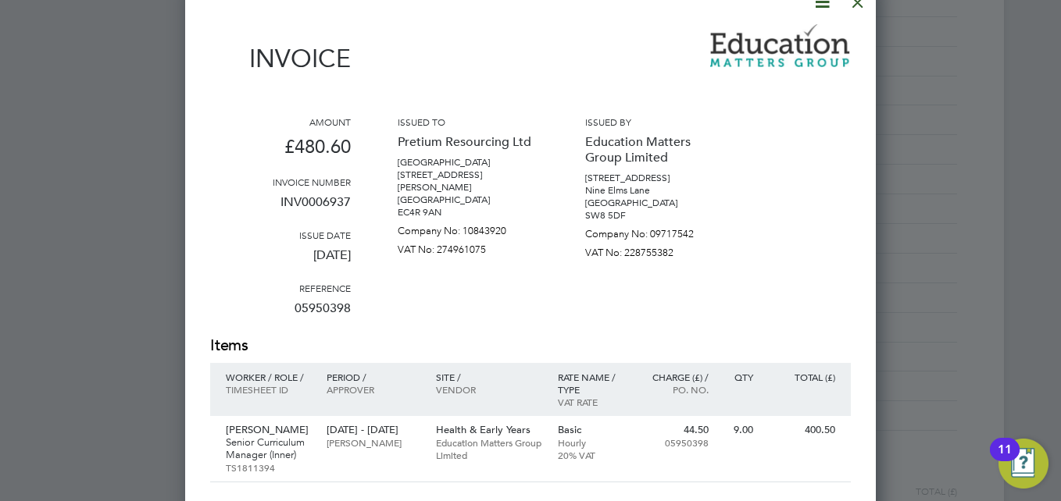
scroll to position [6653, 0]
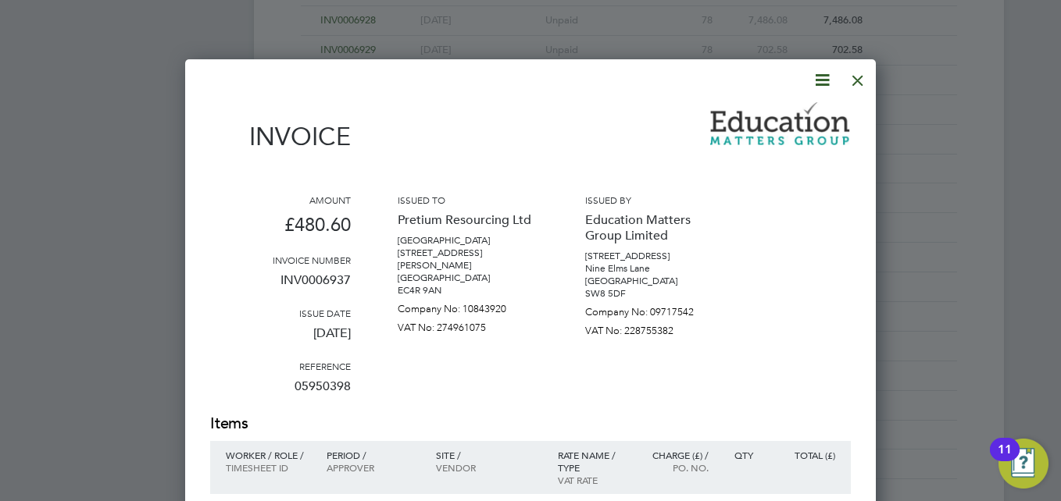
click at [857, 81] on div at bounding box center [858, 76] width 28 height 28
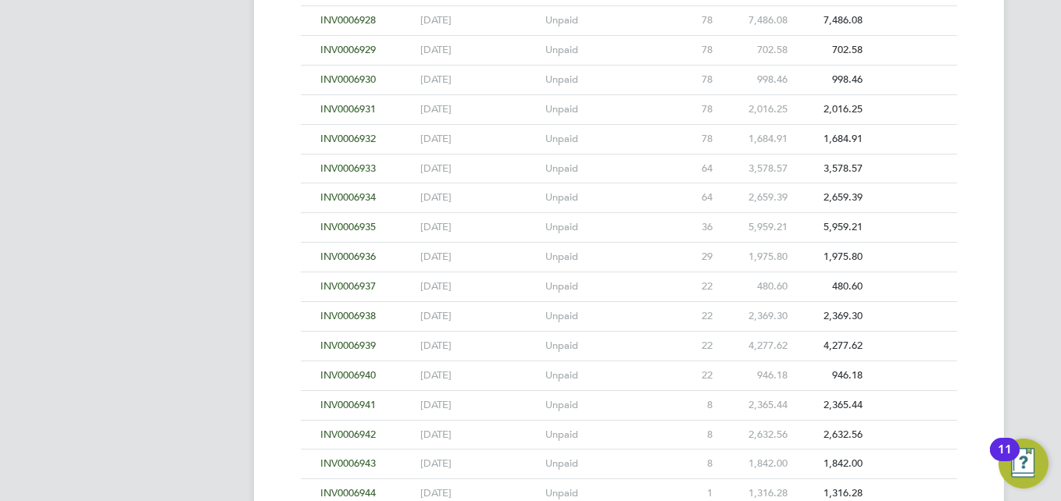
click at [356, 316] on span "INV0006938" at bounding box center [347, 315] width 55 height 13
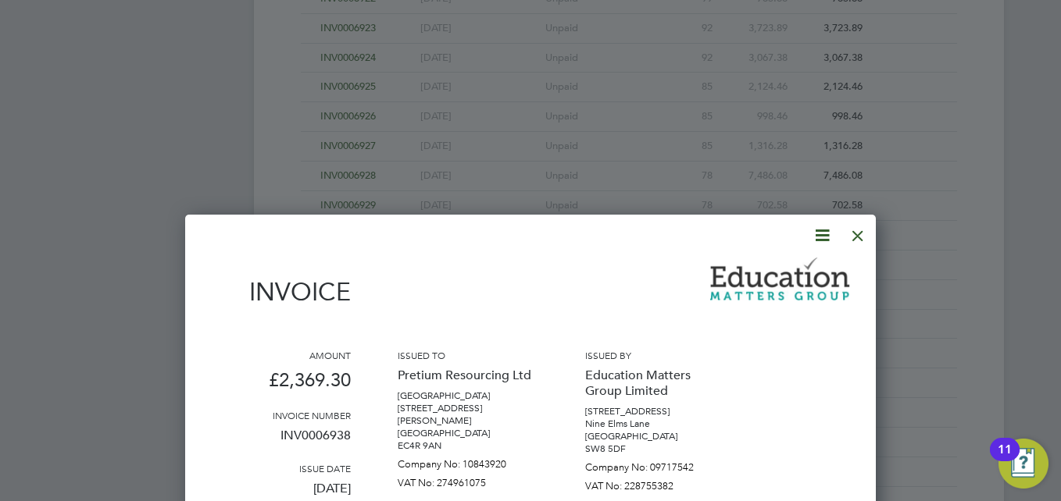
scroll to position [6497, 0]
click at [855, 235] on div at bounding box center [858, 233] width 28 height 28
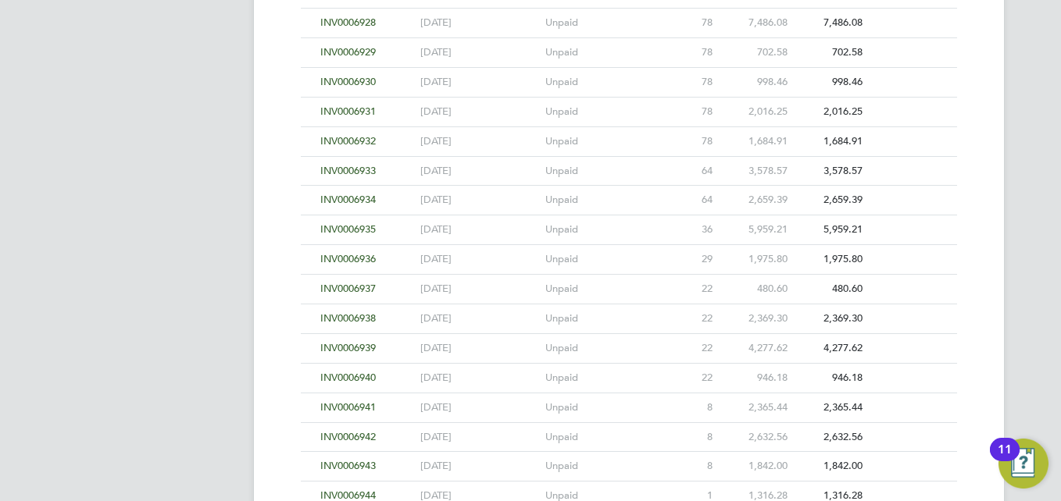
scroll to position [6653, 0]
click at [362, 344] on span "INV0006939" at bounding box center [347, 345] width 55 height 13
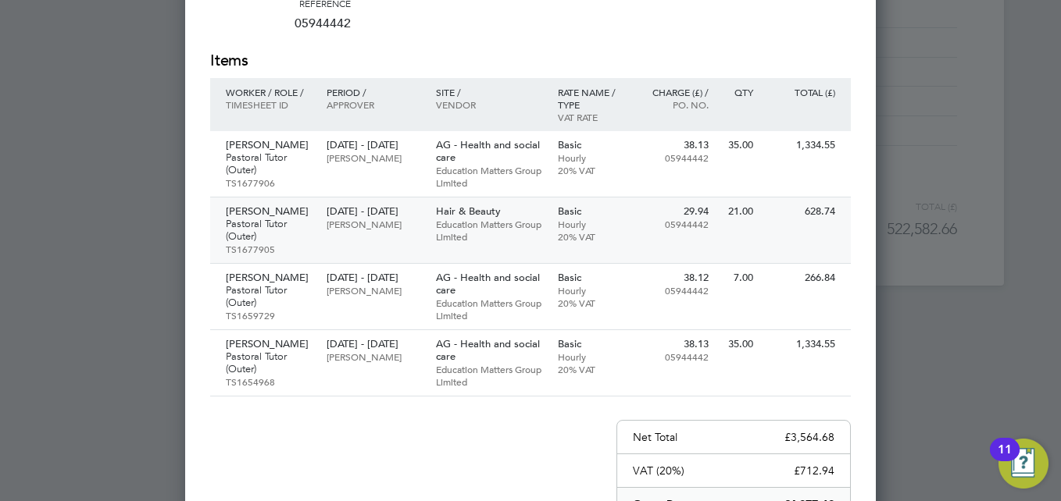
scroll to position [7043, 0]
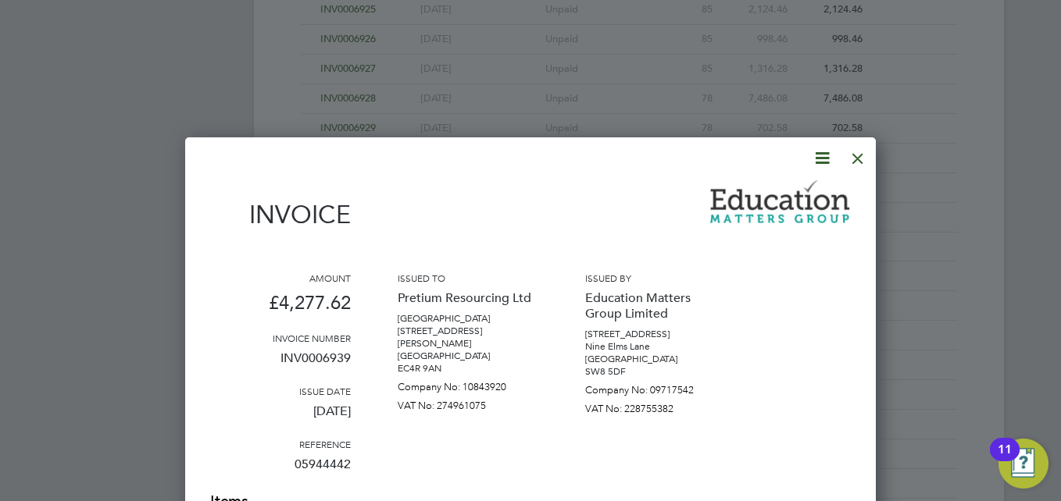
click at [859, 157] on div at bounding box center [858, 155] width 28 height 28
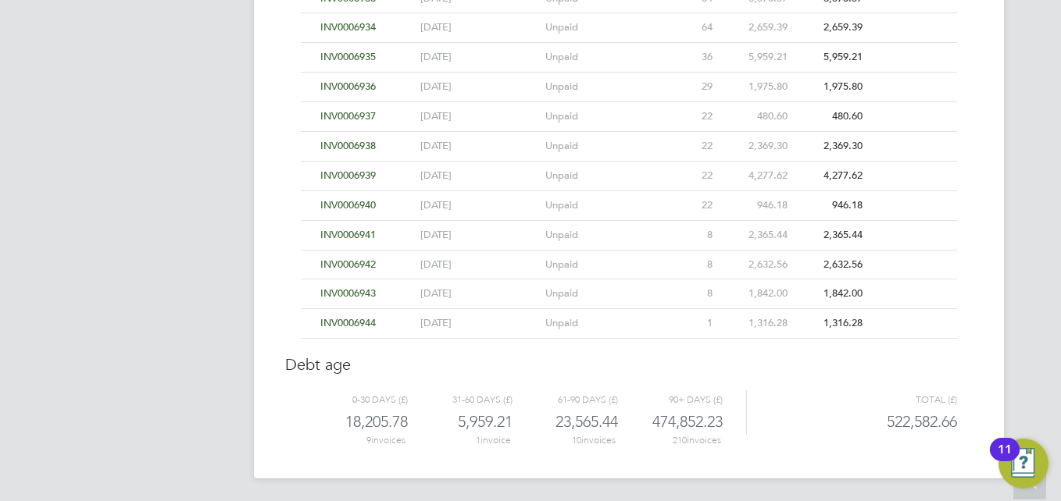
scroll to position [6825, 0]
click at [352, 202] on span "INV0006940" at bounding box center [347, 203] width 55 height 13
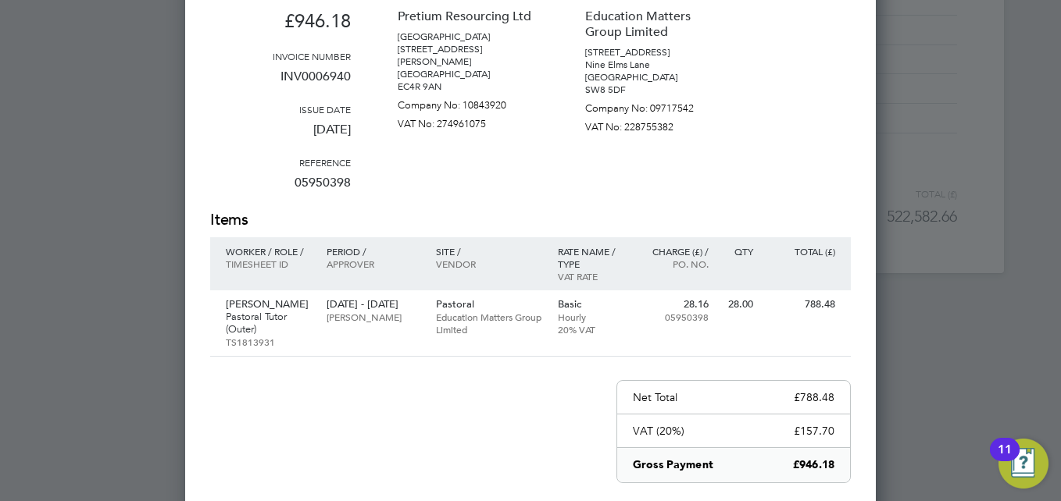
scroll to position [7052, 0]
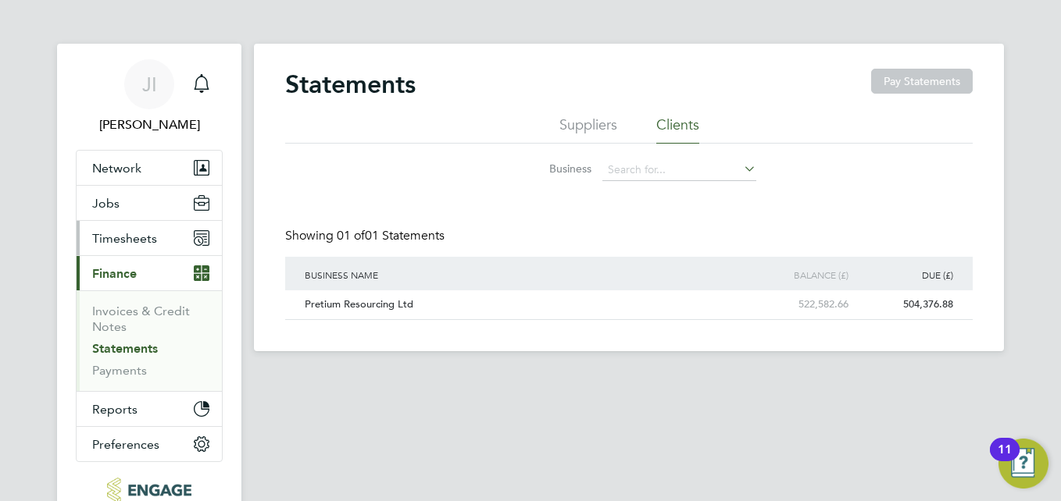
click at [141, 244] on span "Timesheets" at bounding box center [124, 238] width 65 height 15
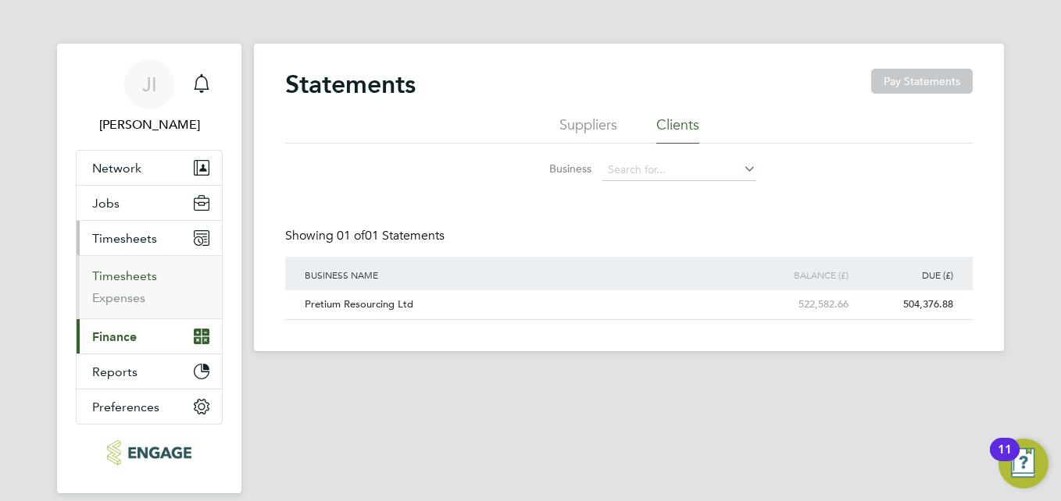
click at [142, 274] on link "Timesheets" at bounding box center [124, 276] width 65 height 15
